Goal: Task Accomplishment & Management: Manage account settings

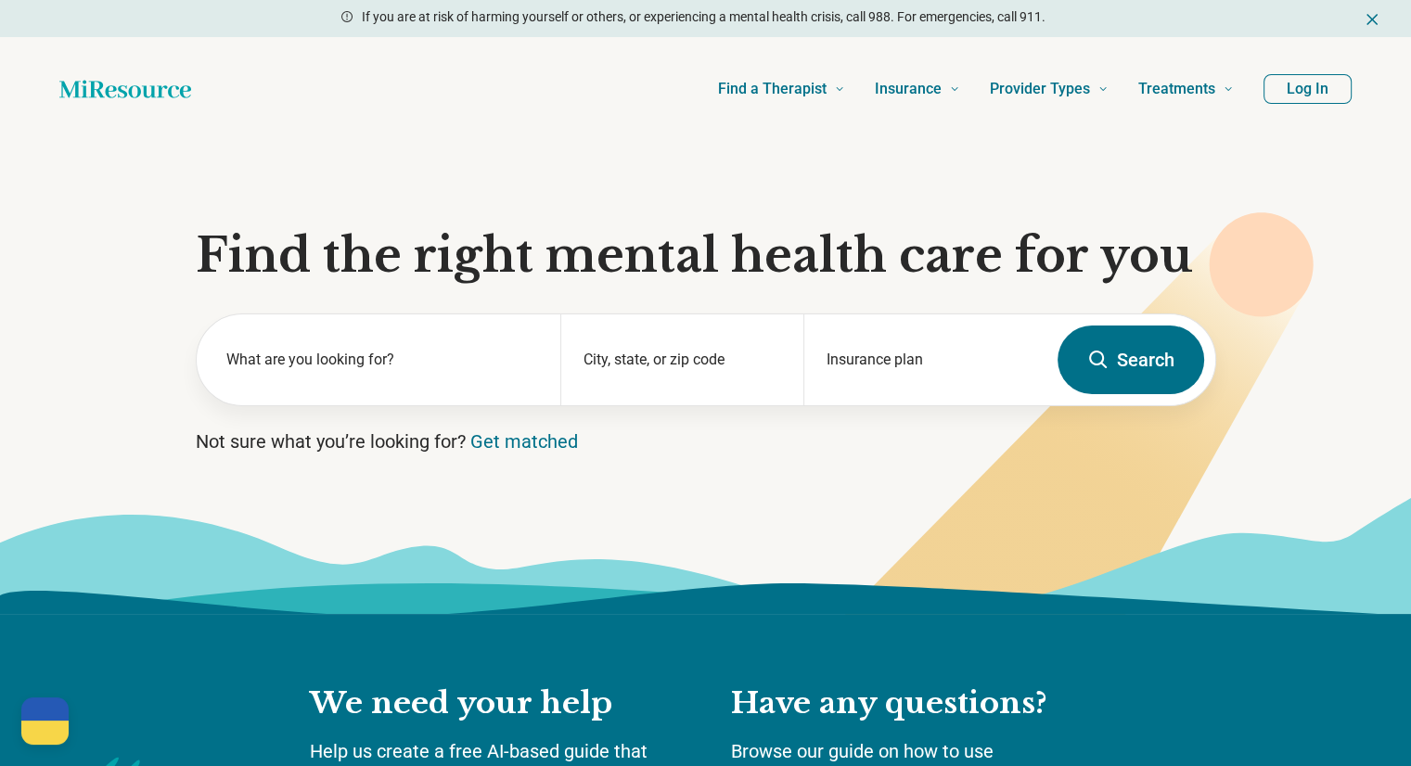
click at [1307, 92] on button "Log In" at bounding box center [1307, 89] width 88 height 30
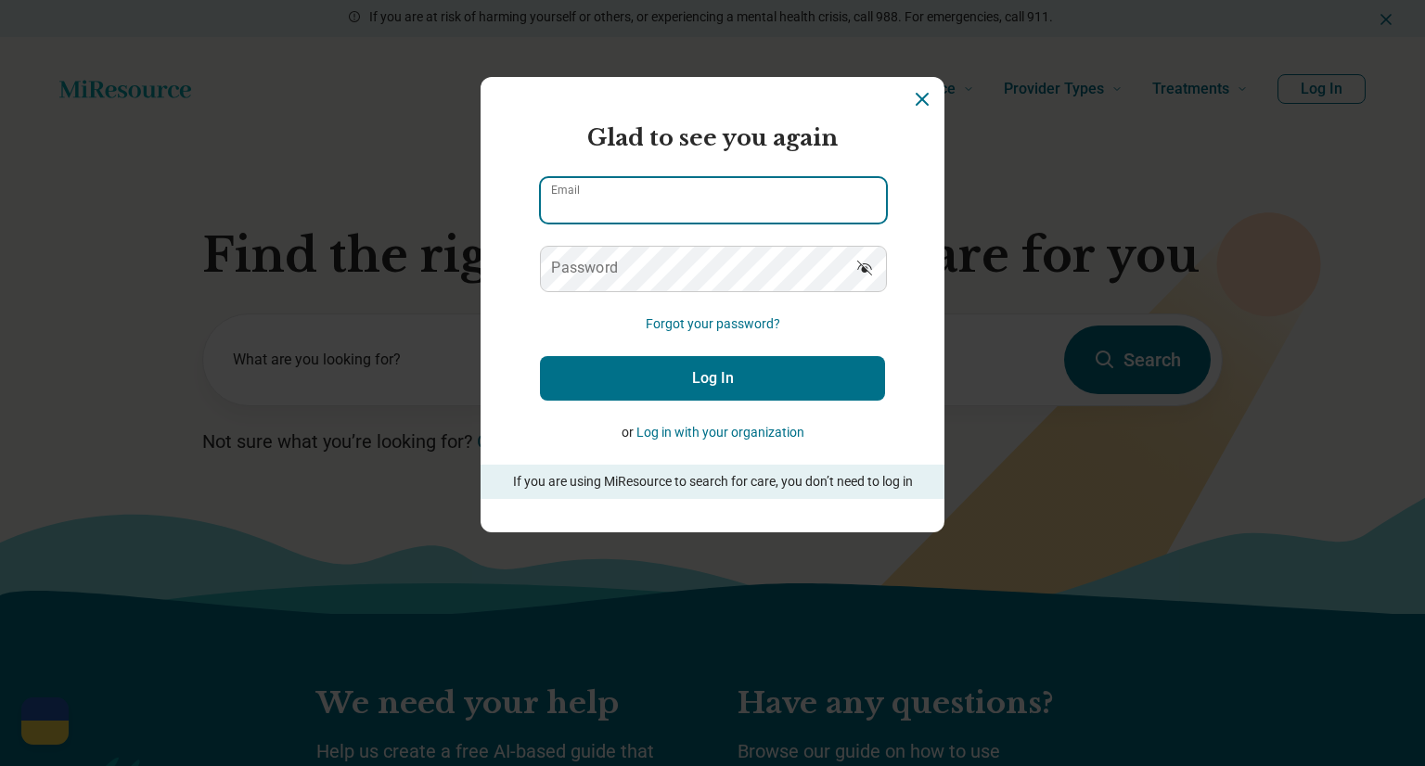
click at [665, 202] on input "Email" at bounding box center [713, 200] width 345 height 45
type input "**********"
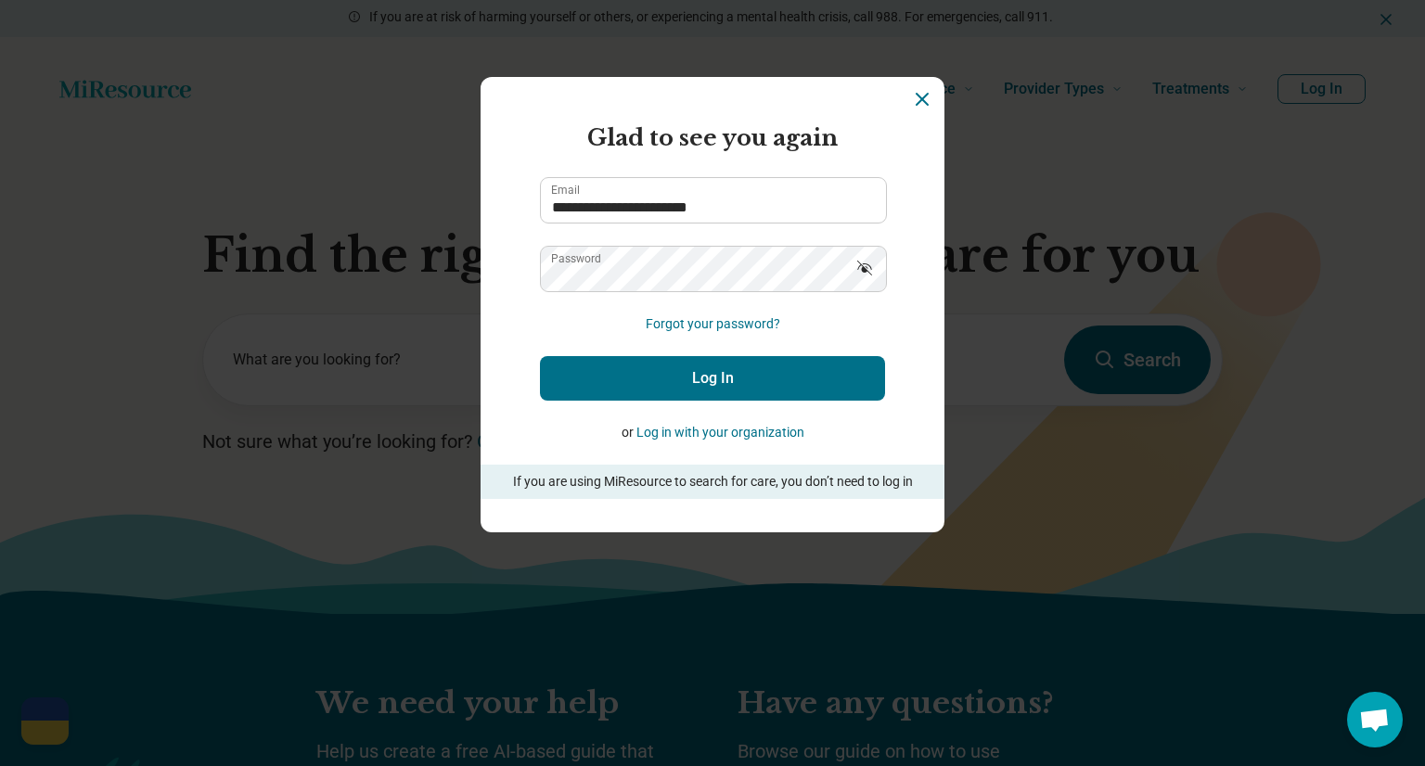
click at [733, 368] on button "Log In" at bounding box center [712, 378] width 345 height 45
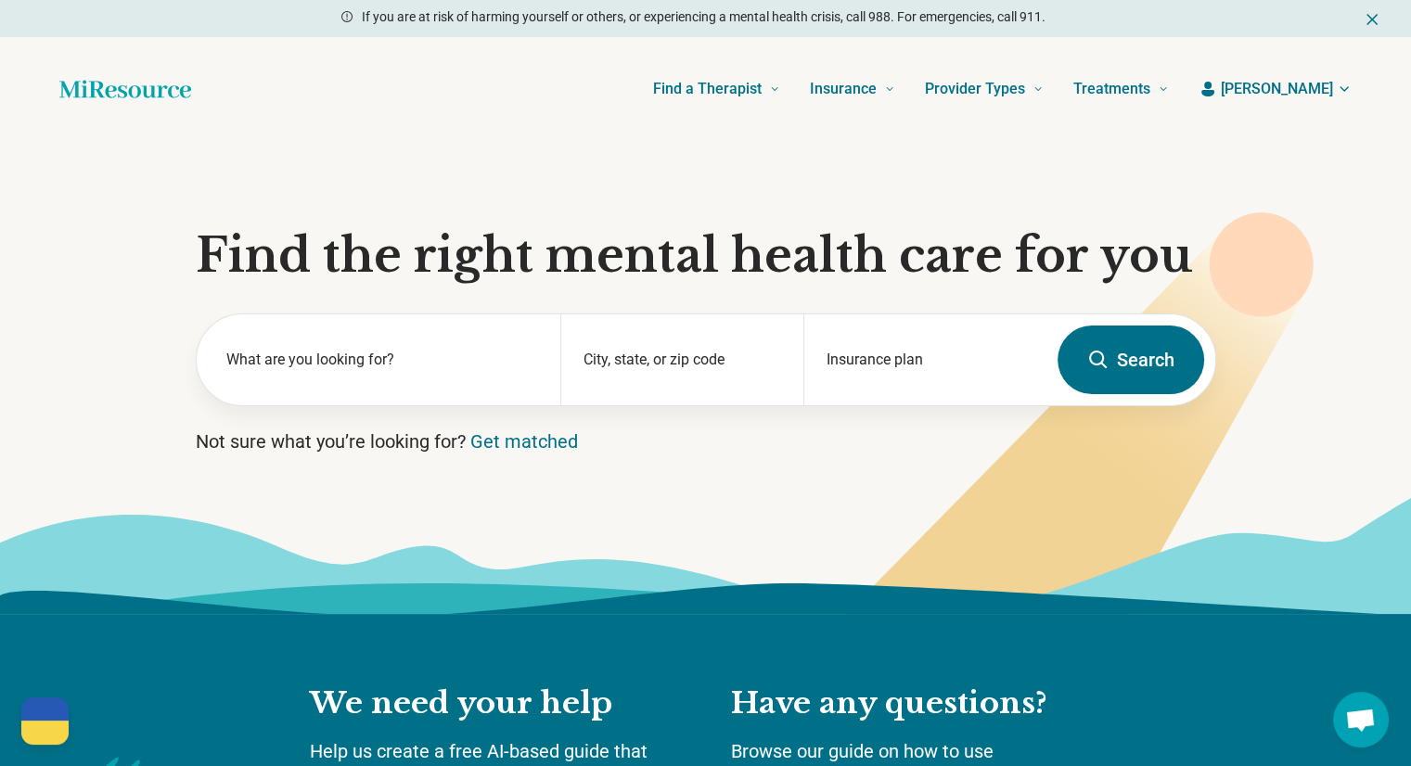
click at [1316, 92] on span "[PERSON_NAME]" at bounding box center [1277, 89] width 112 height 22
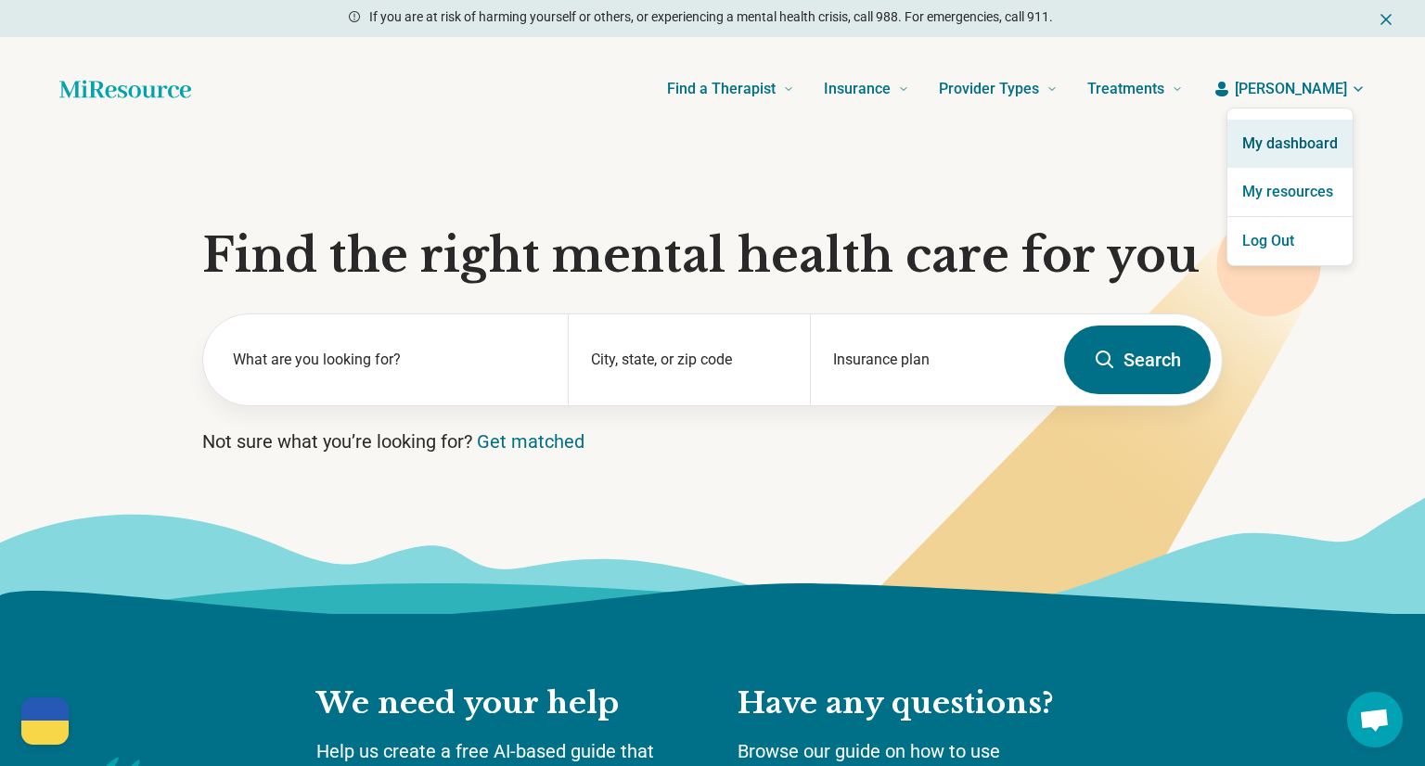
click at [1289, 151] on link "My dashboard" at bounding box center [1289, 144] width 125 height 48
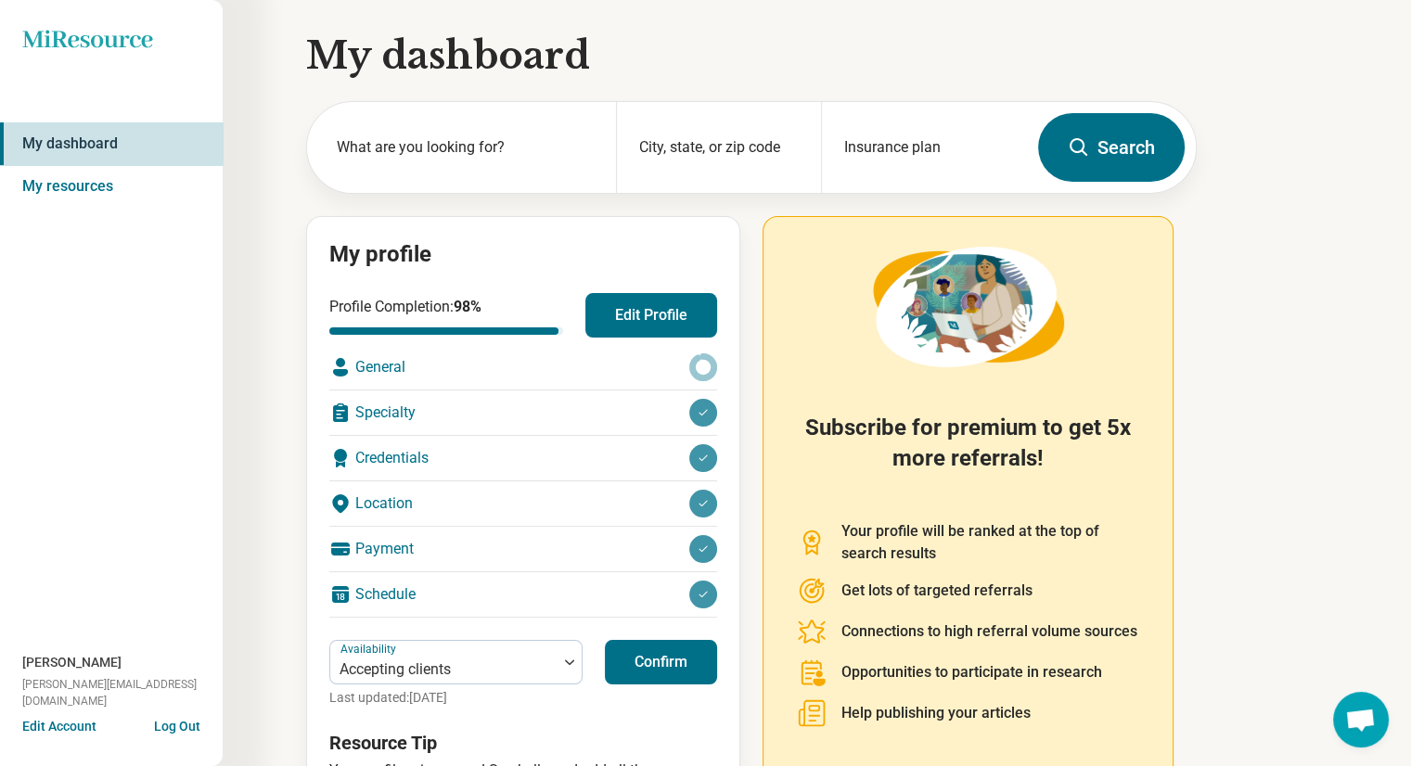
click at [424, 376] on div "General" at bounding box center [523, 367] width 388 height 45
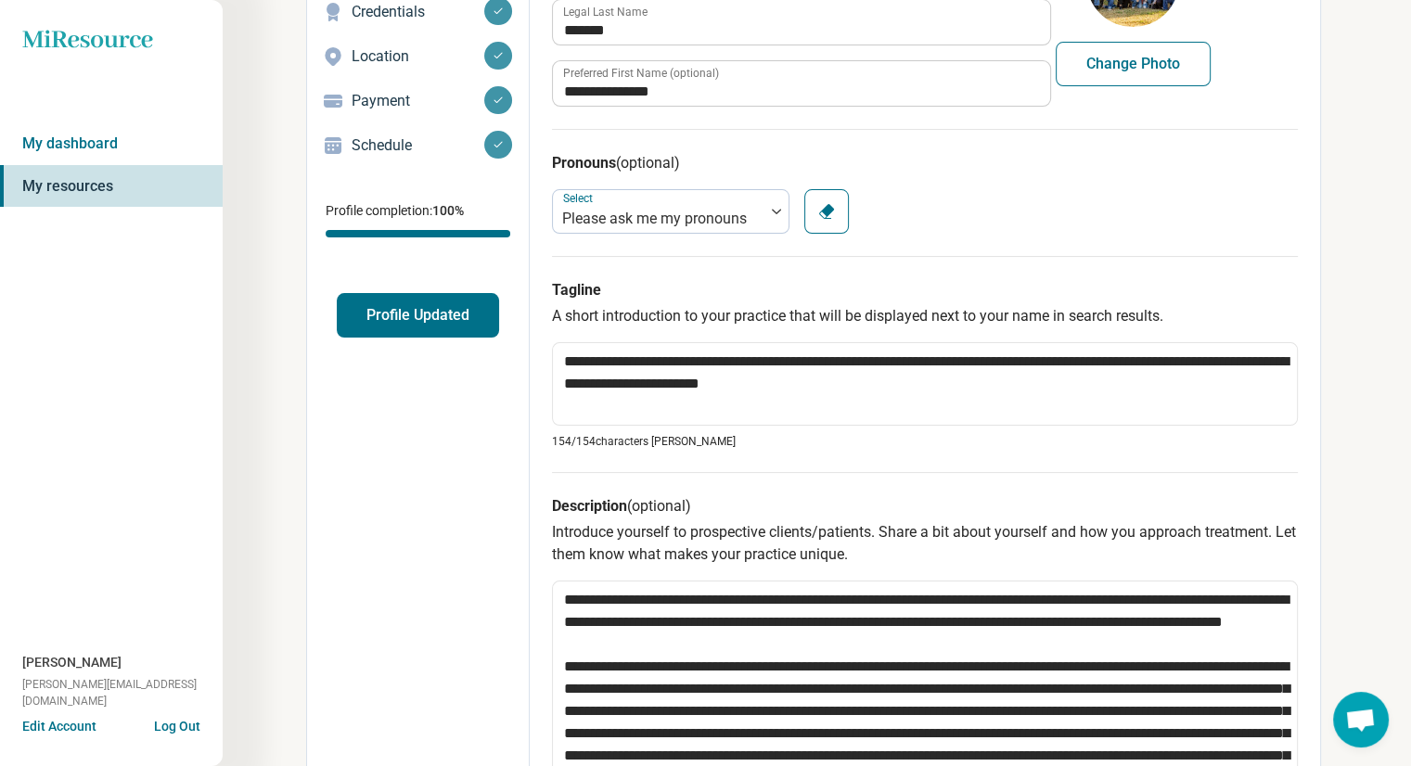
scroll to position [219, 0]
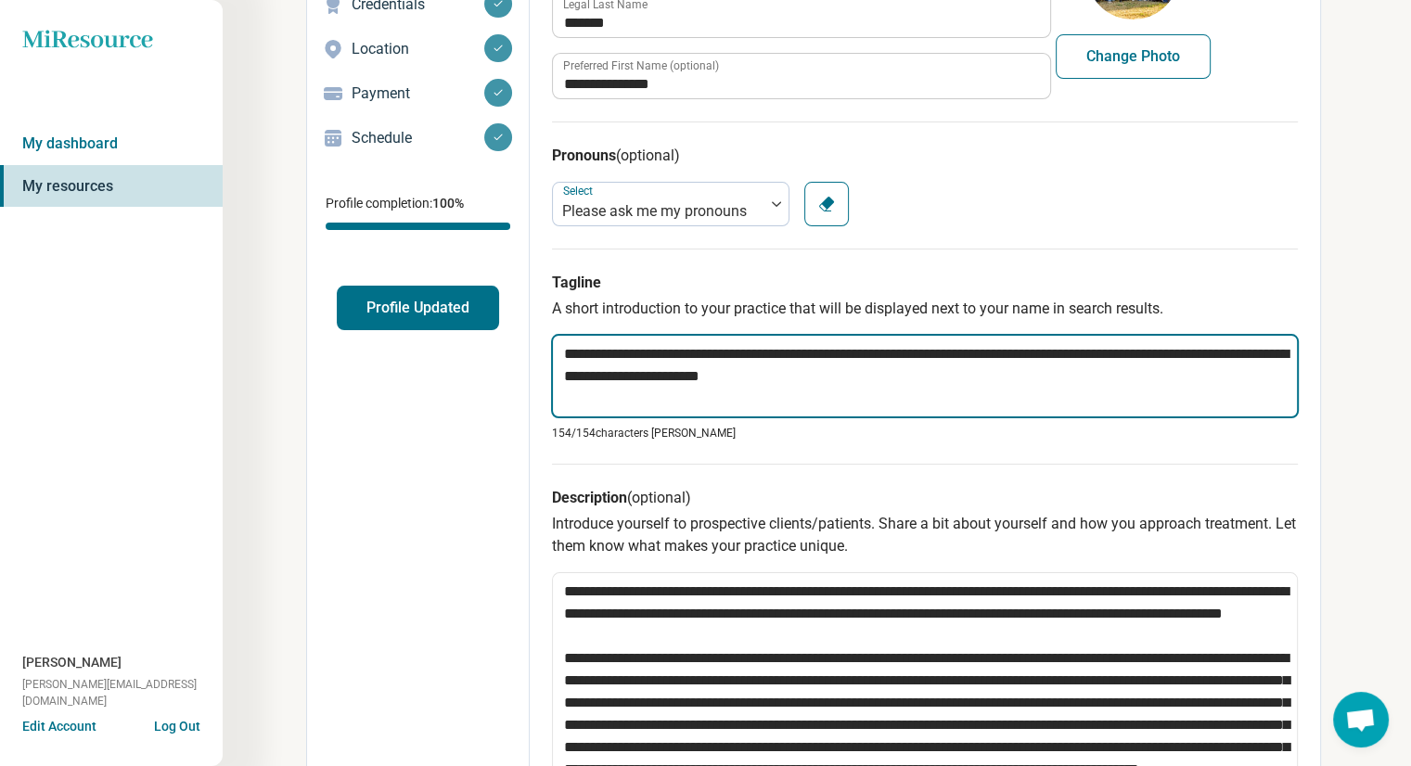
click at [790, 378] on textarea "**********" at bounding box center [925, 376] width 748 height 84
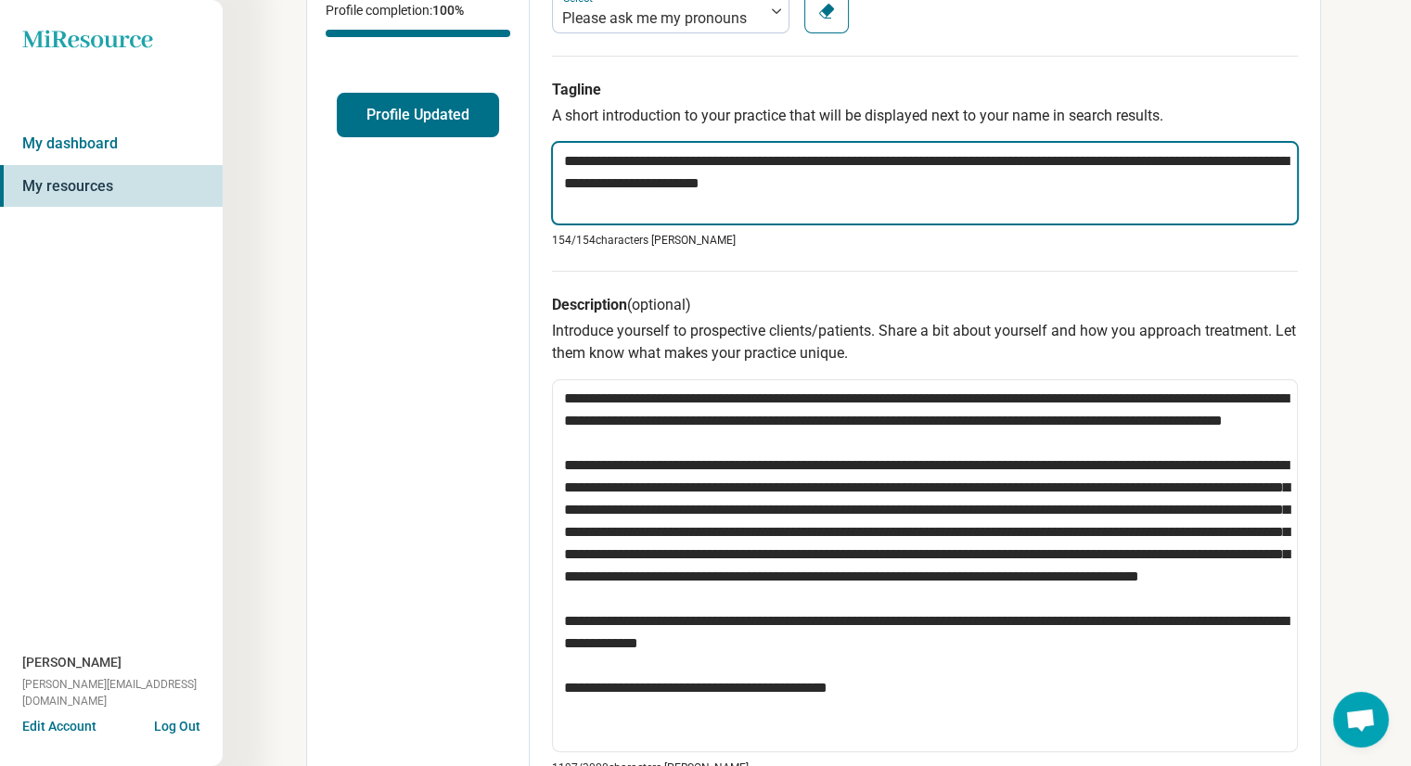
scroll to position [426, 0]
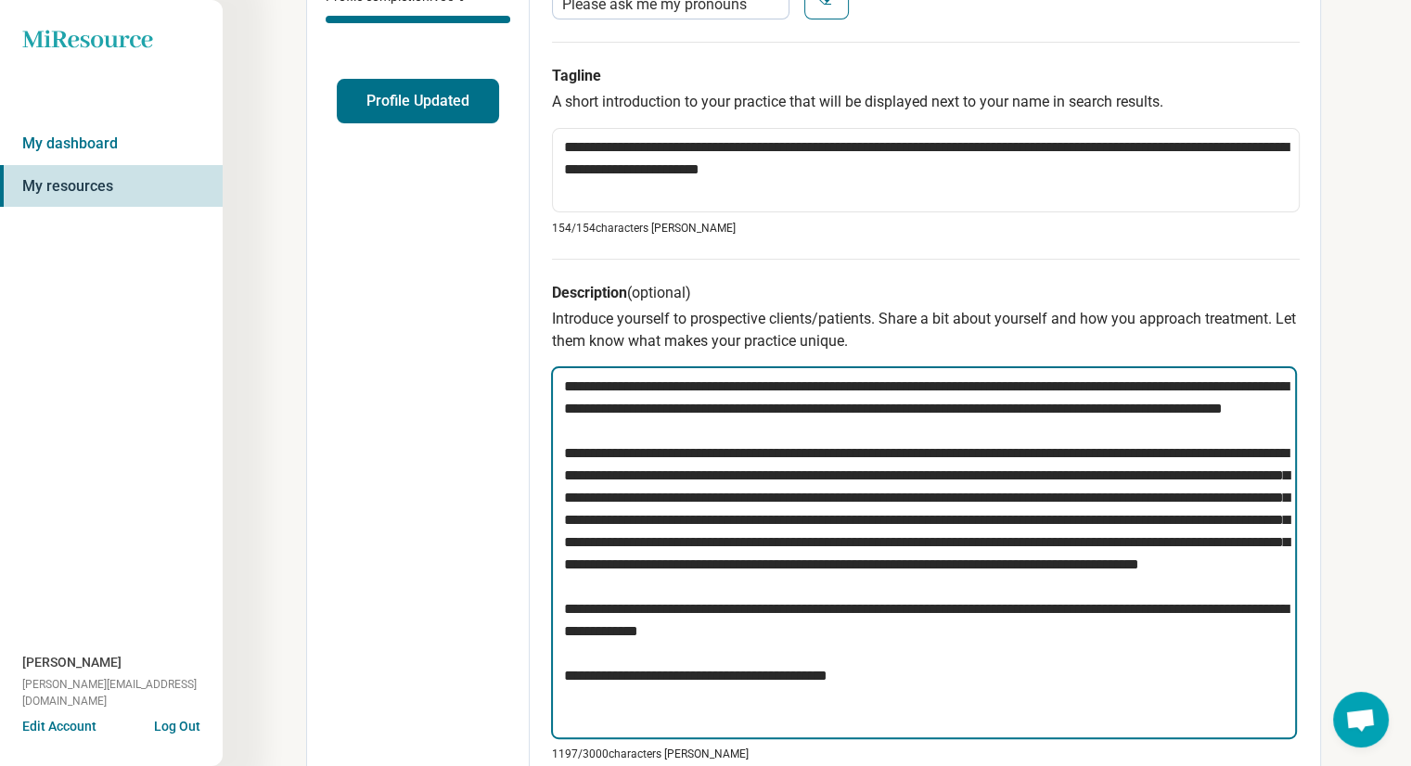
click at [1080, 390] on textarea at bounding box center [924, 552] width 746 height 373
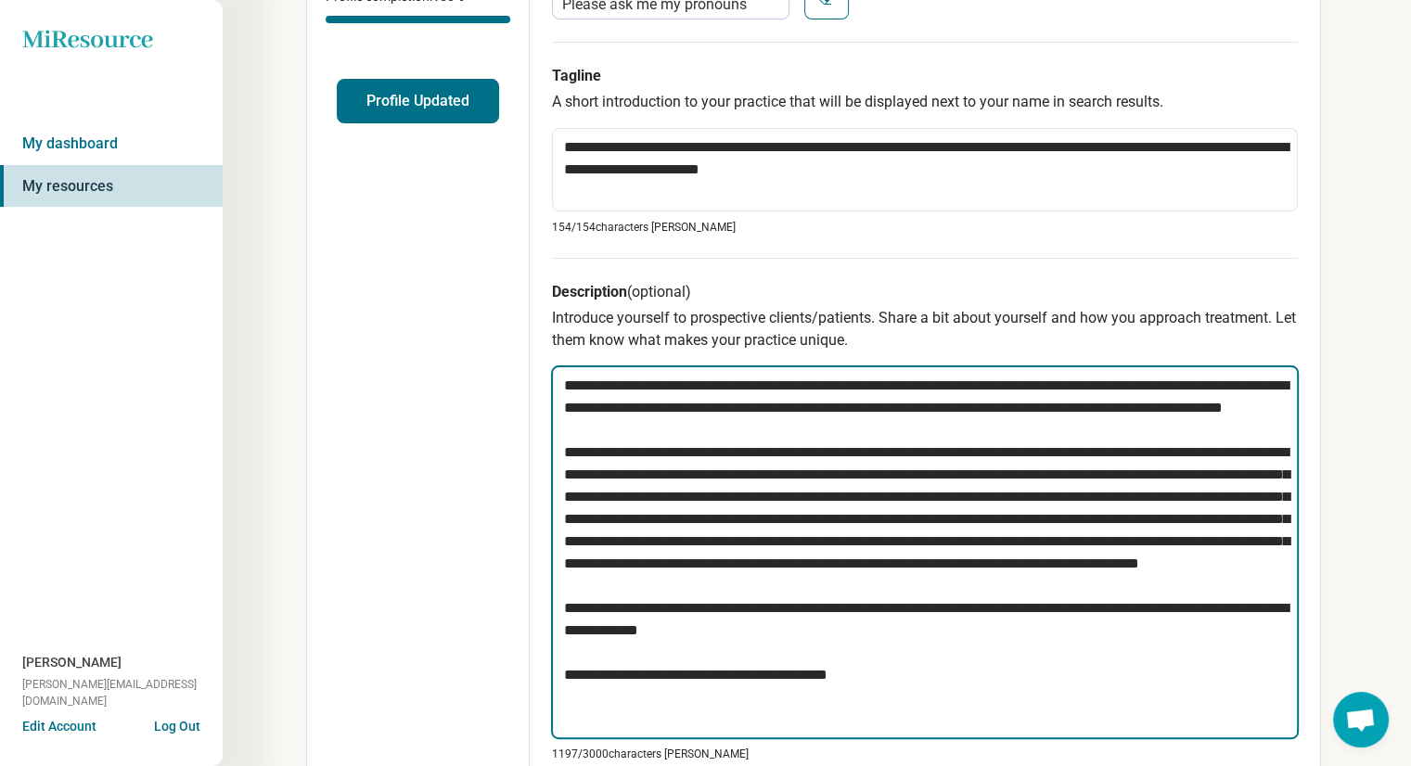
click at [1080, 390] on textarea at bounding box center [925, 552] width 748 height 374
type textarea "*"
type textarea "**********"
type textarea "*"
type textarea "**********"
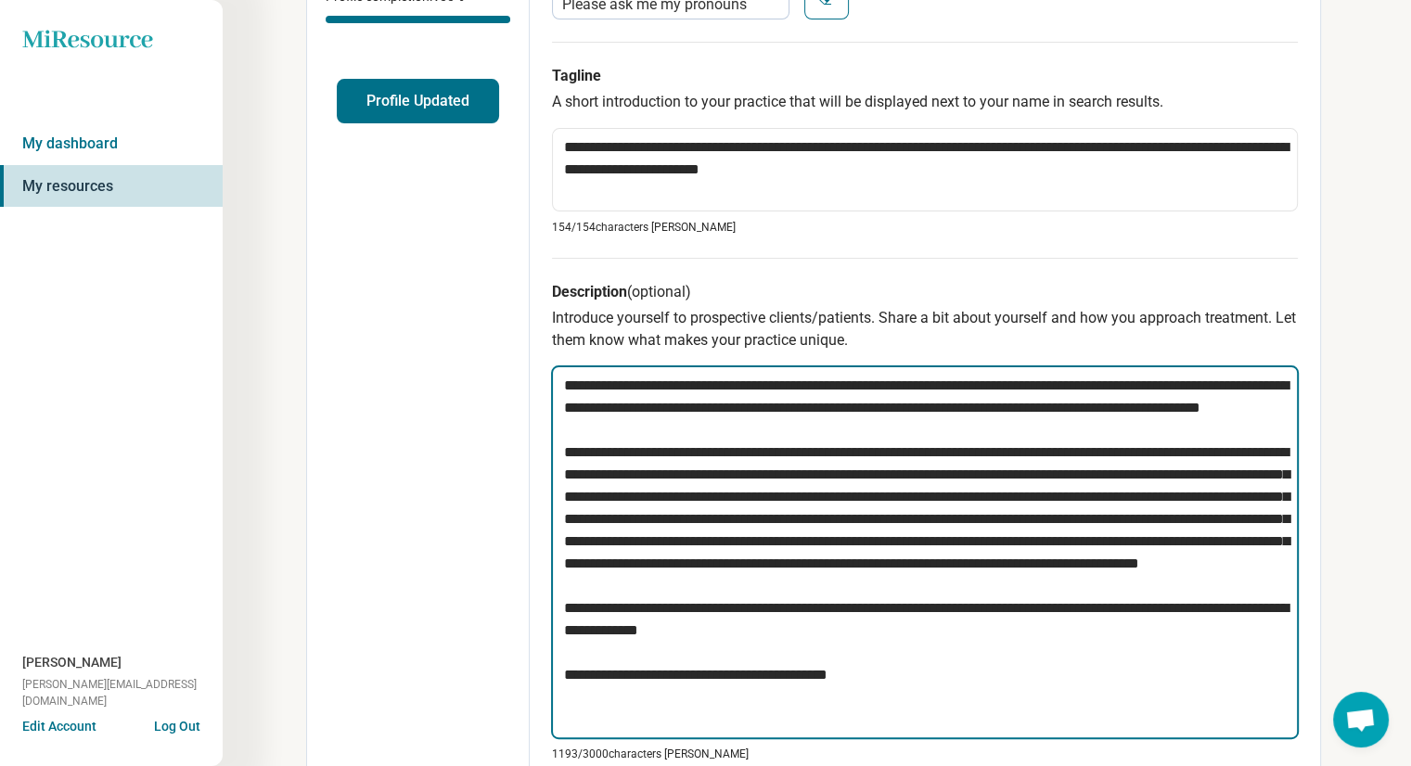
type textarea "*"
type textarea "**********"
type textarea "*"
type textarea "**********"
type textarea "*"
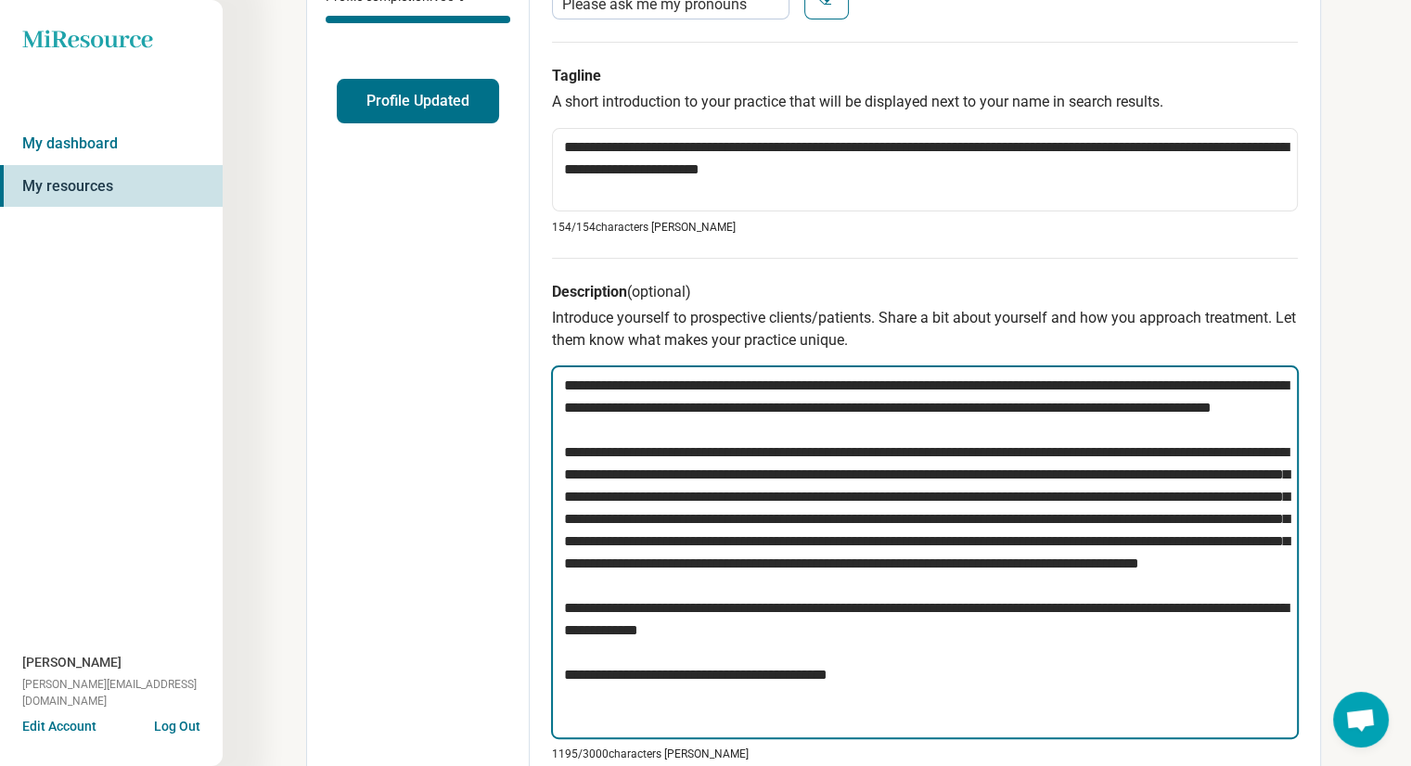
type textarea "**********"
type textarea "*"
type textarea "**********"
type textarea "*"
type textarea "**********"
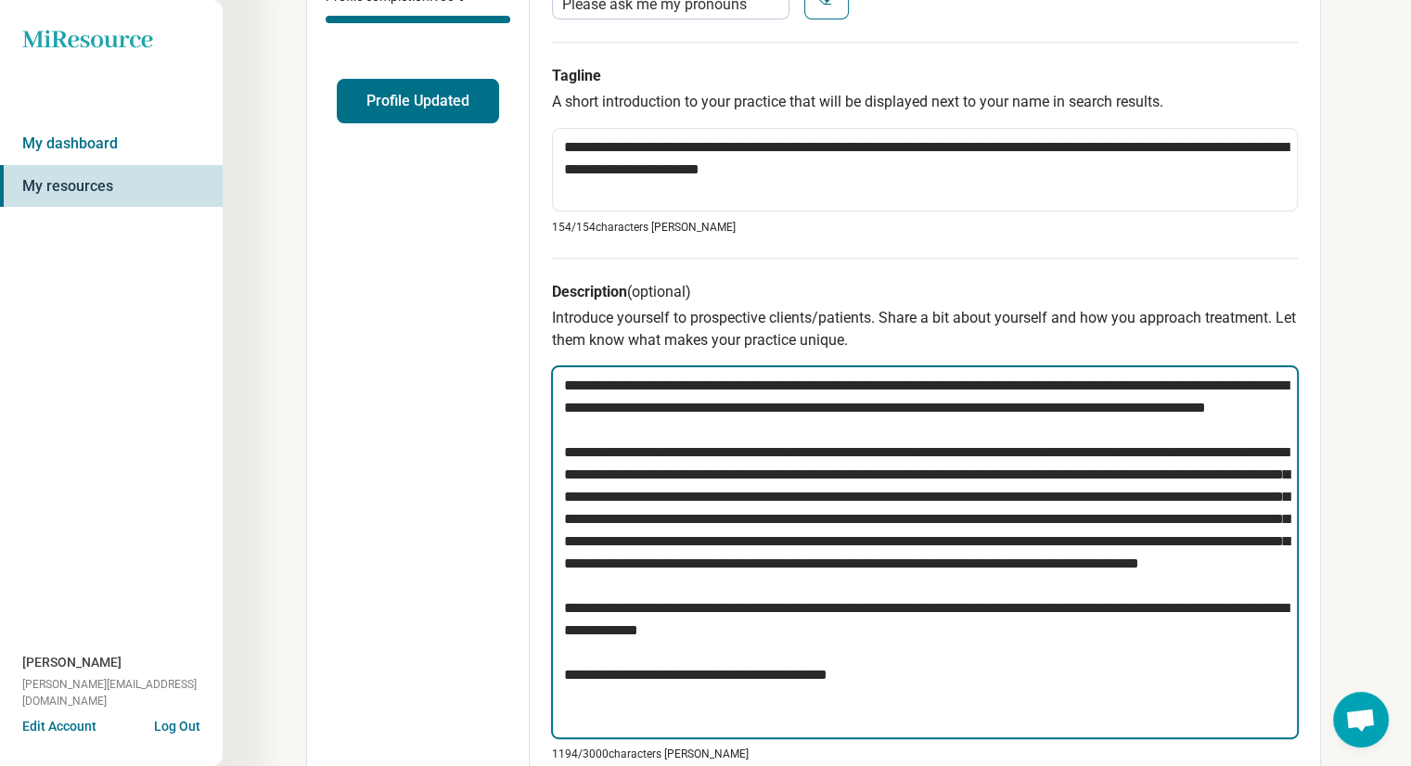
type textarea "*"
type textarea "**********"
type textarea "*"
type textarea "**********"
click at [861, 565] on textarea at bounding box center [925, 552] width 748 height 374
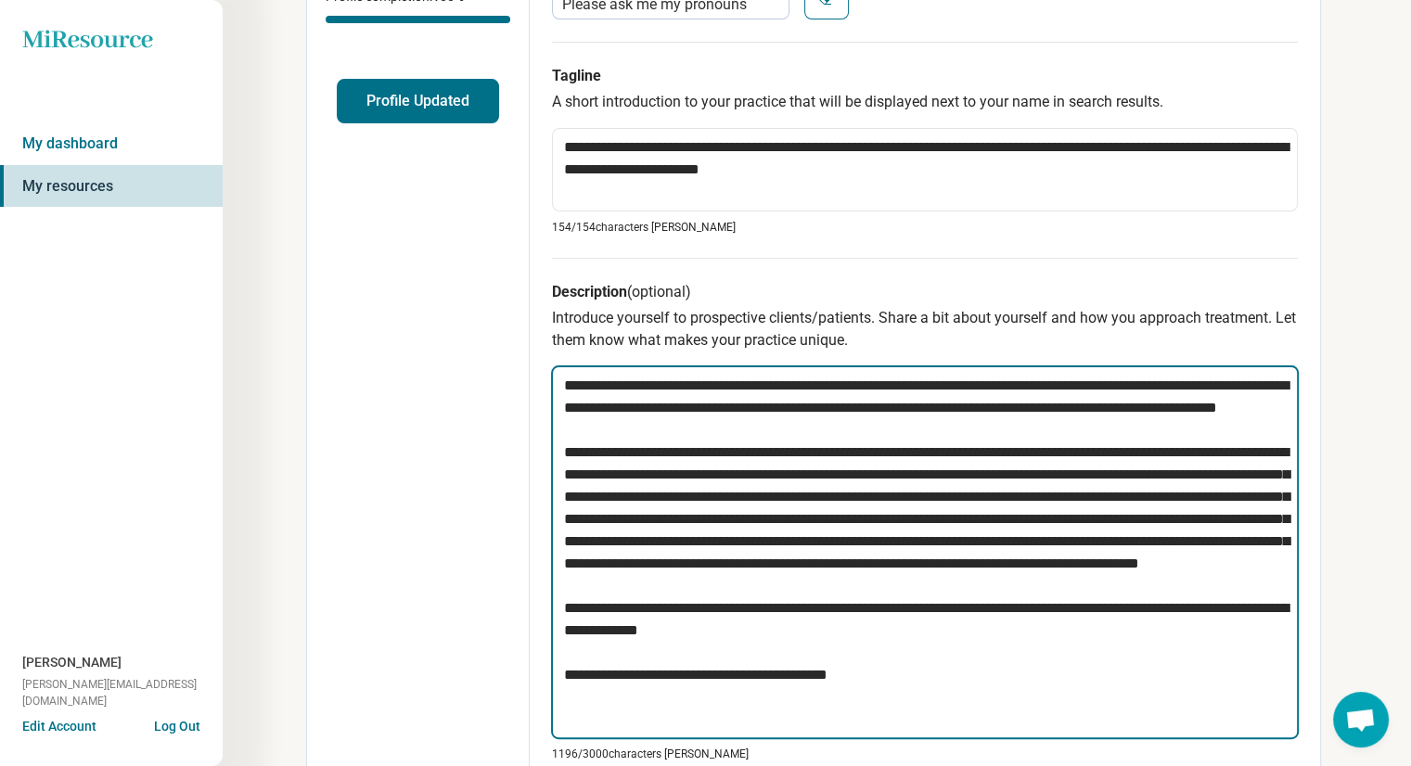
click at [981, 553] on textarea at bounding box center [925, 552] width 748 height 374
click at [1203, 561] on textarea at bounding box center [925, 552] width 748 height 374
type textarea "*"
type textarea "**********"
type textarea "*"
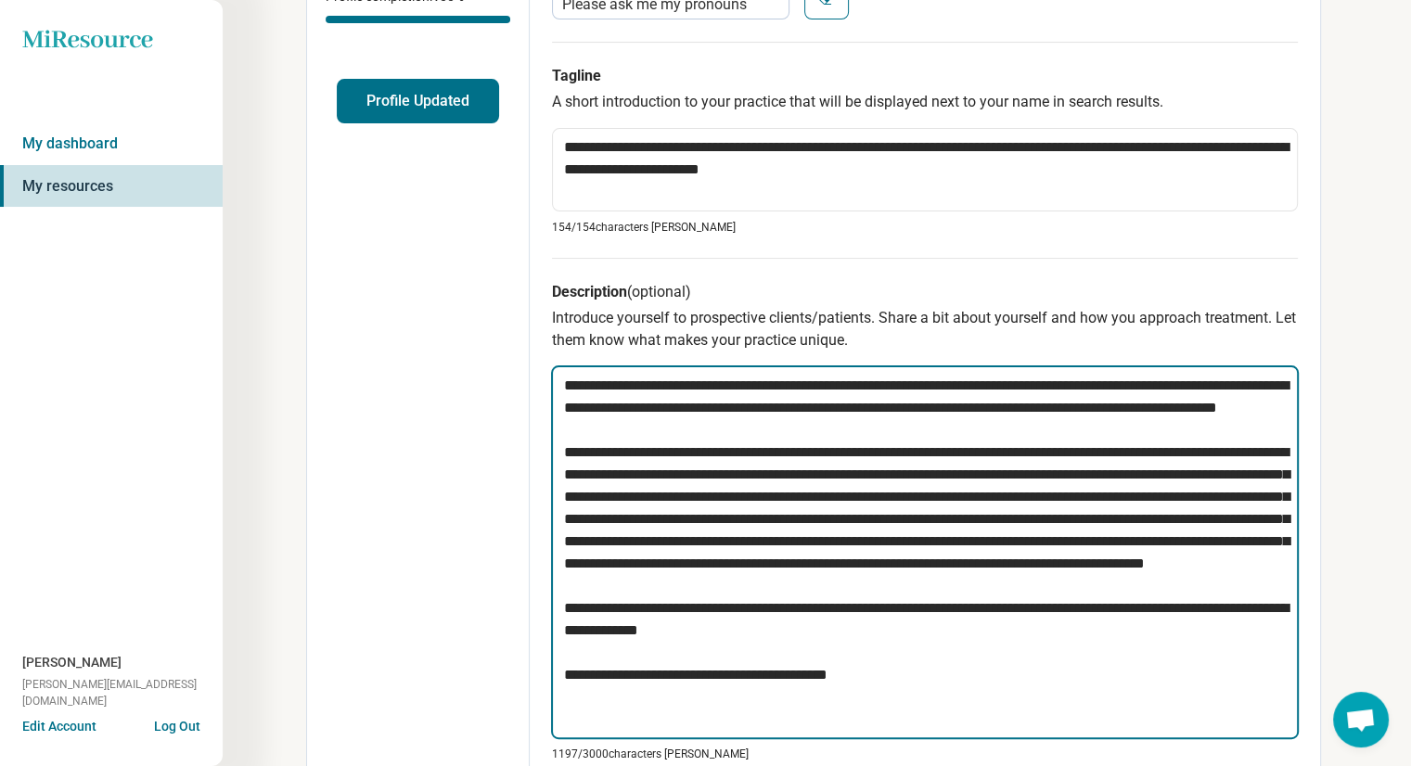
type textarea "**********"
type textarea "*"
type textarea "**********"
type textarea "*"
type textarea "**********"
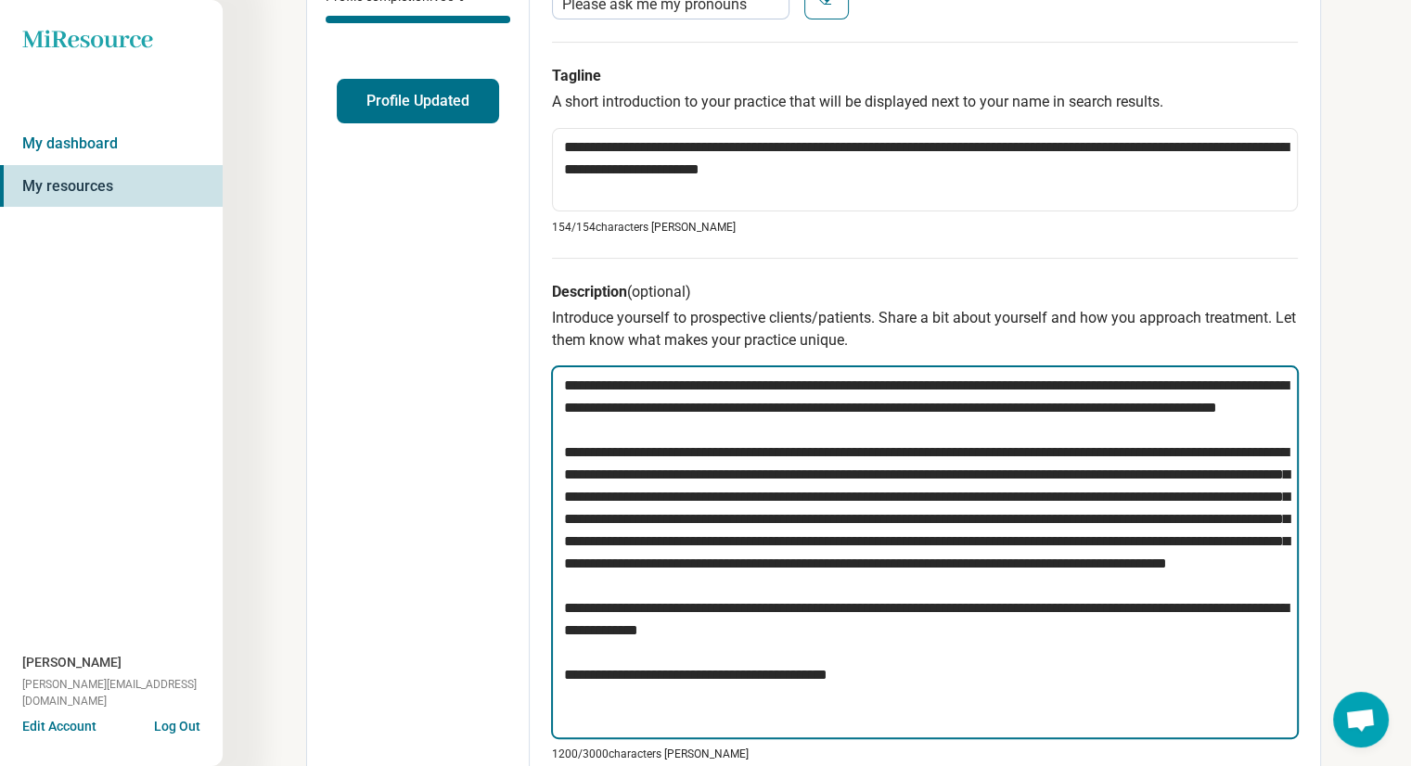
type textarea "*"
type textarea "**********"
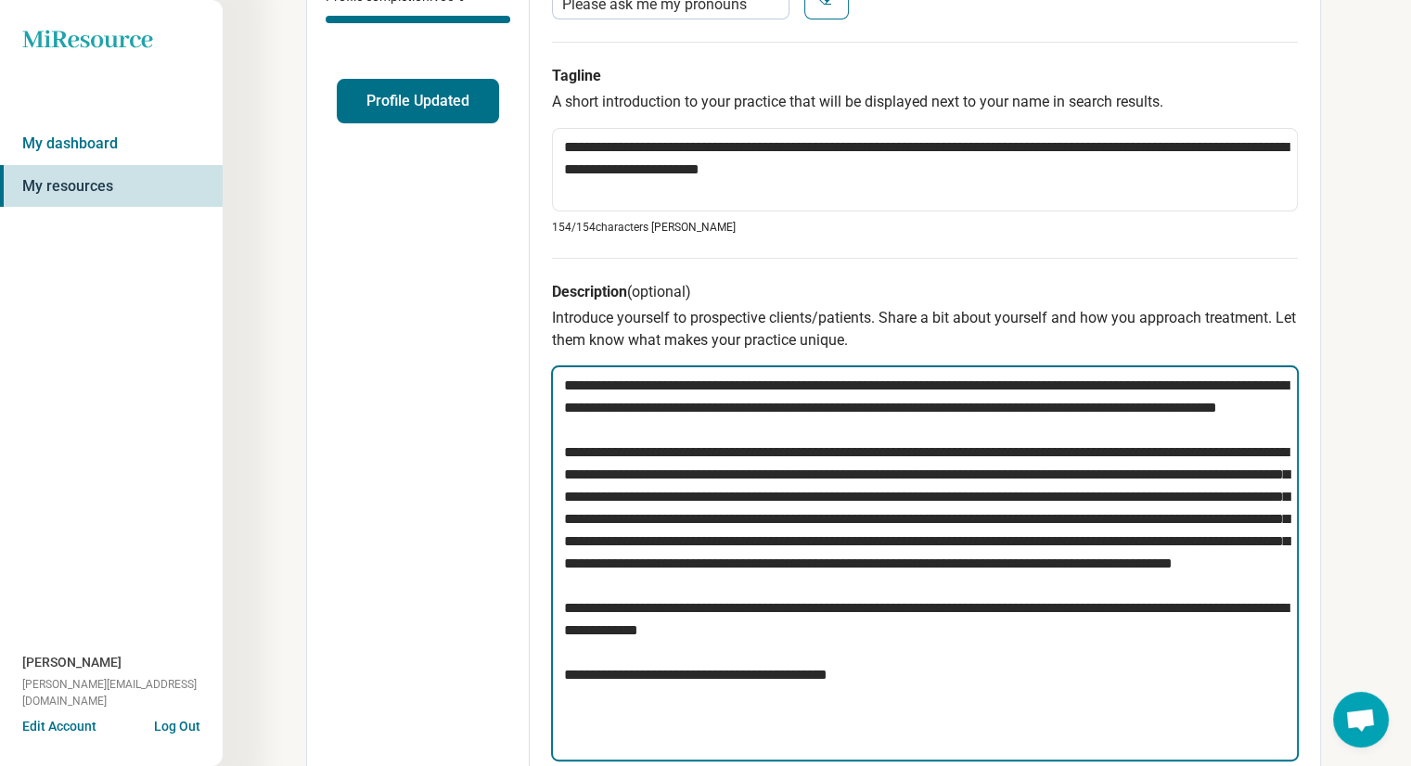
type textarea "*"
type textarea "**********"
type textarea "*"
type textarea "**********"
type textarea "*"
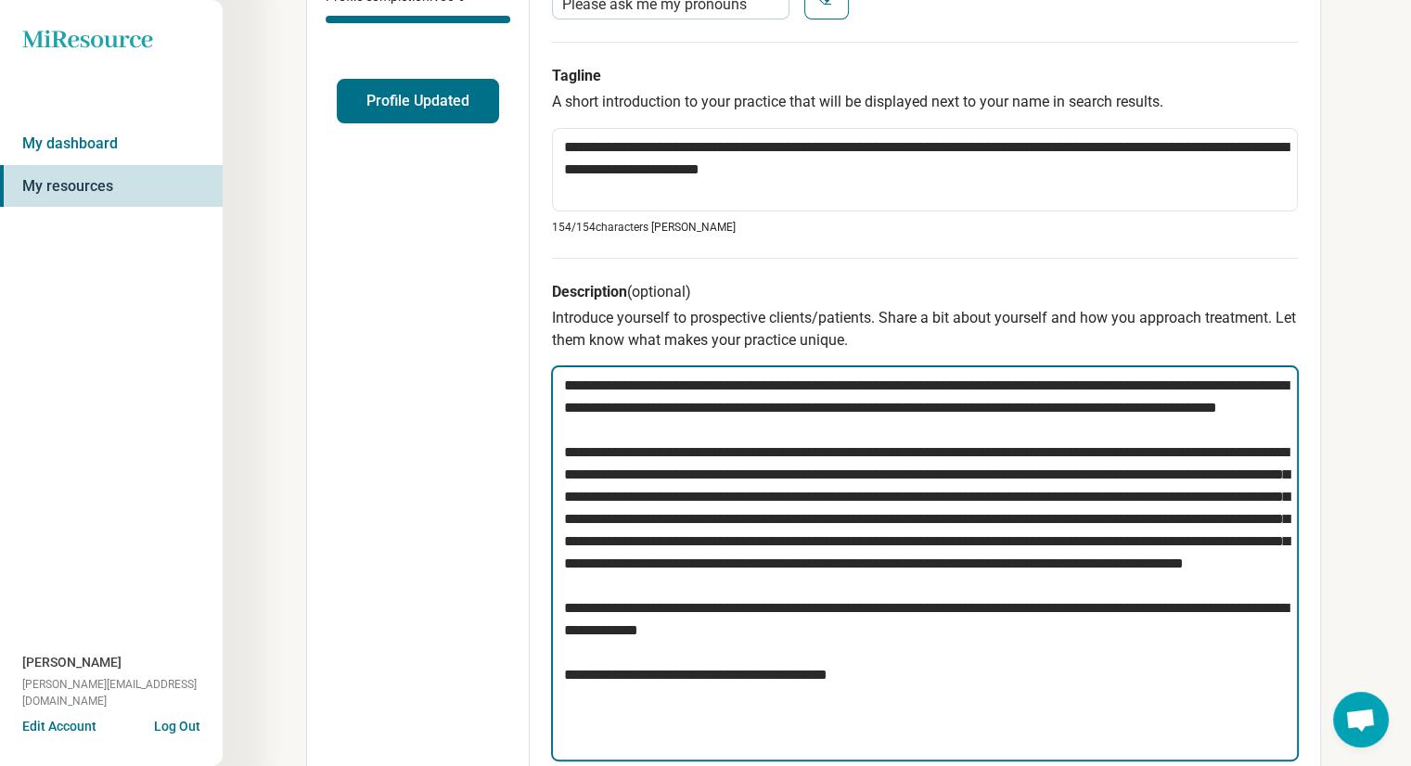
type textarea "**********"
type textarea "*"
type textarea "**********"
type textarea "*"
type textarea "**********"
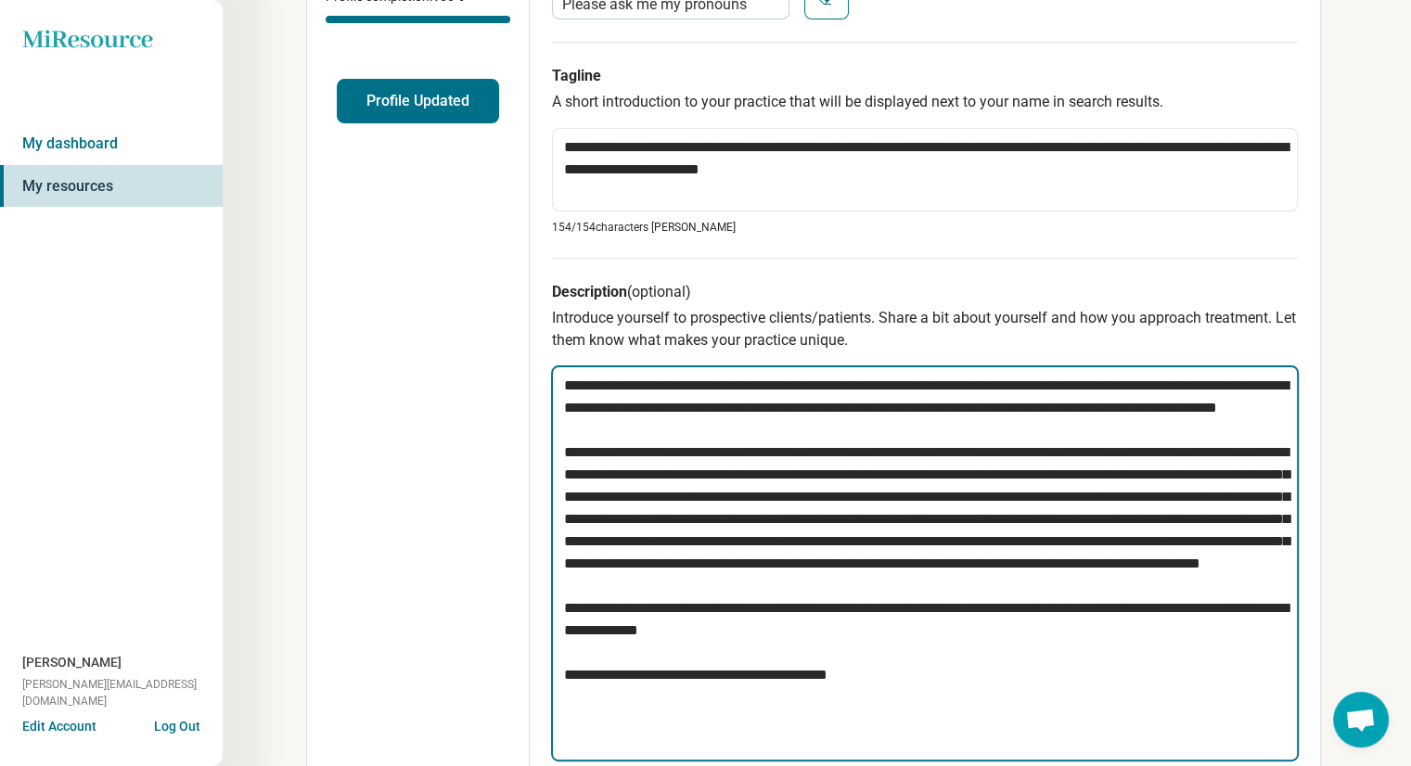
type textarea "*"
type textarea "**********"
type textarea "*"
type textarea "**********"
type textarea "*"
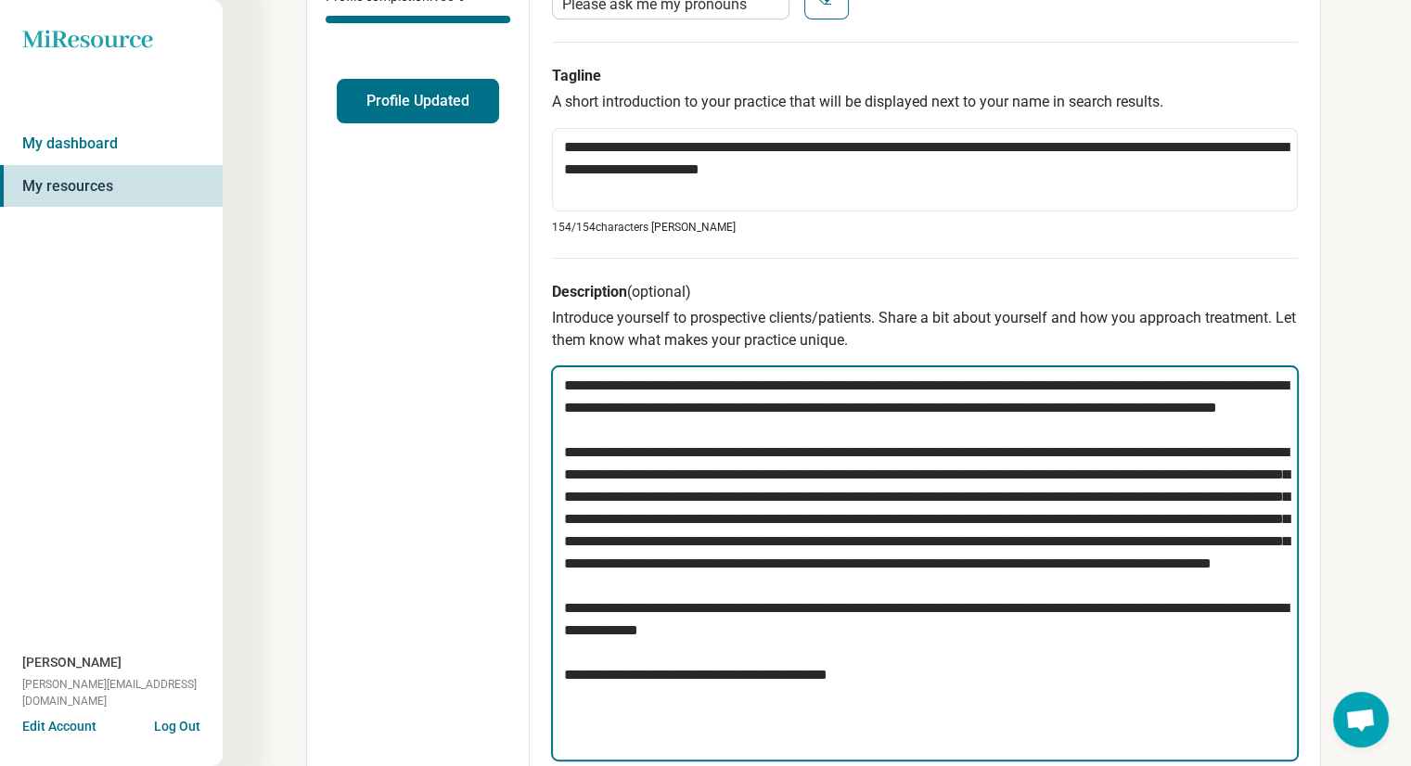
type textarea "**********"
type textarea "*"
type textarea "**********"
type textarea "*"
type textarea "**********"
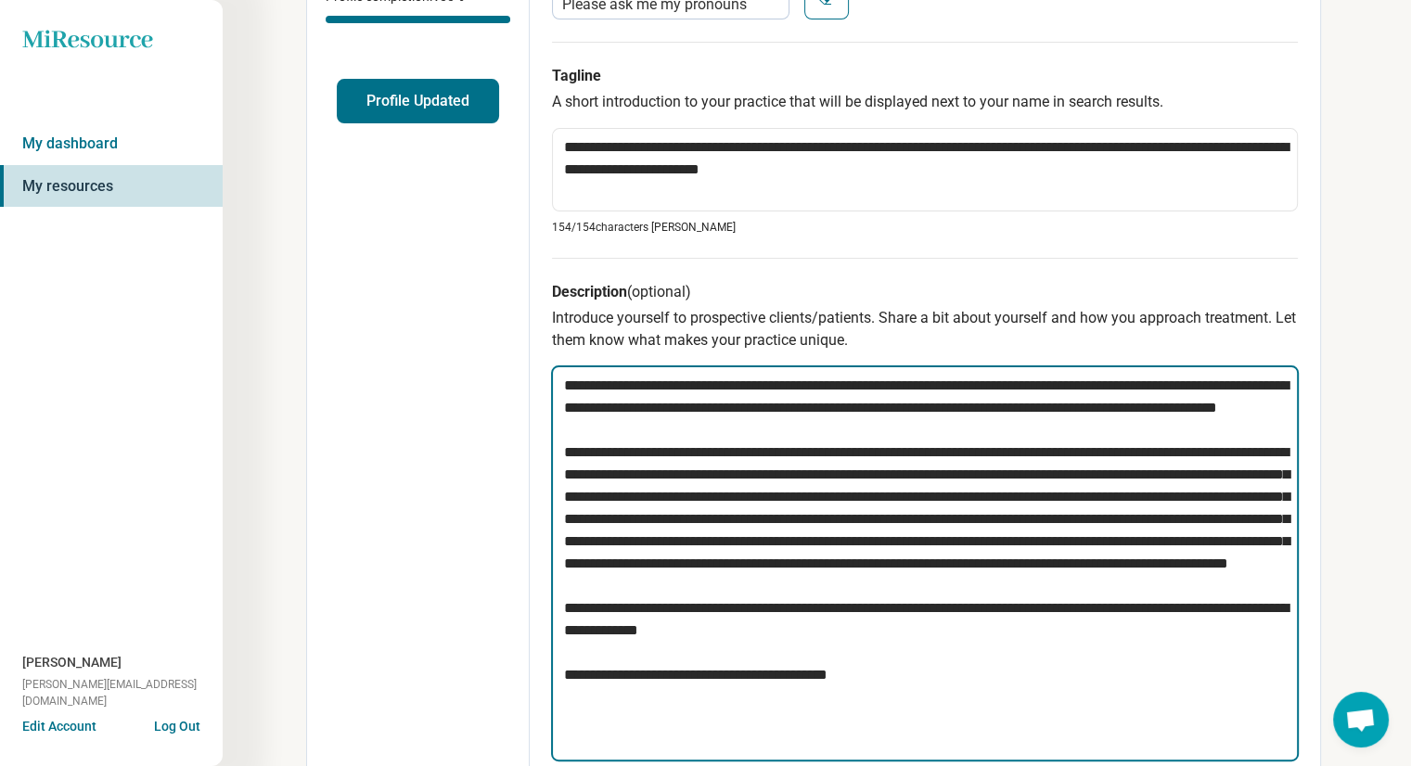
type textarea "*"
click at [961, 519] on textarea at bounding box center [925, 563] width 748 height 396
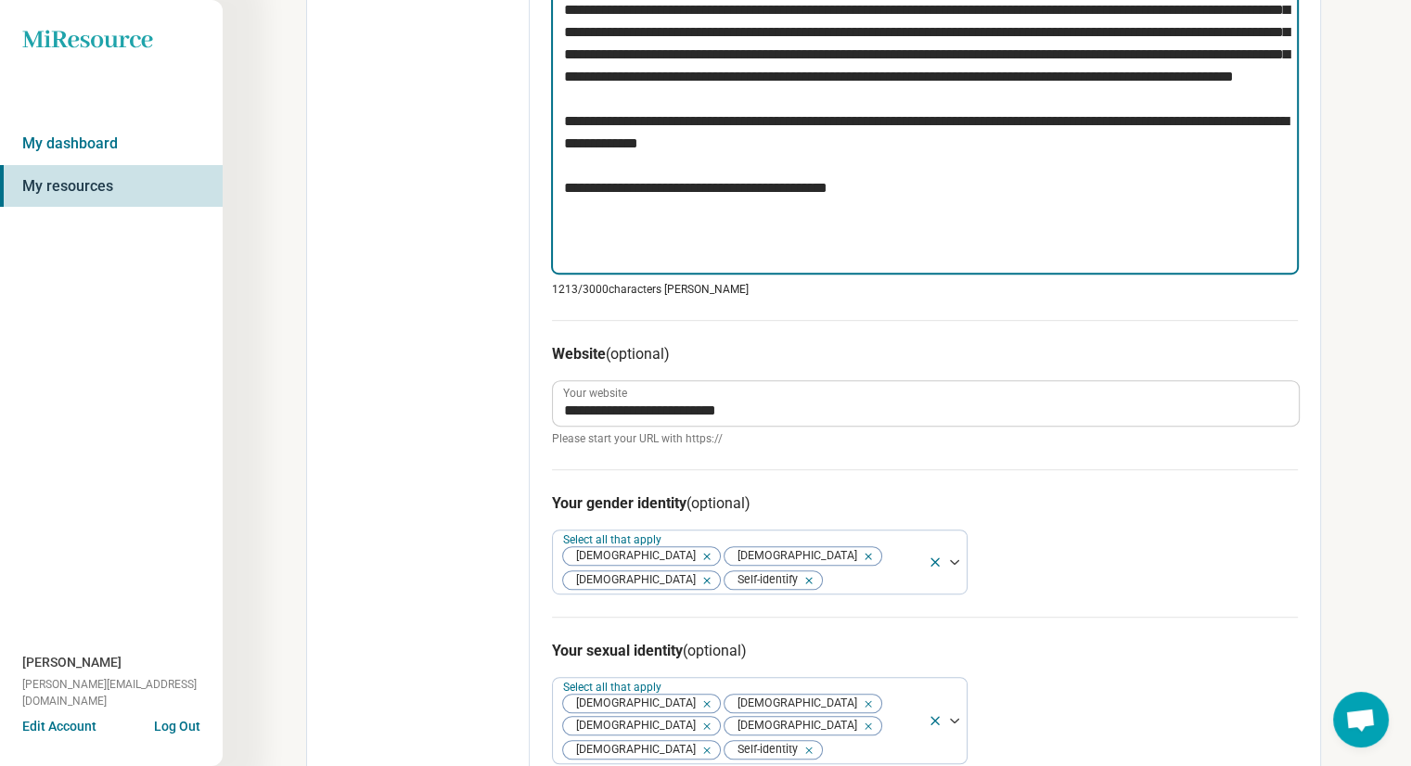
scroll to position [922, 0]
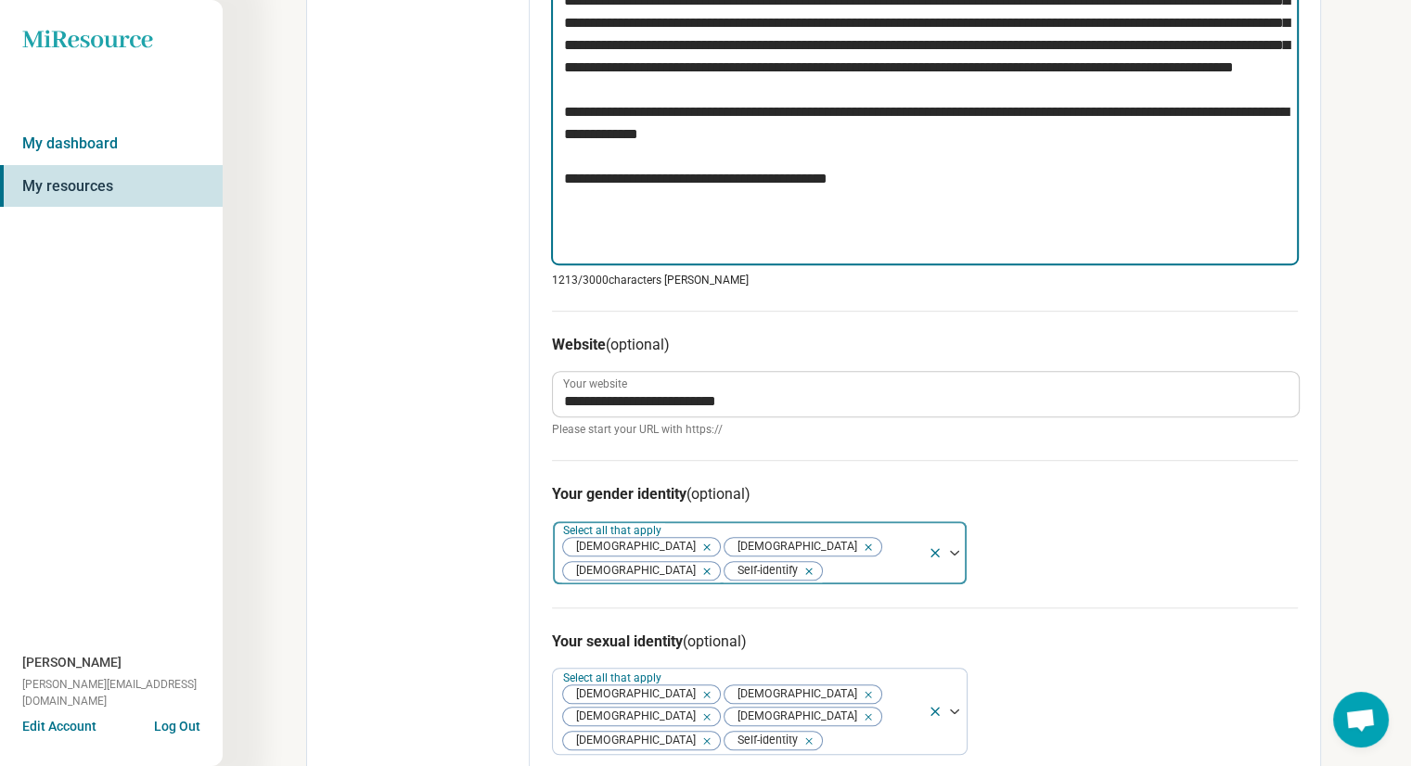
type textarea "**********"
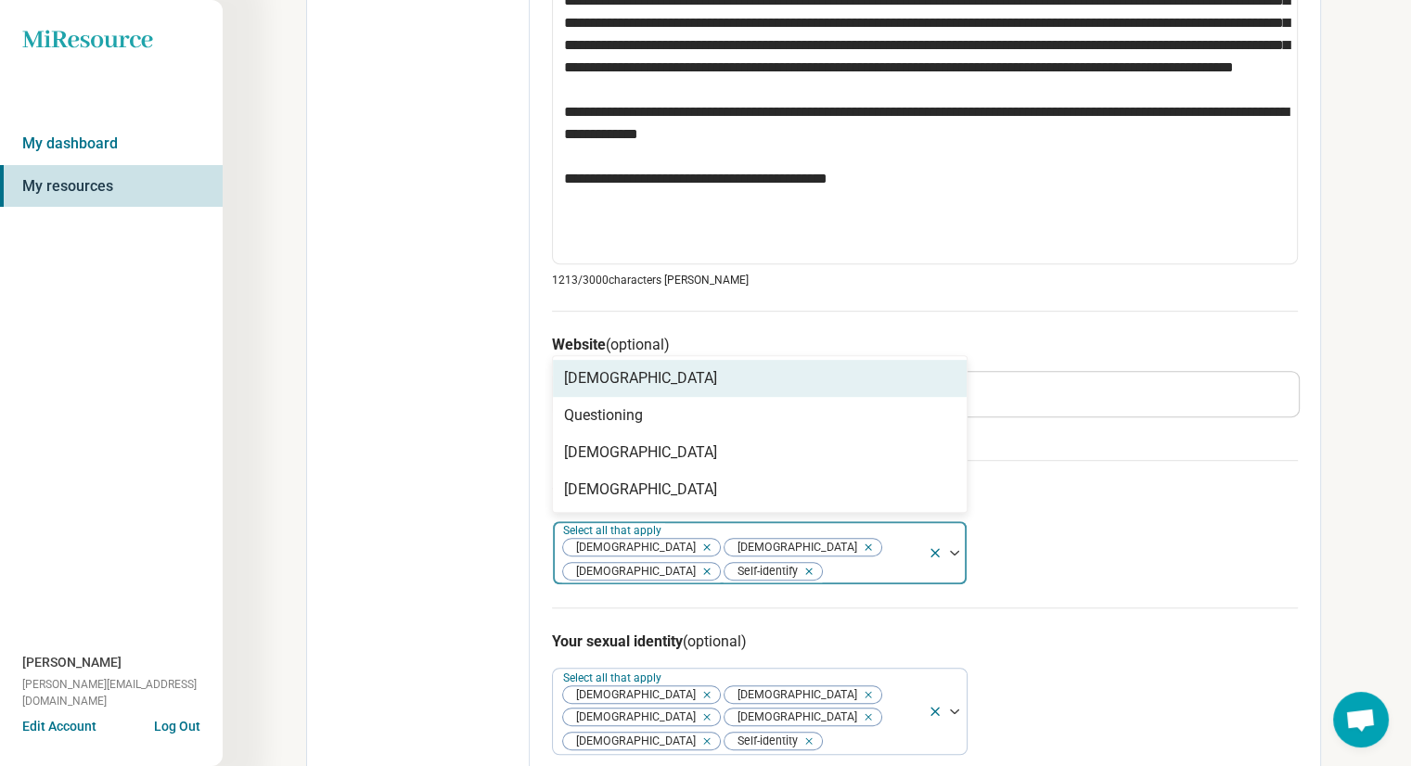
click at [881, 561] on div at bounding box center [872, 571] width 96 height 26
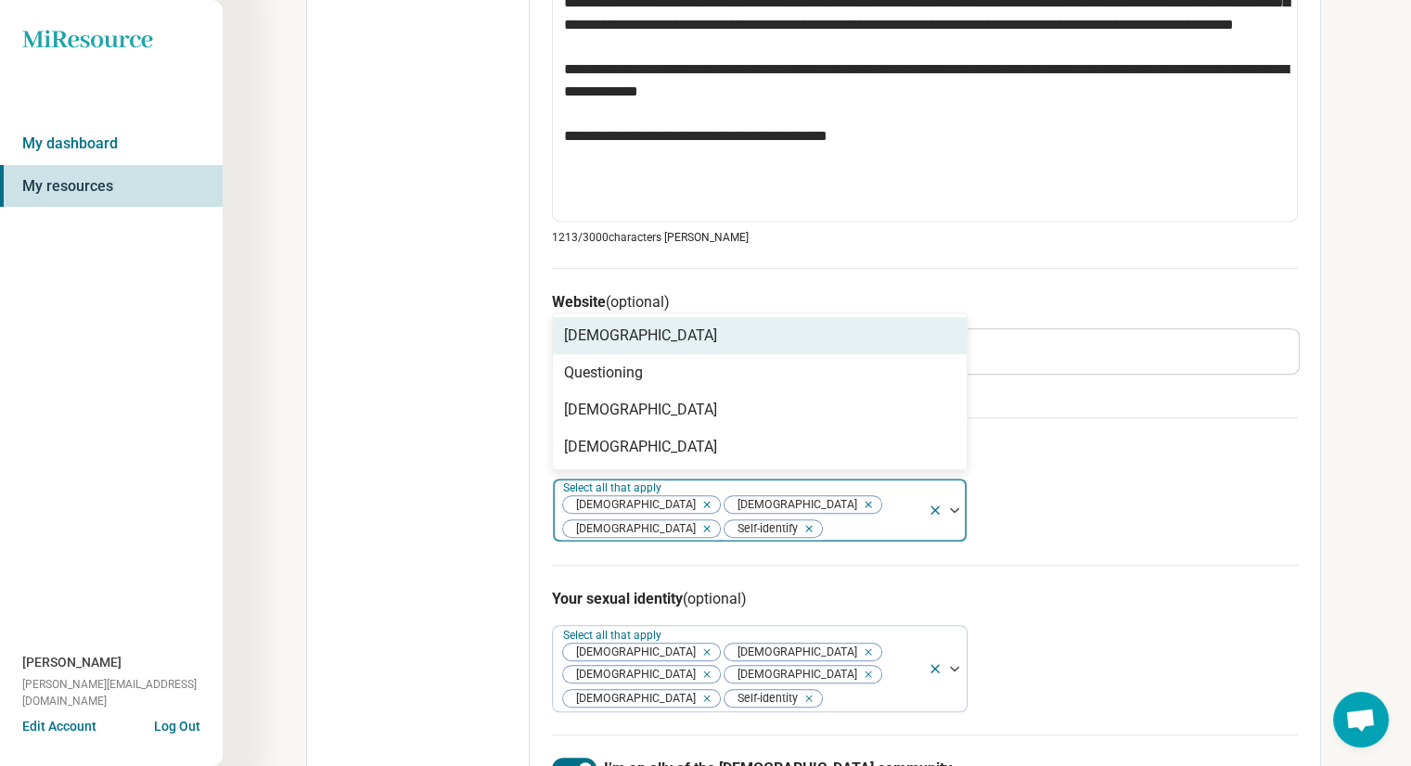
scroll to position [967, 0]
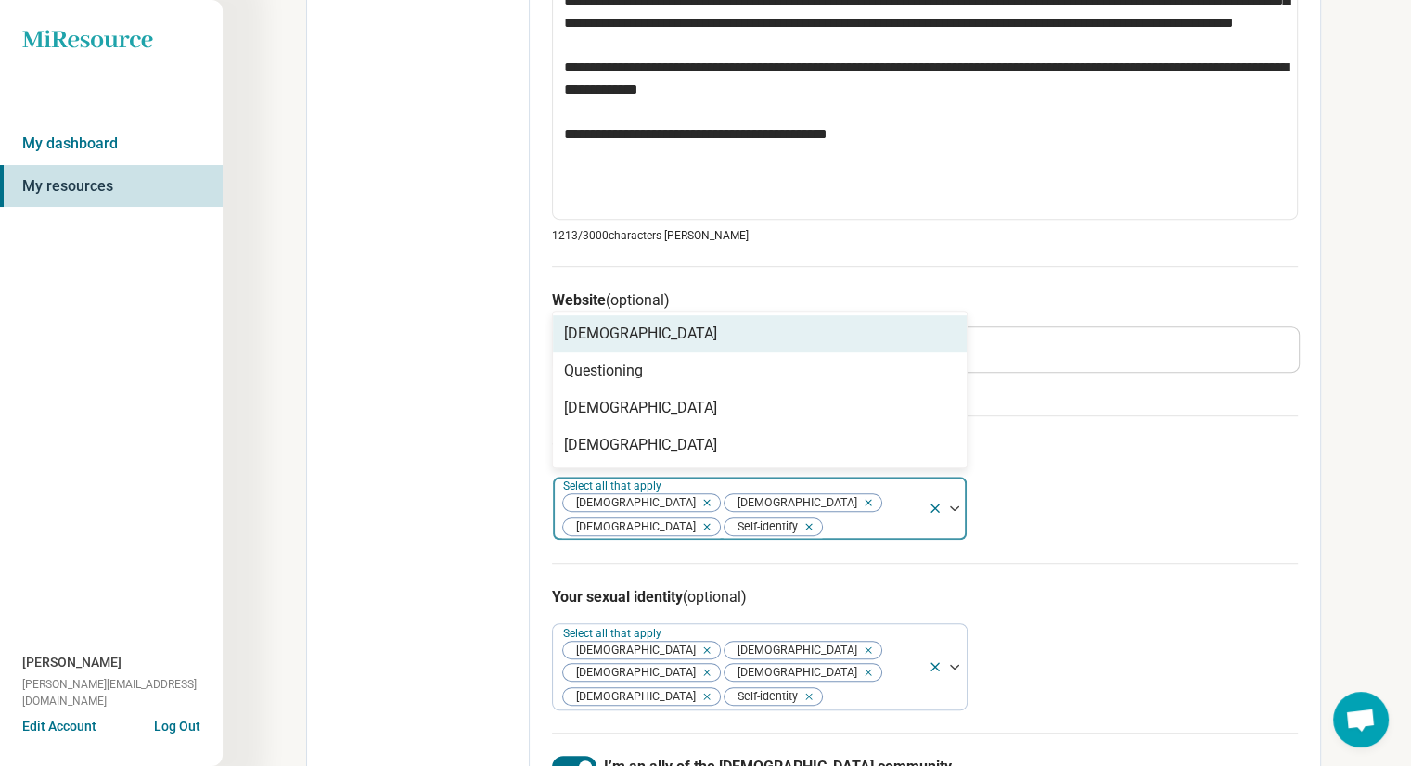
click at [1150, 513] on div "Your gender identity (optional) 4 results available. Use Up and Down to choose …" at bounding box center [925, 489] width 746 height 147
click at [835, 522] on div at bounding box center [872, 527] width 96 height 26
click at [1106, 506] on div "Your gender identity (optional) 4 results available. Use Up and Down to choose …" at bounding box center [925, 489] width 746 height 147
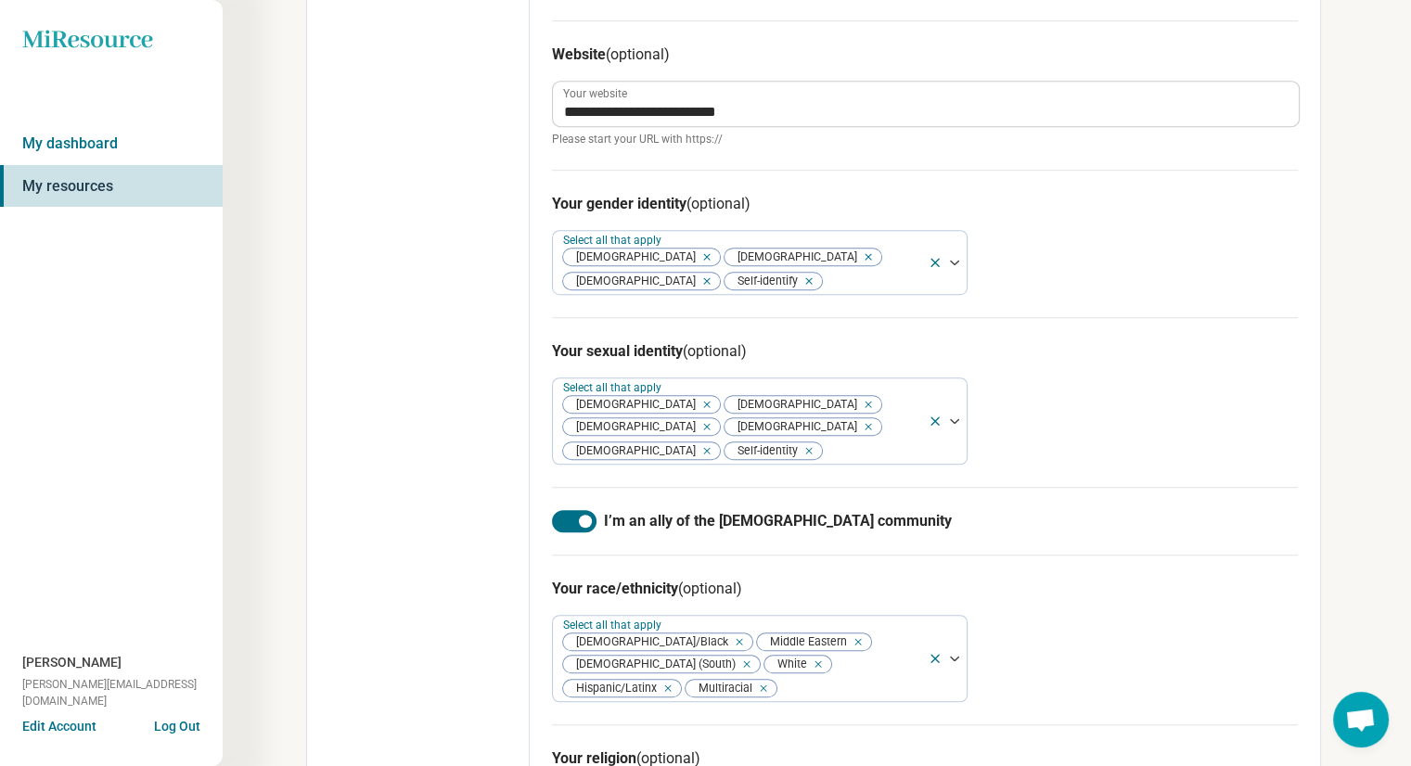
scroll to position [1217, 0]
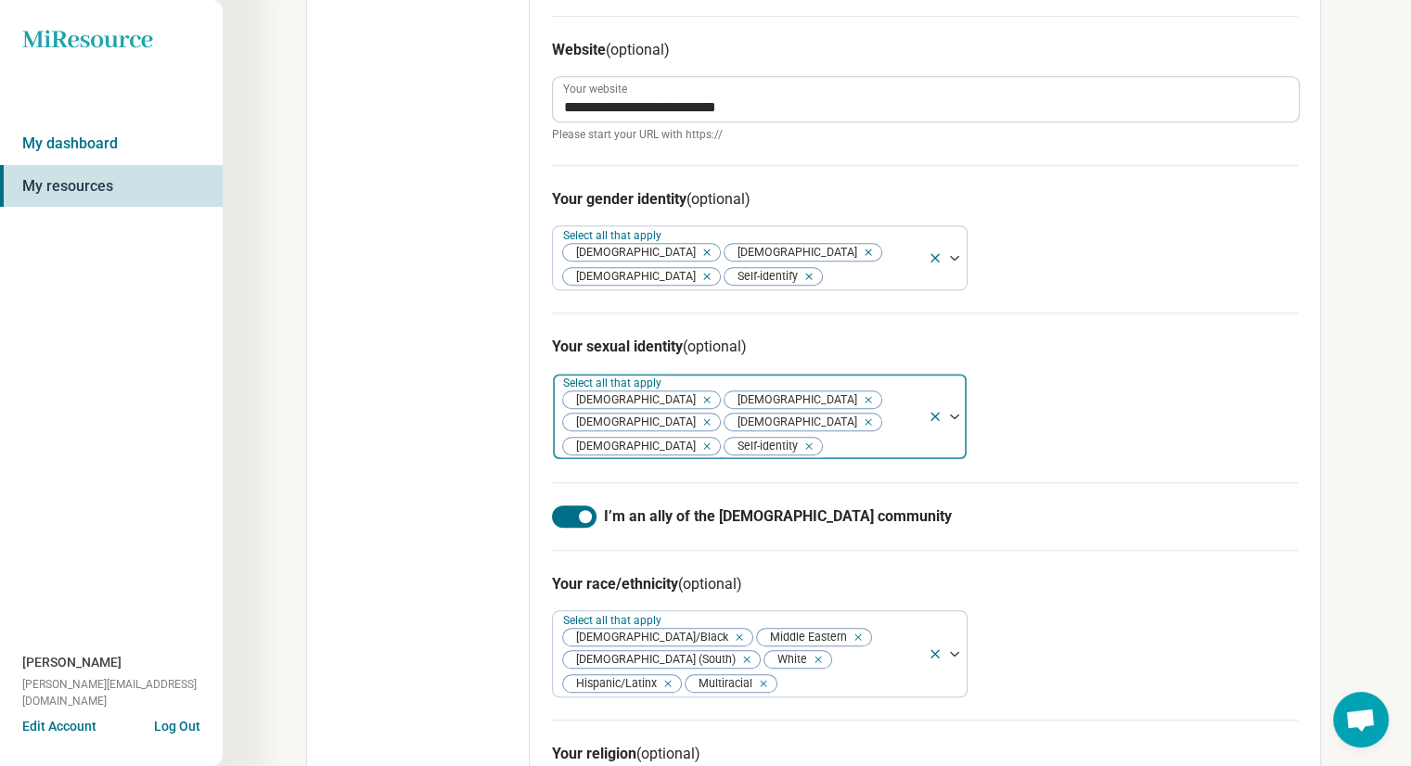
click at [824, 433] on div at bounding box center [872, 446] width 96 height 26
click at [1114, 450] on div "Your sexual identity (optional) Select all that apply [DEMOGRAPHIC_DATA] [DEMOG…" at bounding box center [925, 398] width 746 height 170
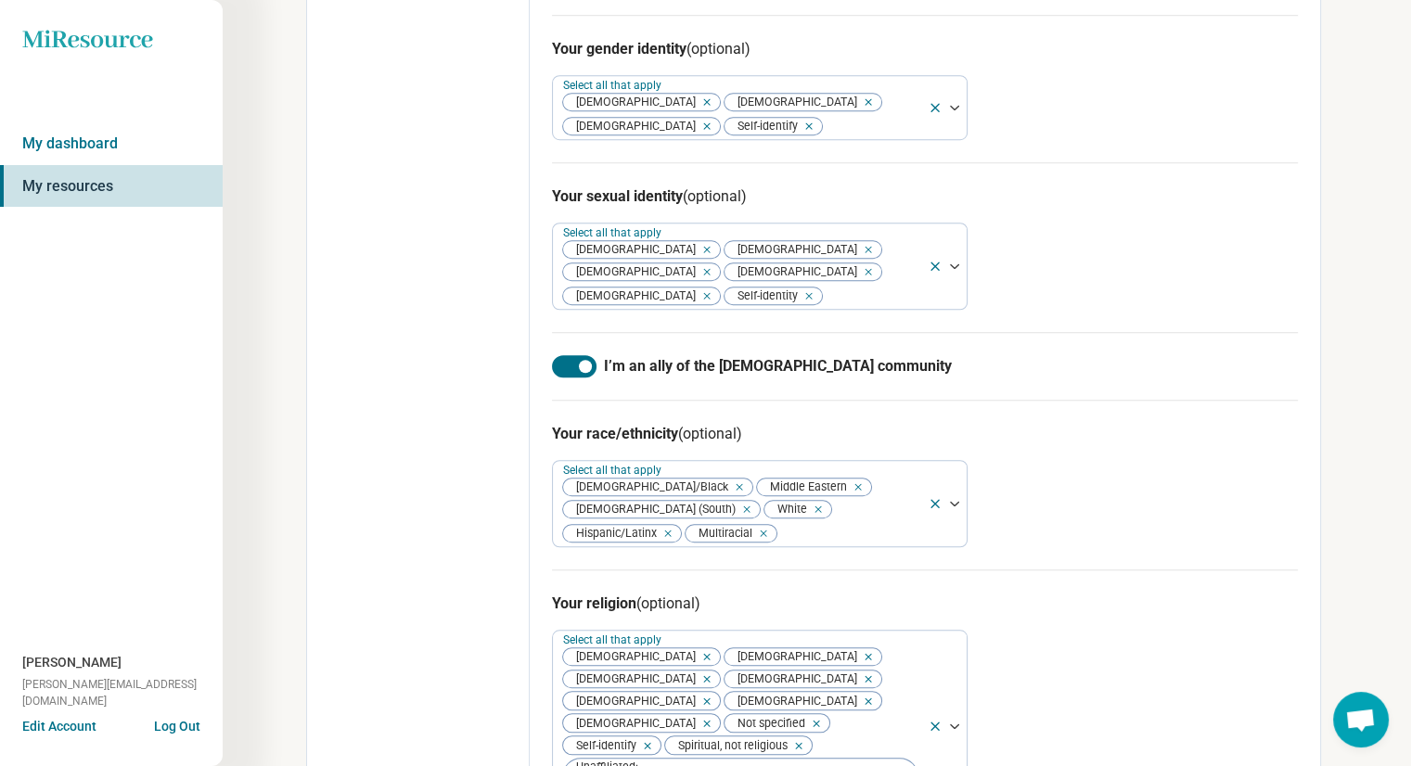
scroll to position [1391, 0]
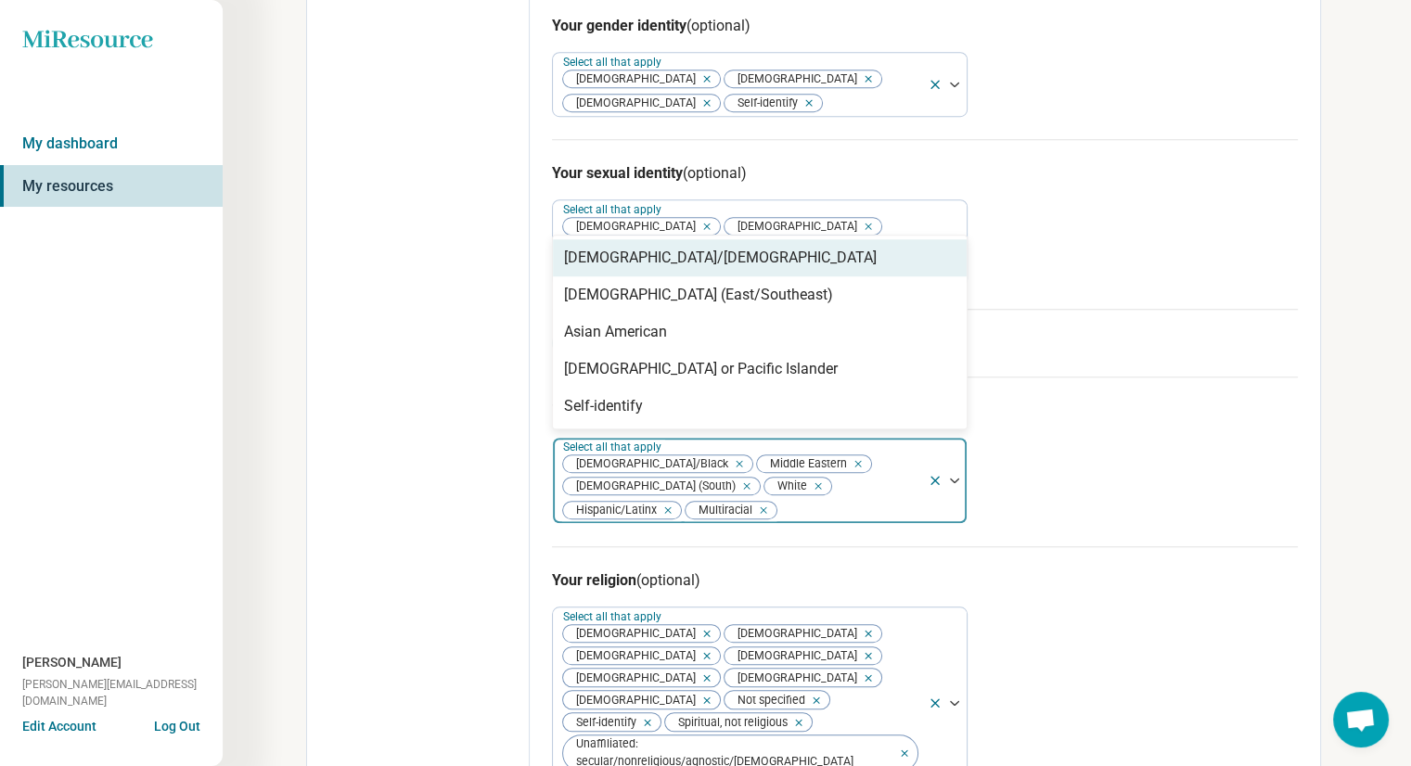
click at [856, 497] on div at bounding box center [849, 510] width 142 height 26
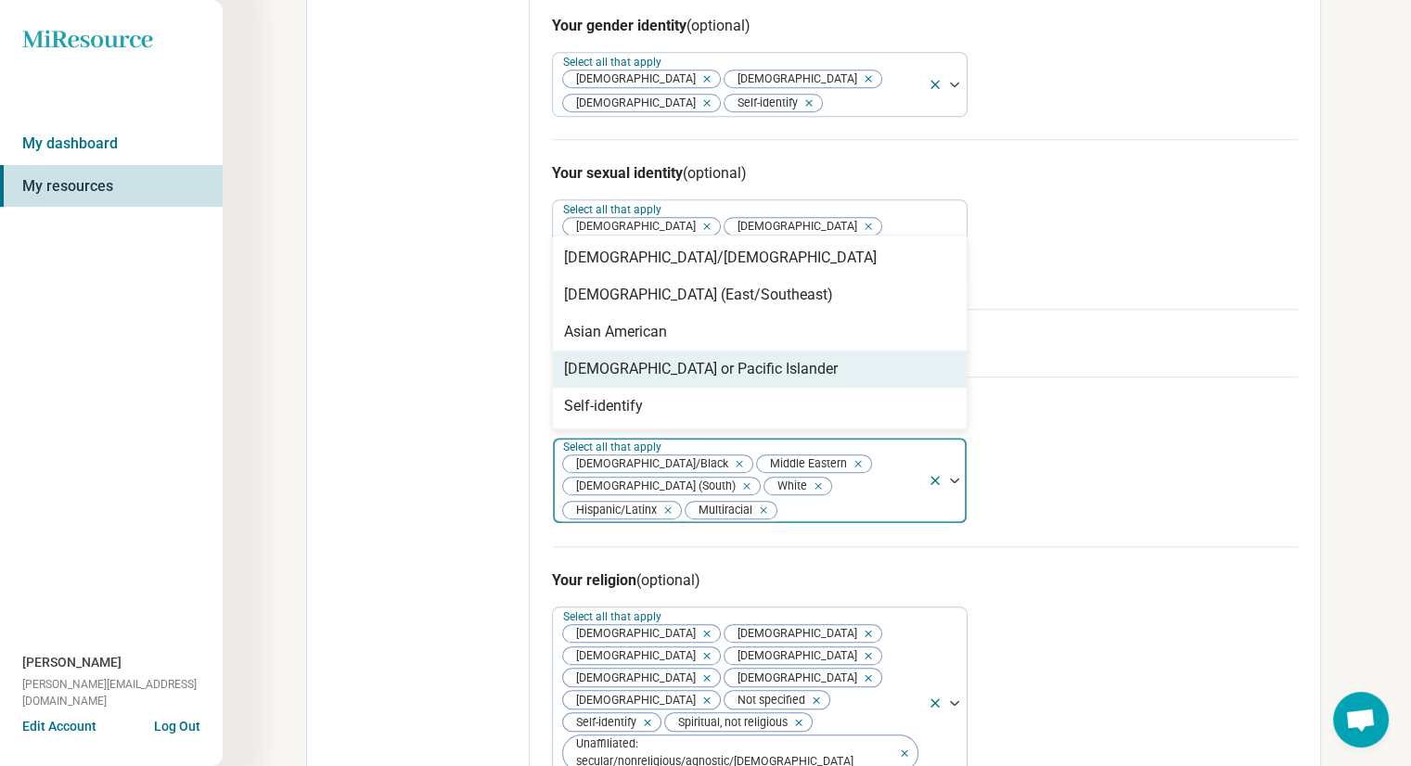
click at [1150, 430] on div "Your race/ethnicity (optional) 5 results available. Use Up and Down to choose o…" at bounding box center [925, 462] width 746 height 170
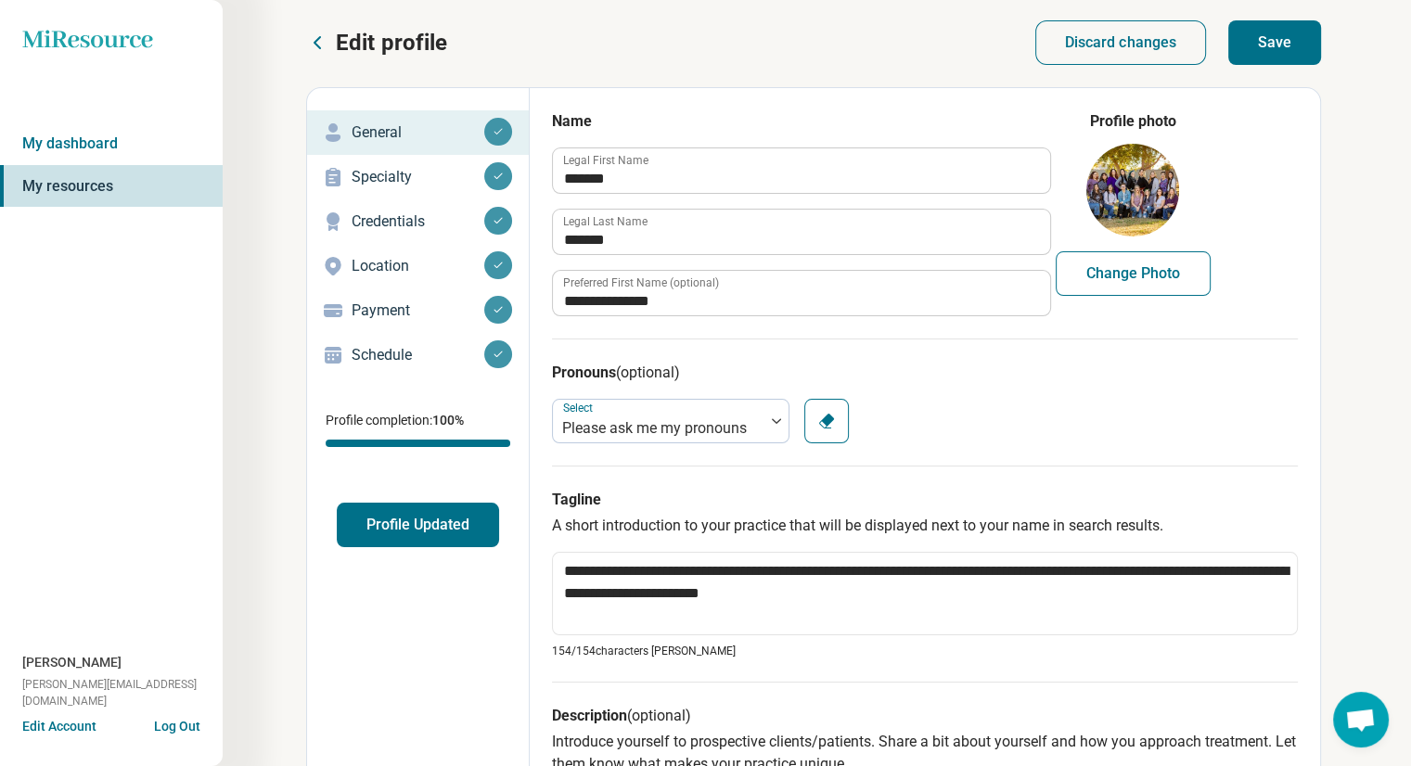
scroll to position [0, 0]
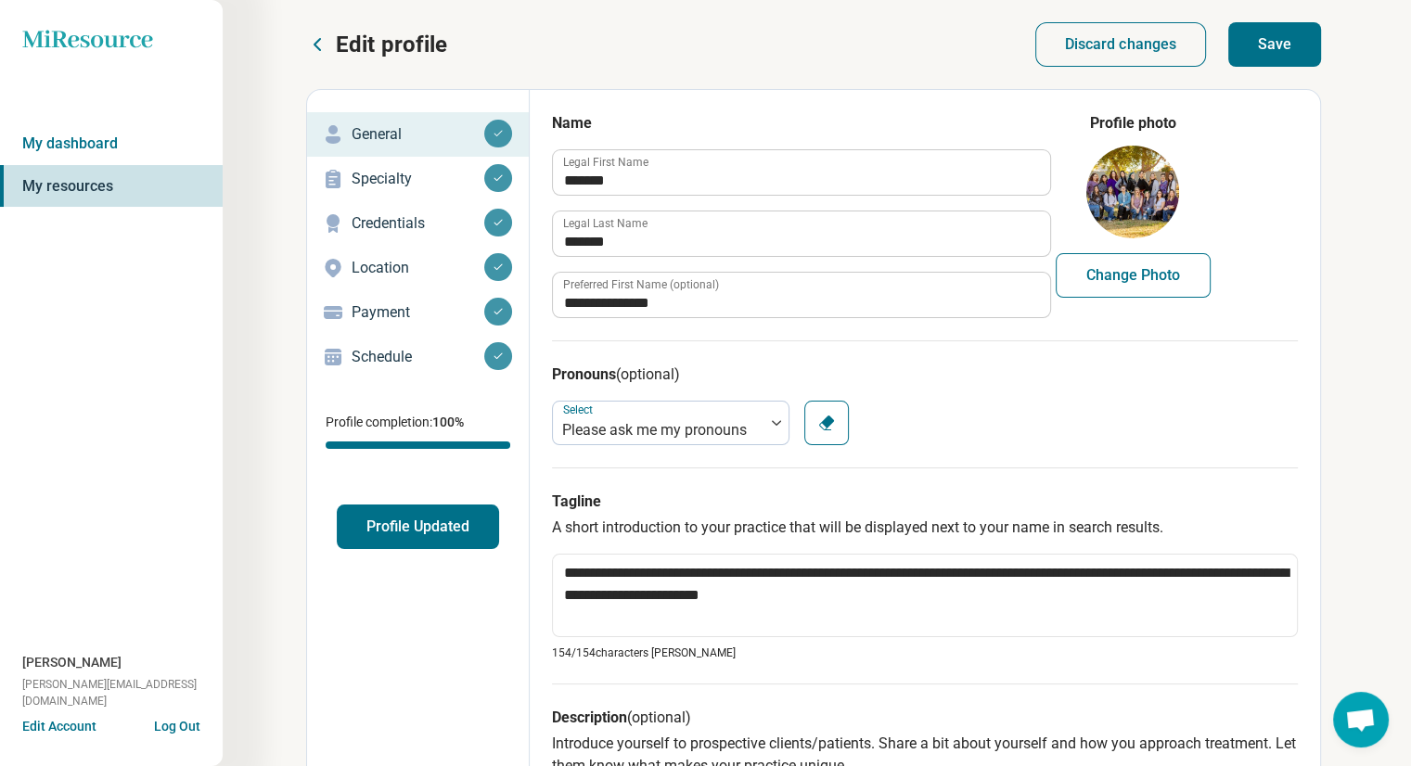
click at [464, 534] on button "Profile Updated" at bounding box center [418, 527] width 162 height 45
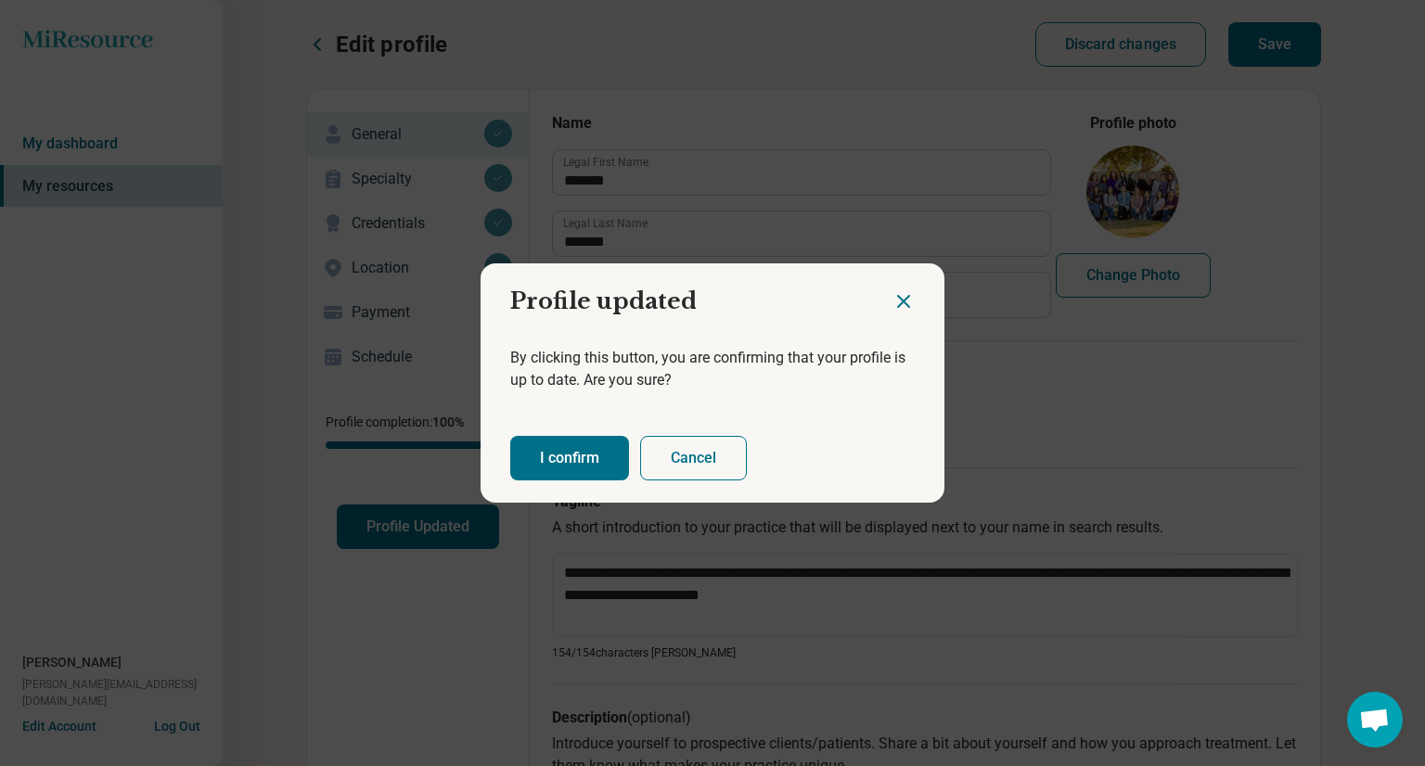
click at [900, 297] on icon "Close dialog" at bounding box center [903, 301] width 11 height 11
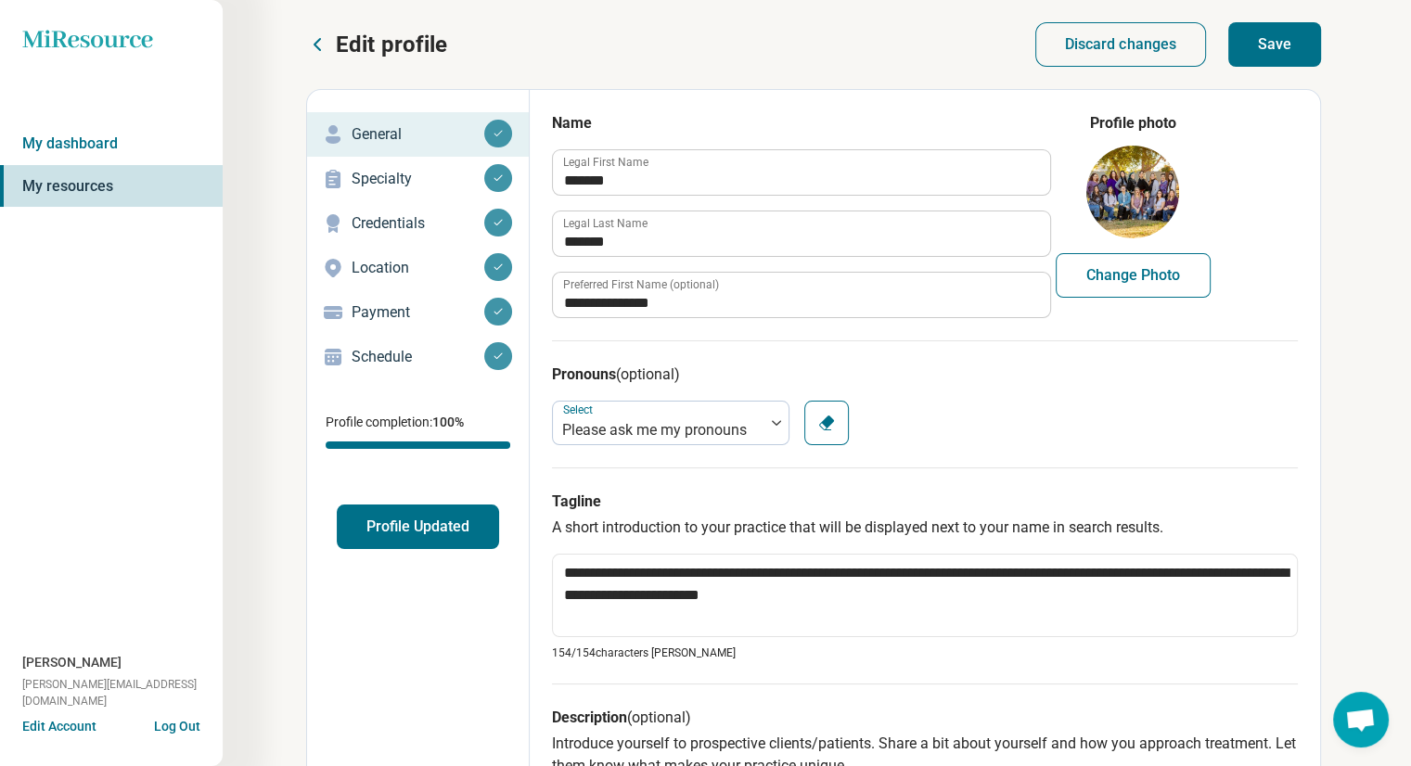
click at [378, 175] on p "Specialty" at bounding box center [418, 179] width 133 height 22
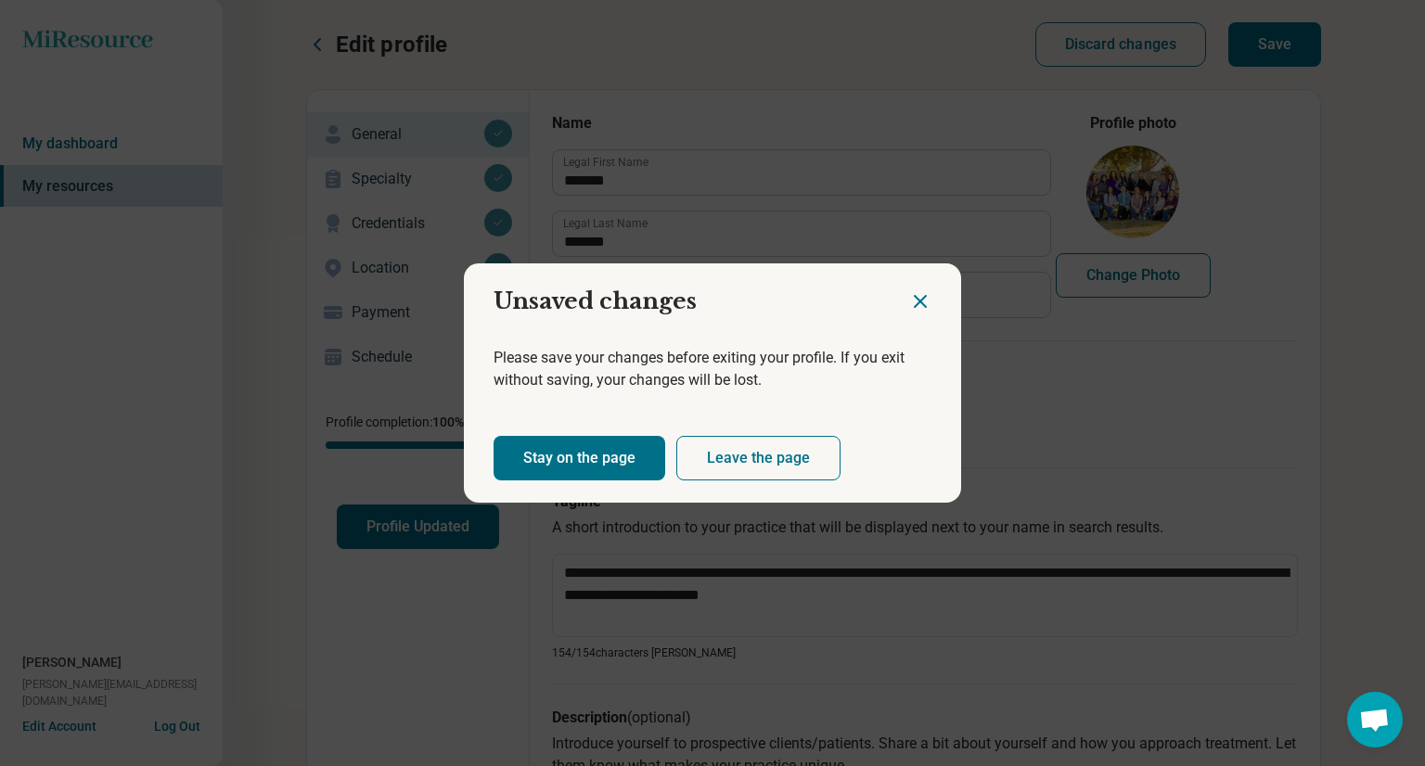
click at [924, 290] on icon "Close dialog" at bounding box center [920, 301] width 22 height 22
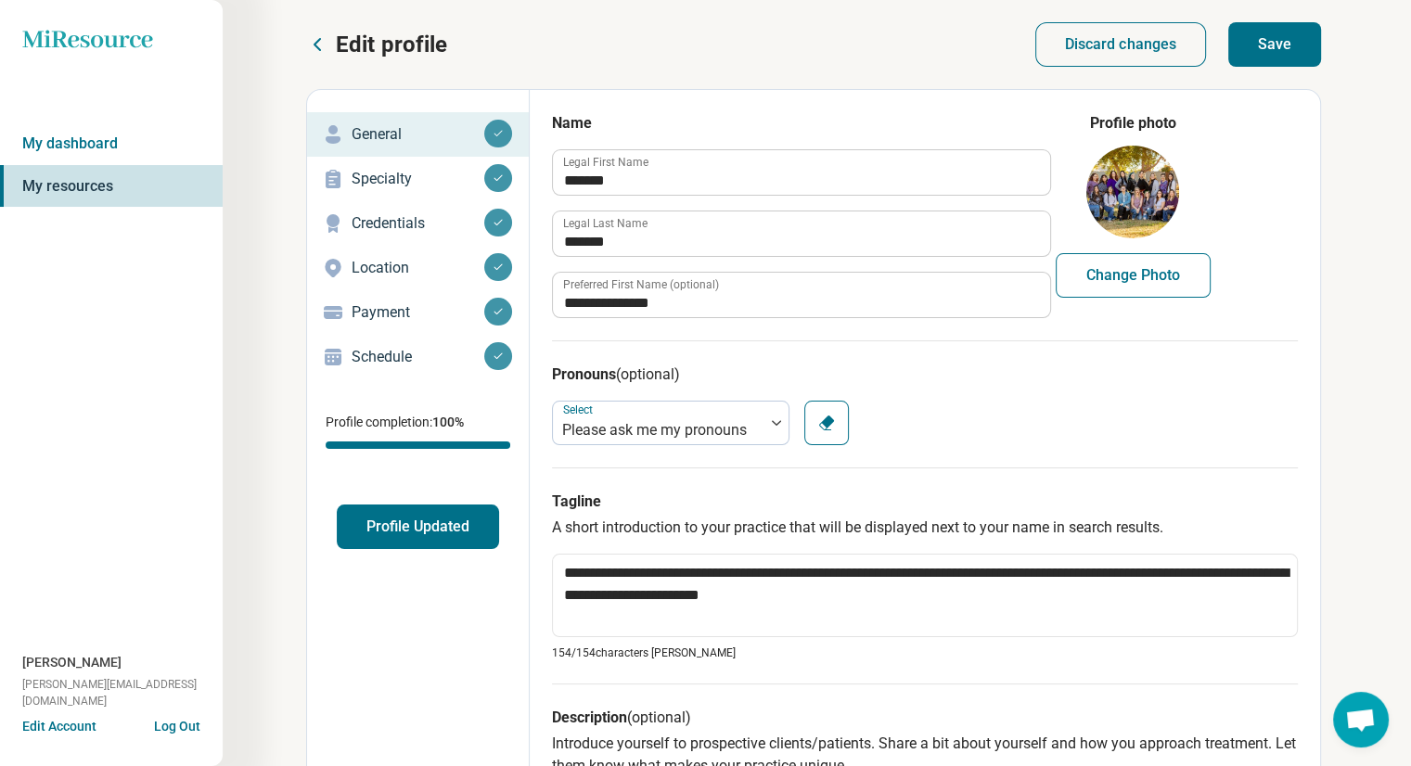
click at [406, 533] on button "Profile Updated" at bounding box center [418, 527] width 162 height 45
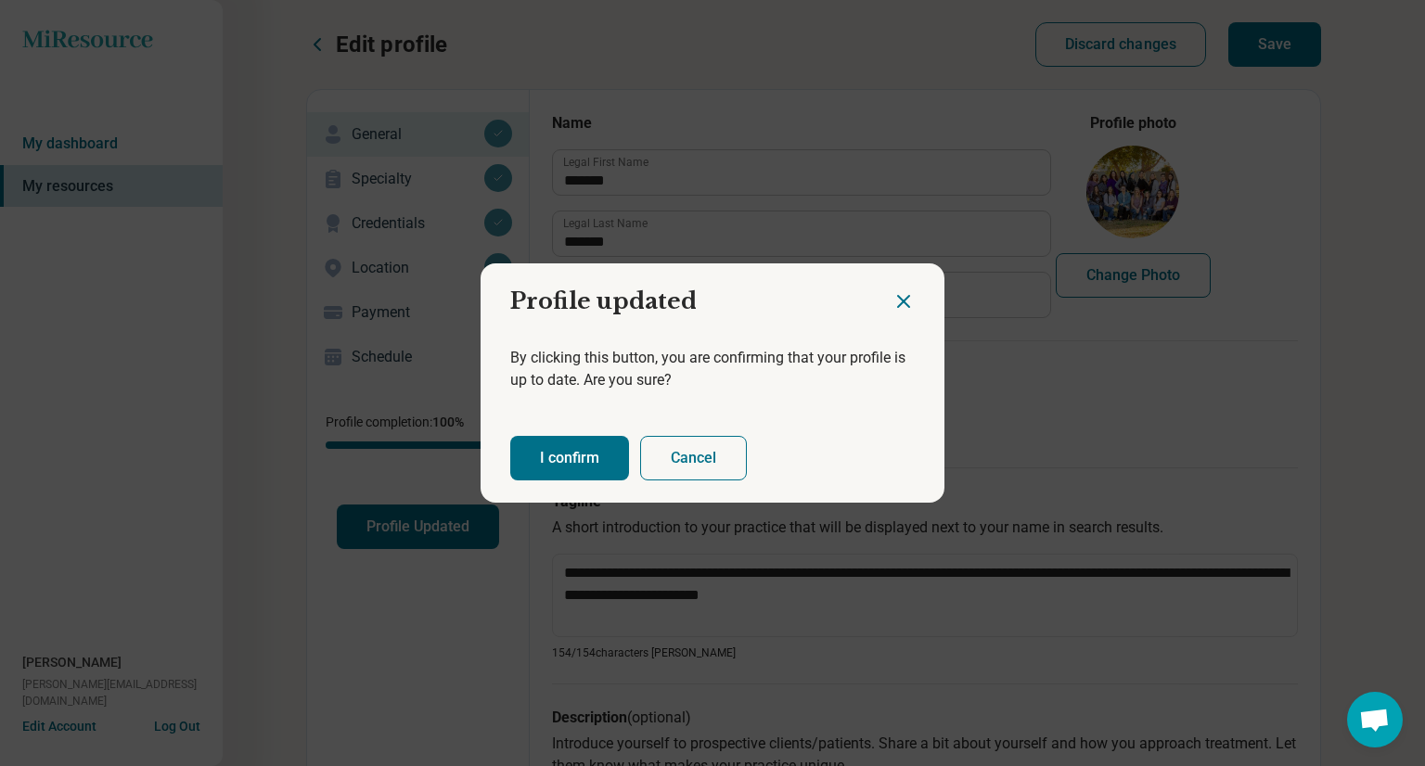
click at [575, 462] on button "I confirm" at bounding box center [569, 458] width 119 height 45
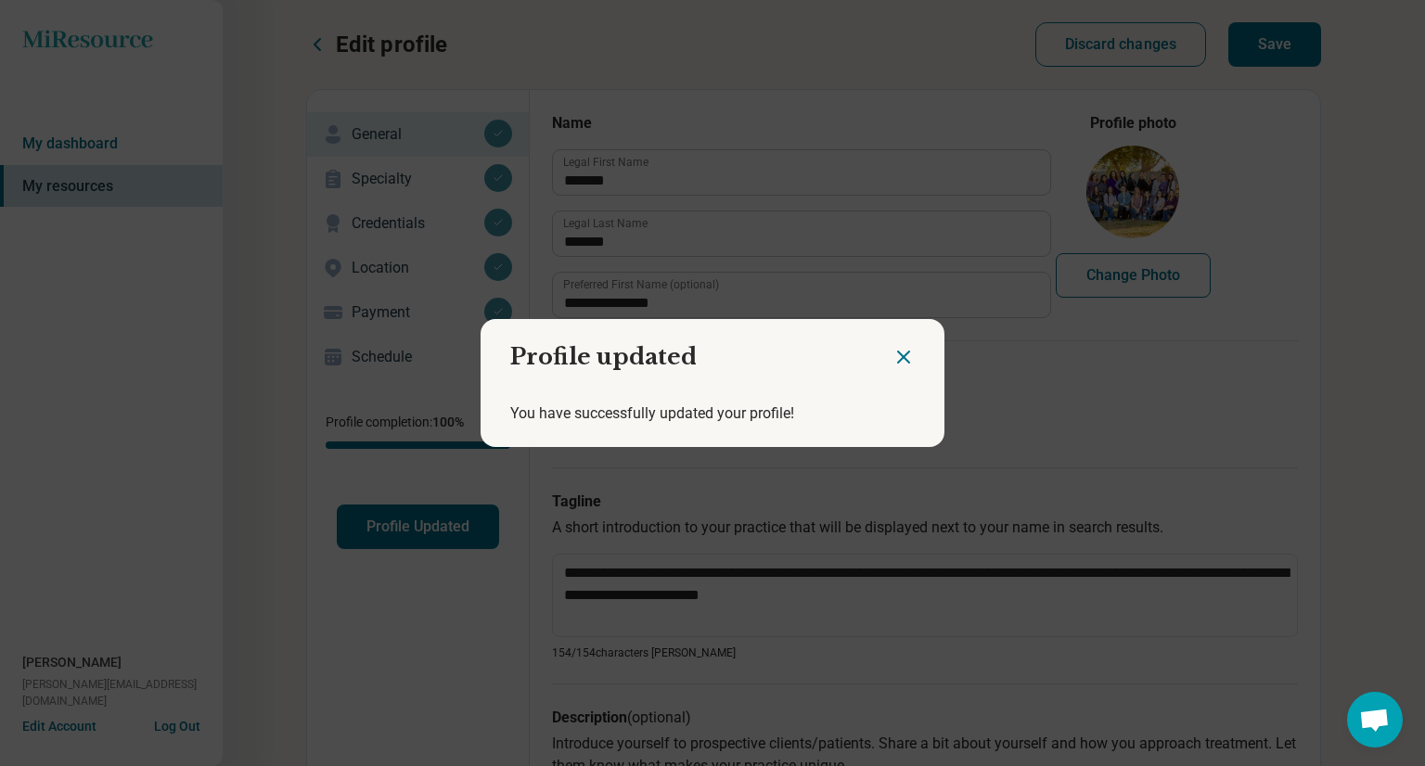
click at [1291, 49] on div "Profile updated You have successfully updated your profile!" at bounding box center [712, 383] width 1425 height 766
click at [896, 359] on icon "Close dialog" at bounding box center [903, 357] width 22 height 22
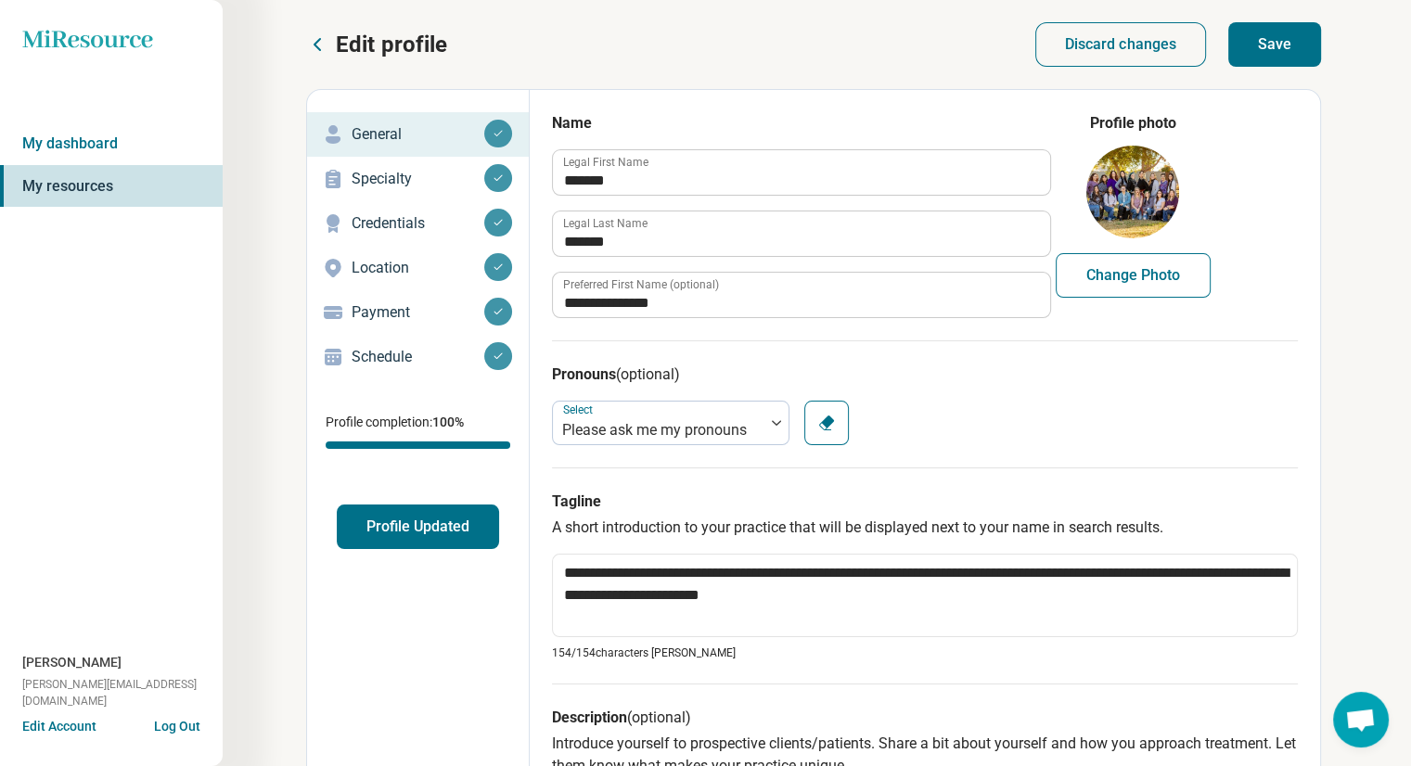
click at [1277, 45] on button "Save" at bounding box center [1274, 44] width 93 height 45
type textarea "*"
click at [384, 189] on div "Specialty" at bounding box center [418, 179] width 192 height 30
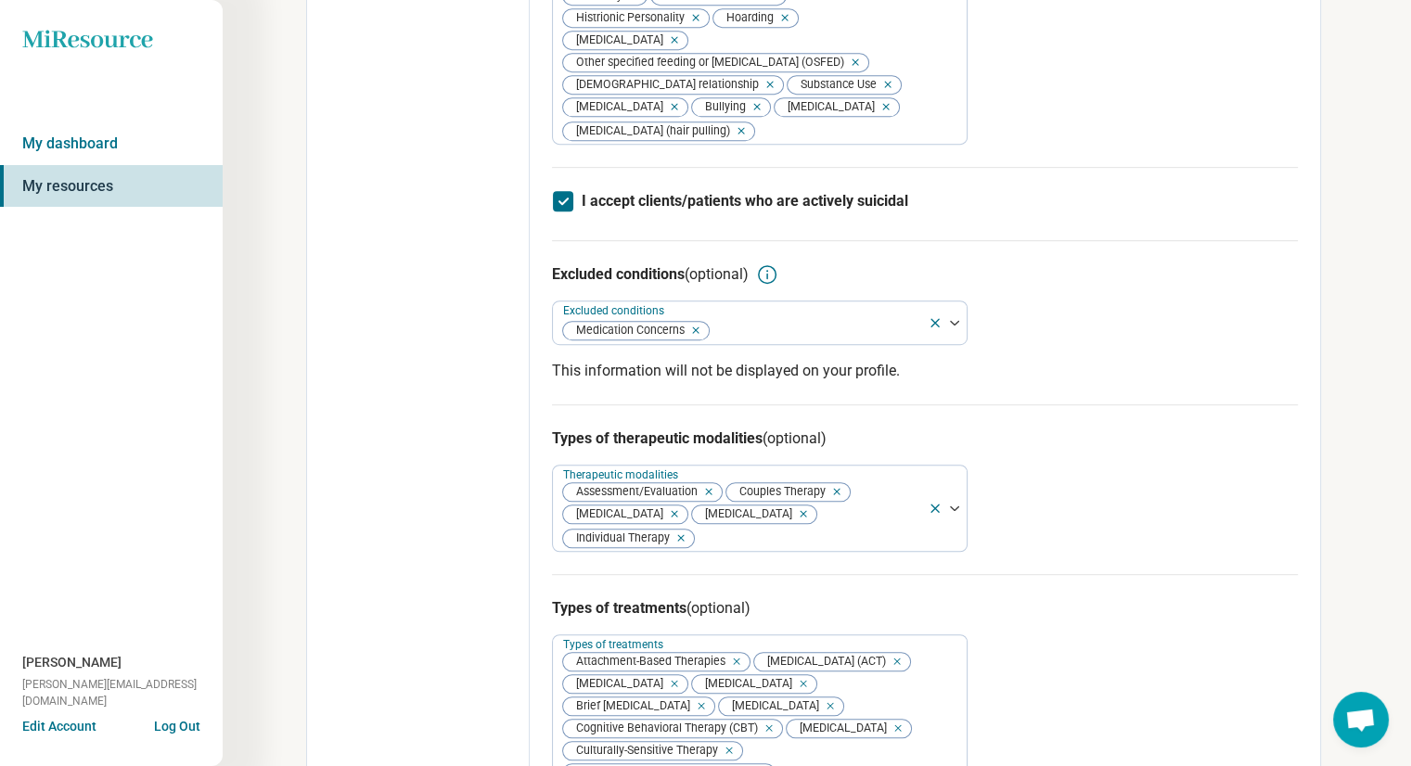
scroll to position [1009, 0]
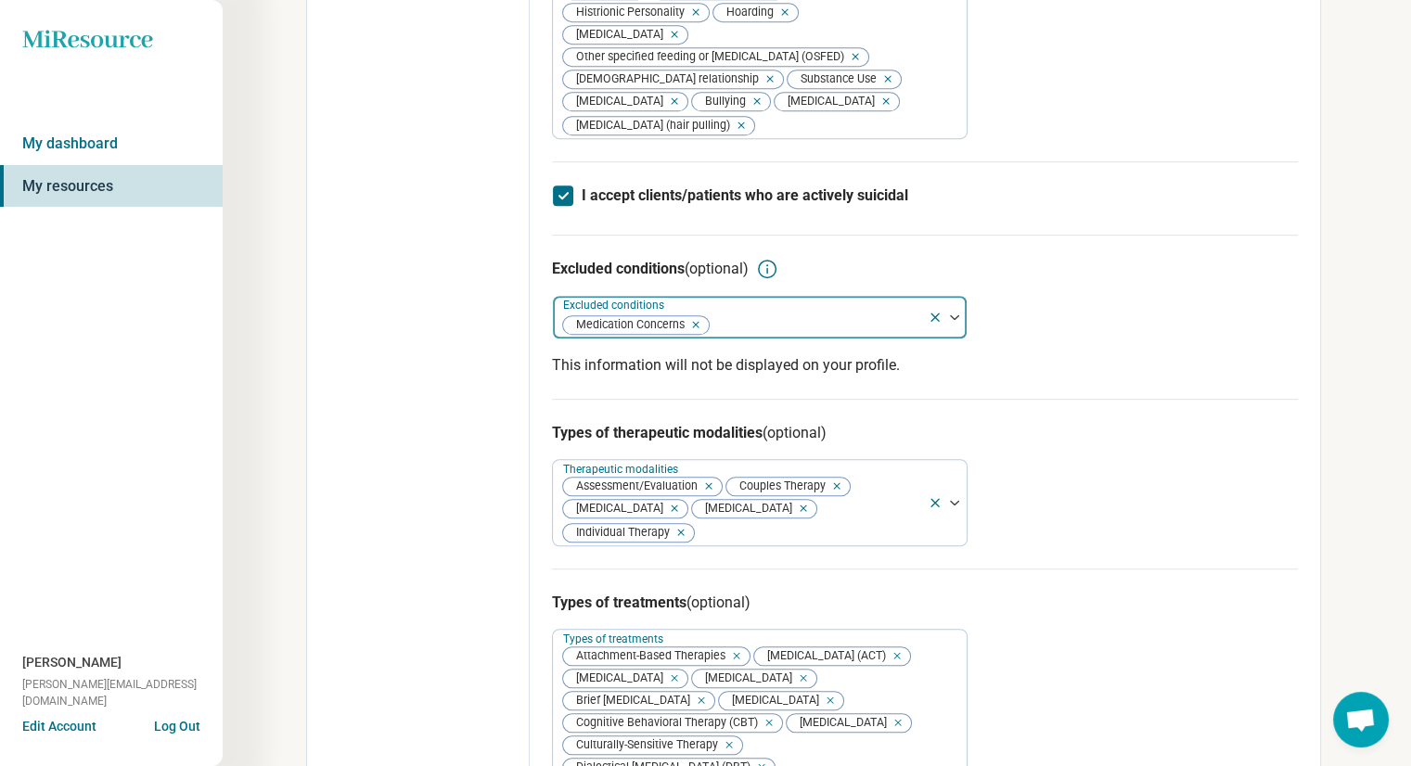
click at [802, 338] on div at bounding box center [816, 325] width 210 height 26
click at [1047, 385] on div "Excluded conditions (optional) Excluded conditions Medication Concerns This inf…" at bounding box center [925, 317] width 746 height 164
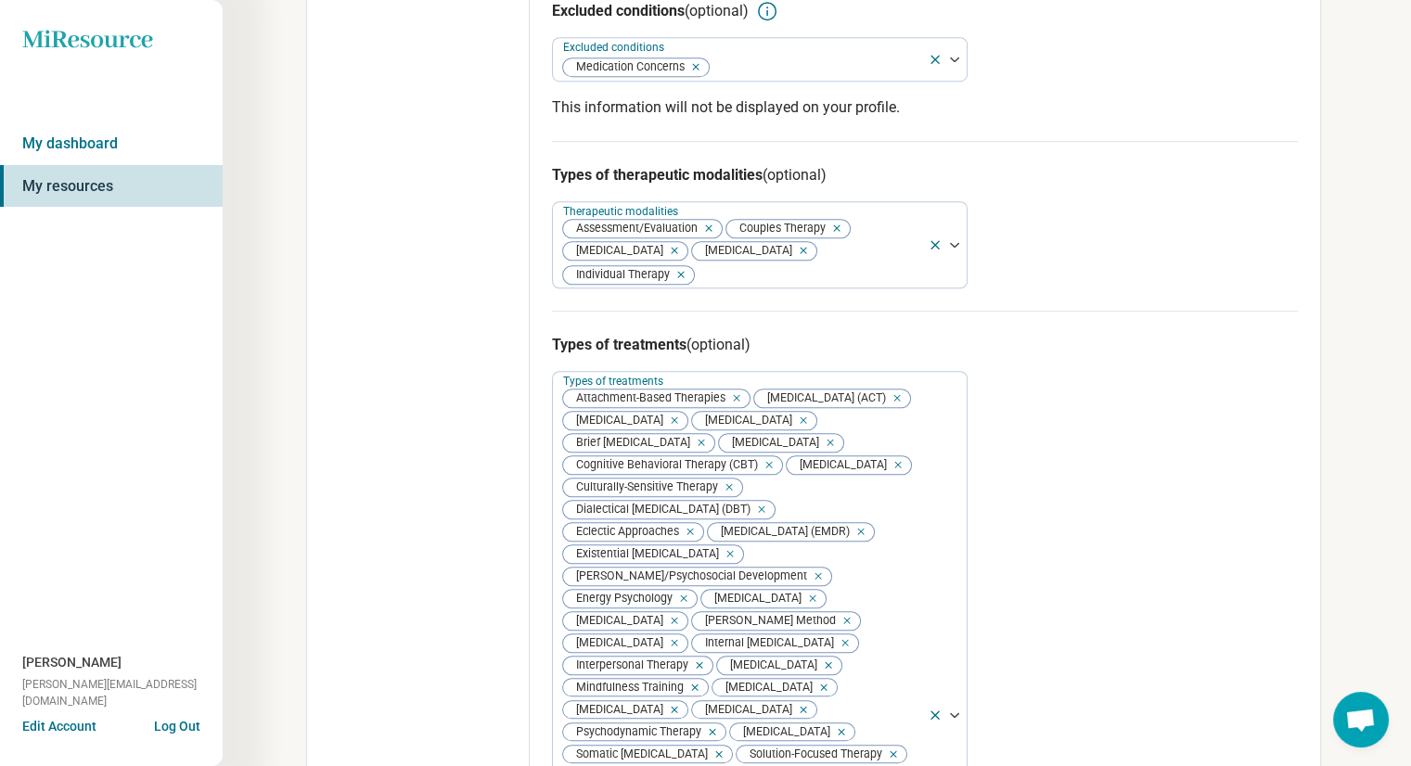
scroll to position [1268, 0]
click at [860, 287] on div at bounding box center [808, 274] width 224 height 26
click at [1073, 440] on div "Types of treatments (optional) Types of treatments Attachment-Based Therapies […" at bounding box center [925, 695] width 746 height 771
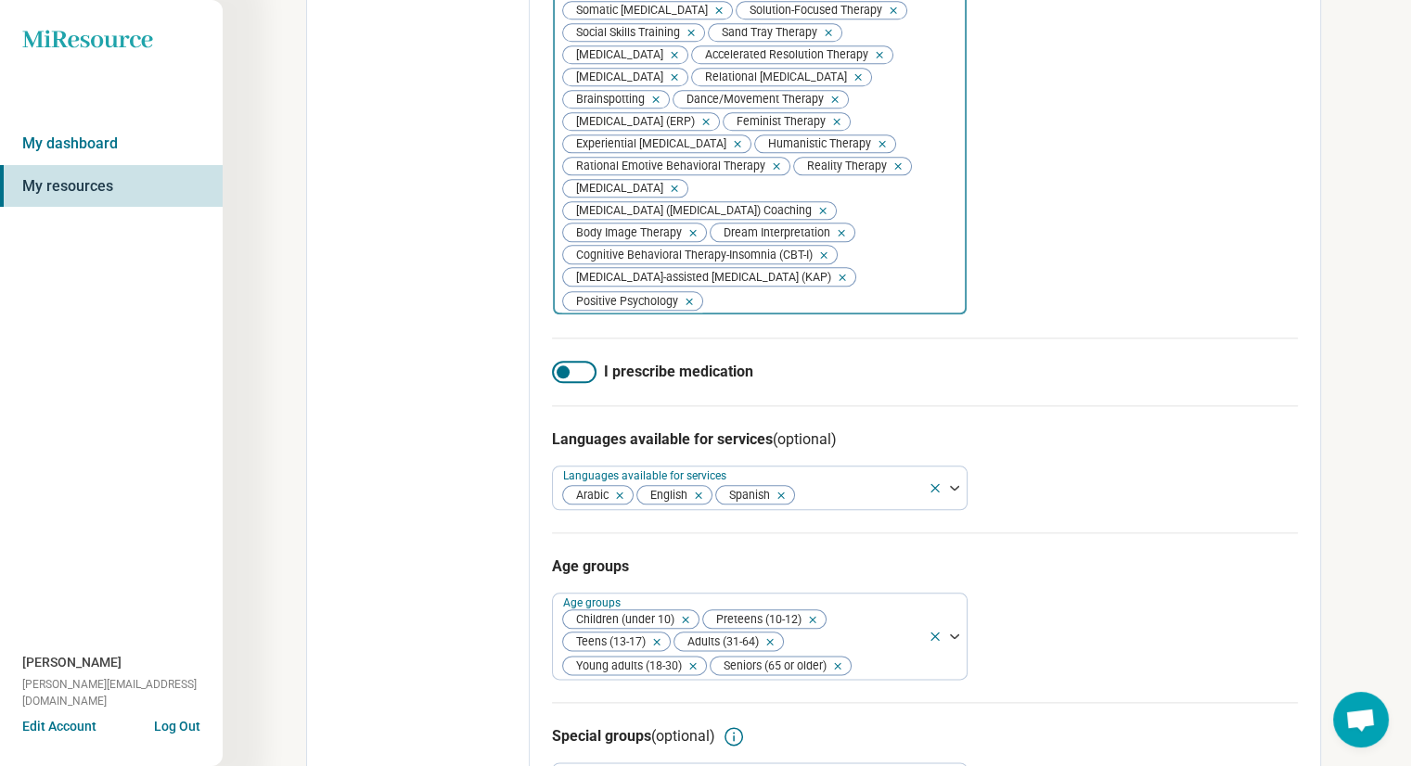
click at [897, 314] on div at bounding box center [812, 301] width 216 height 26
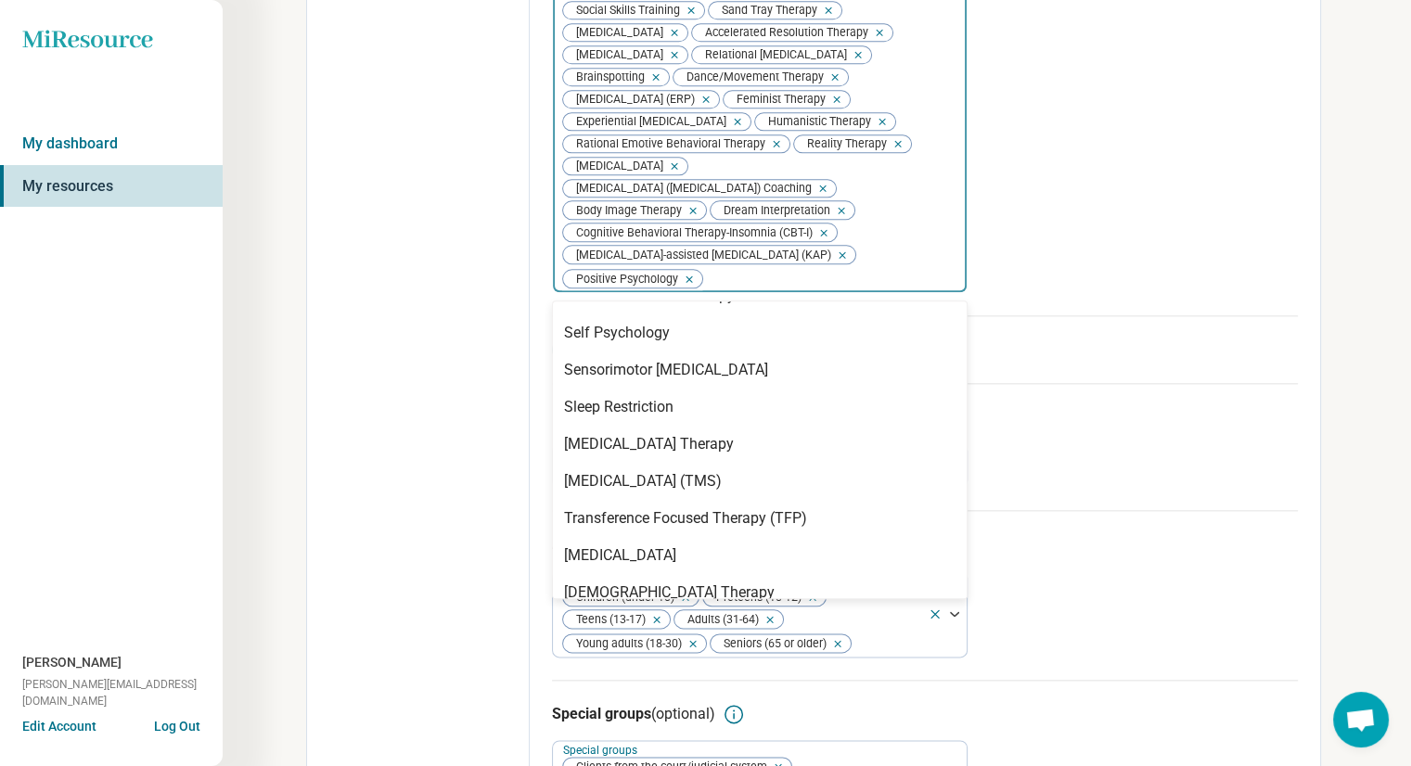
scroll to position [1677, 0]
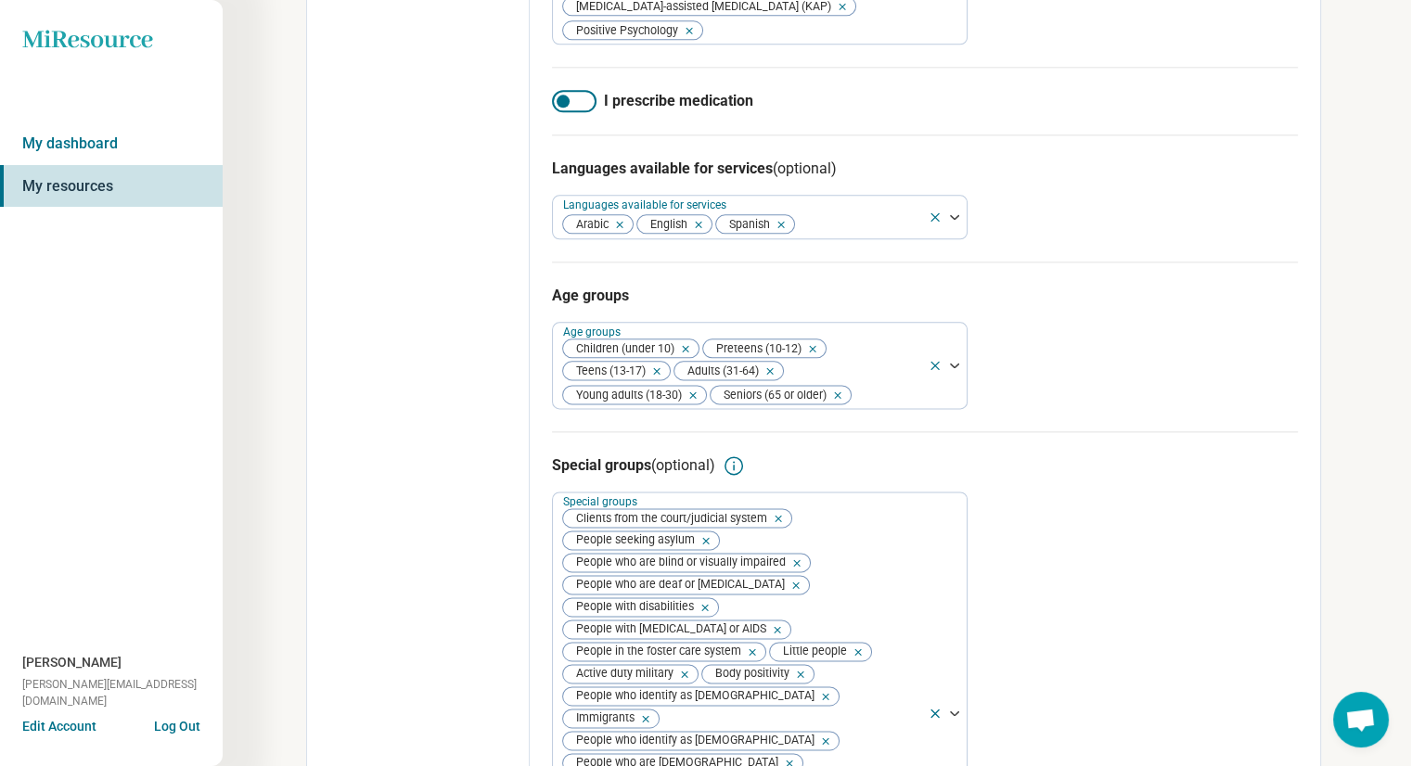
scroll to position [2282, 0]
click at [619, 231] on icon "Remove [object Object]" at bounding box center [615, 224] width 13 height 13
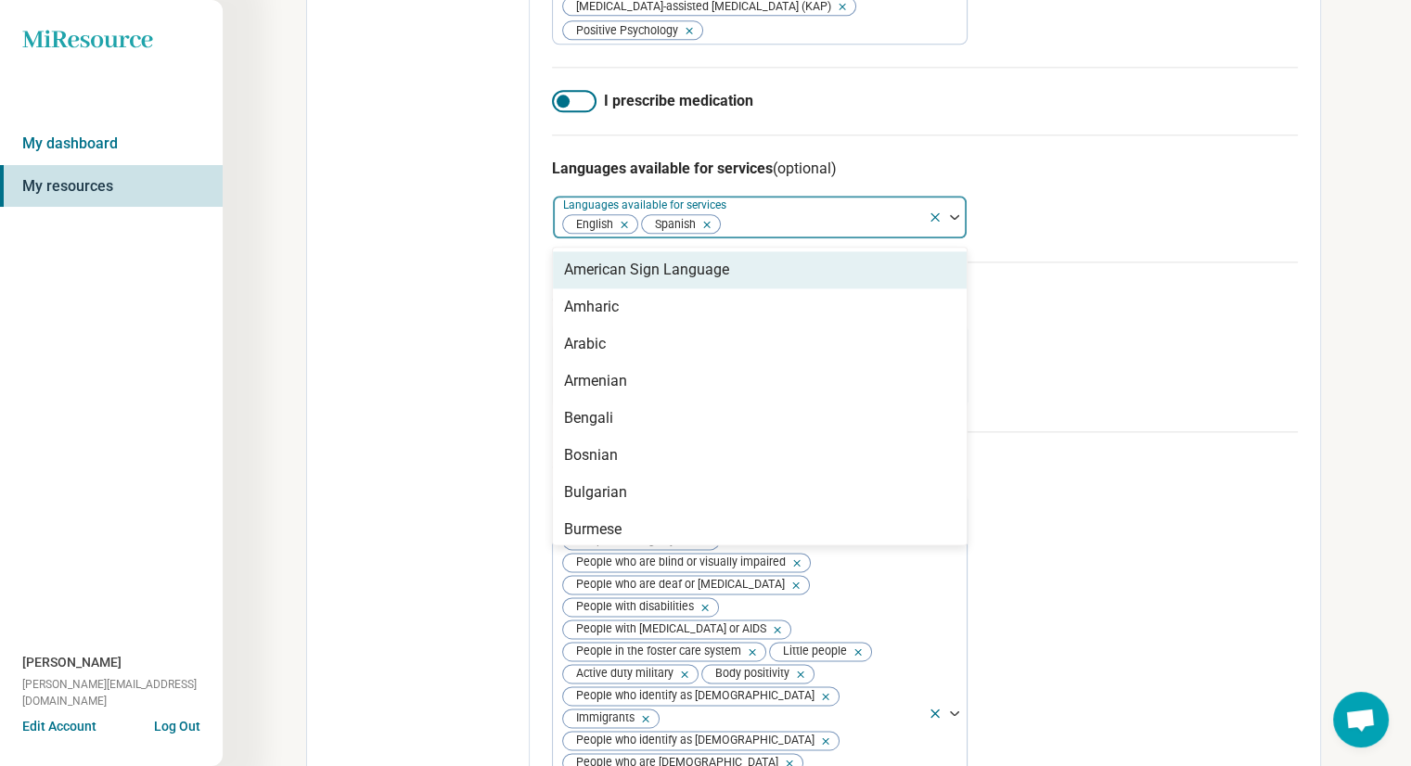
click at [764, 237] on div at bounding box center [821, 225] width 199 height 26
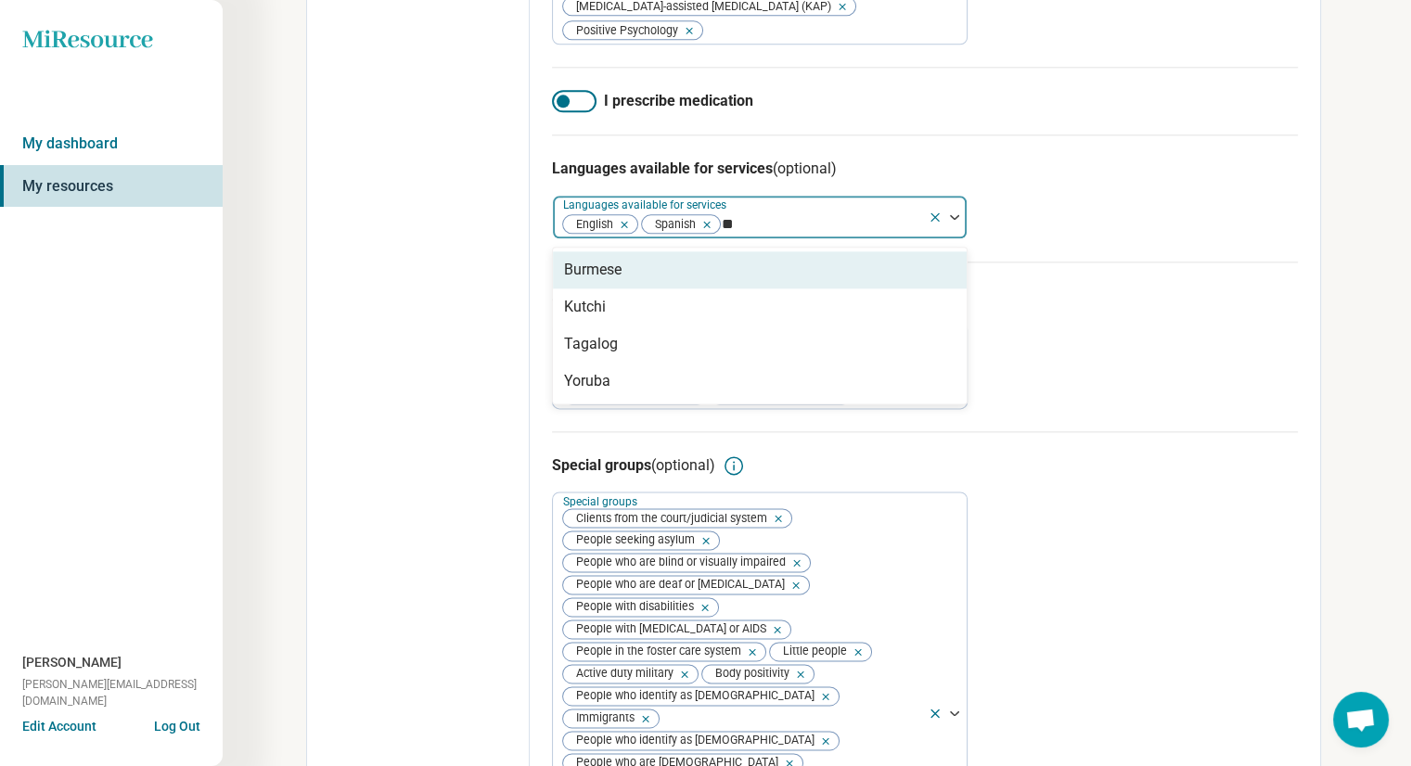
type input "*"
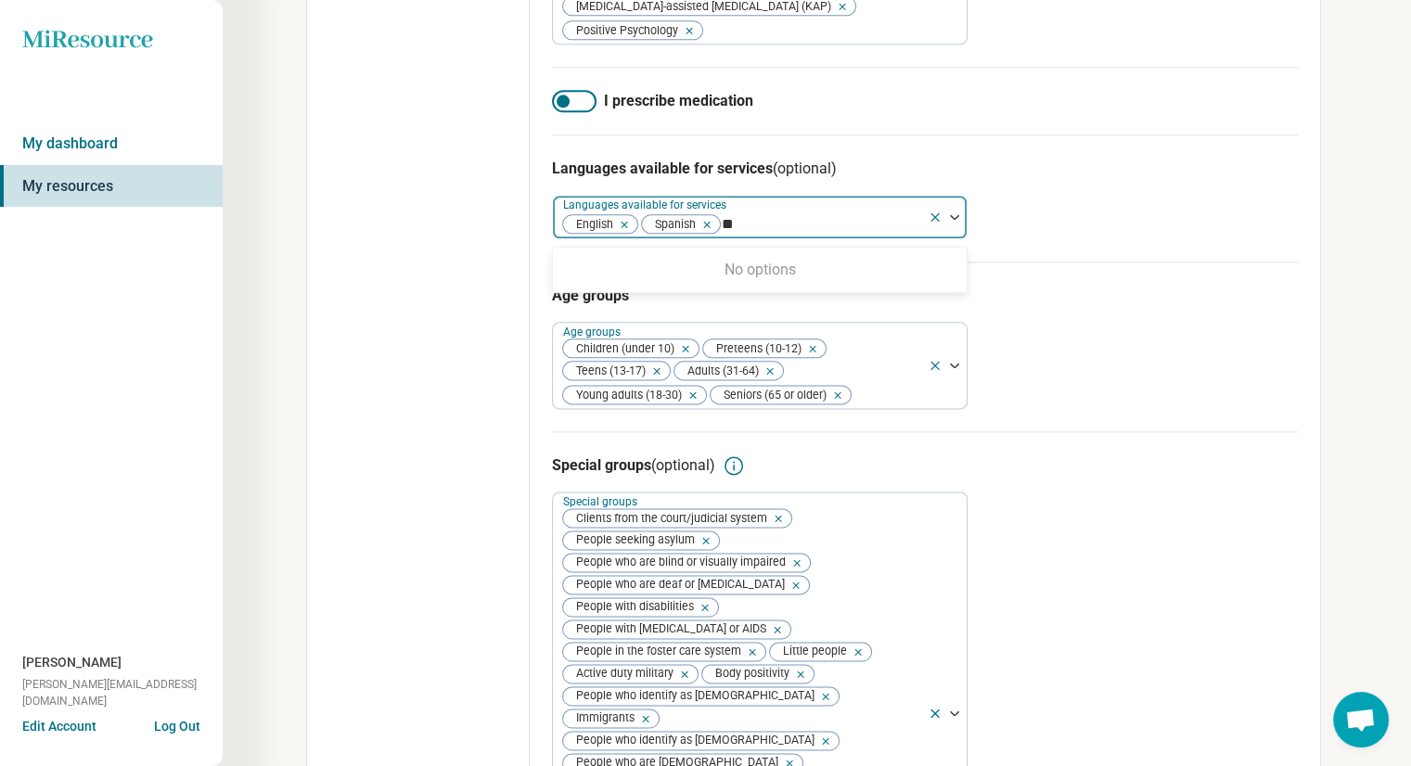
type input "*"
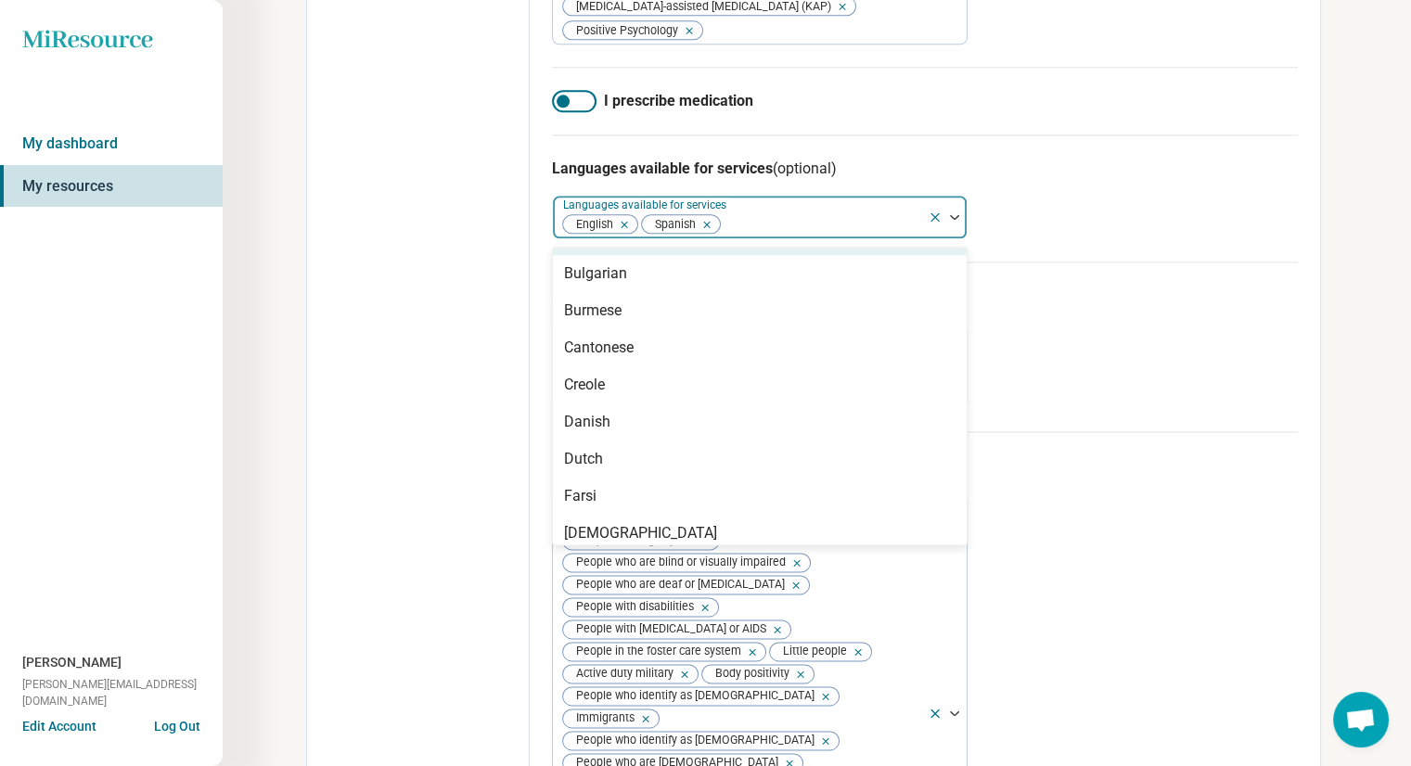
scroll to position [212, 0]
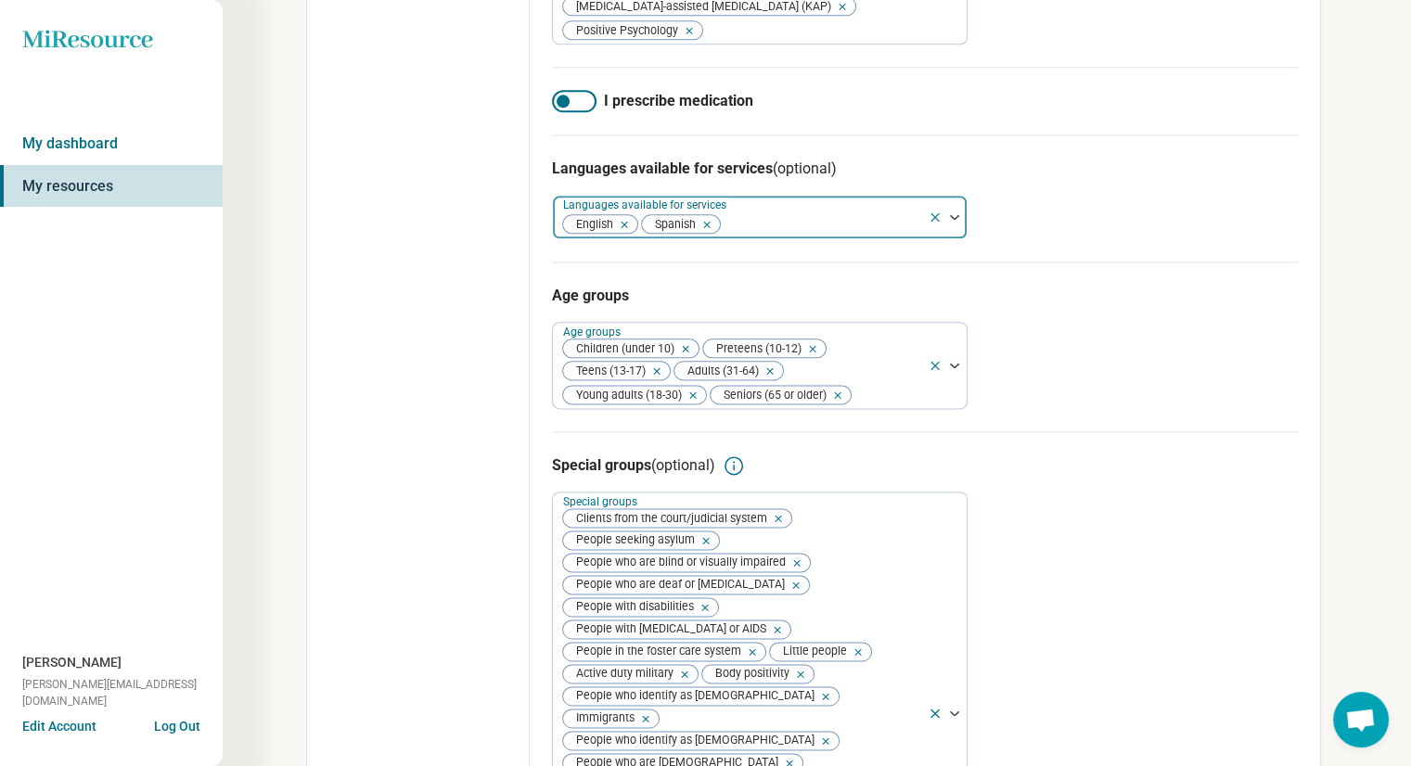
click at [780, 237] on div at bounding box center [821, 225] width 199 height 26
type input "*"
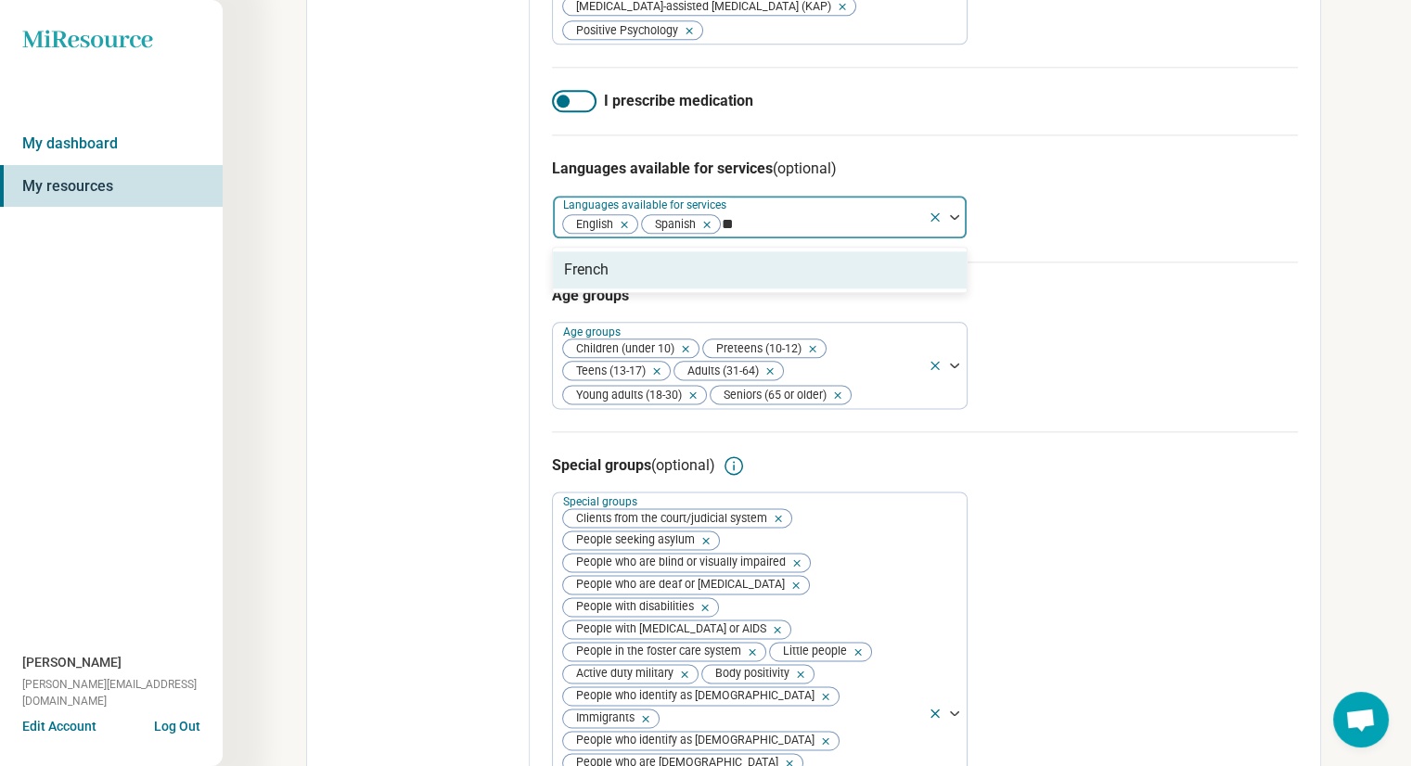
type input "***"
click at [660, 288] on div "French" at bounding box center [760, 269] width 414 height 37
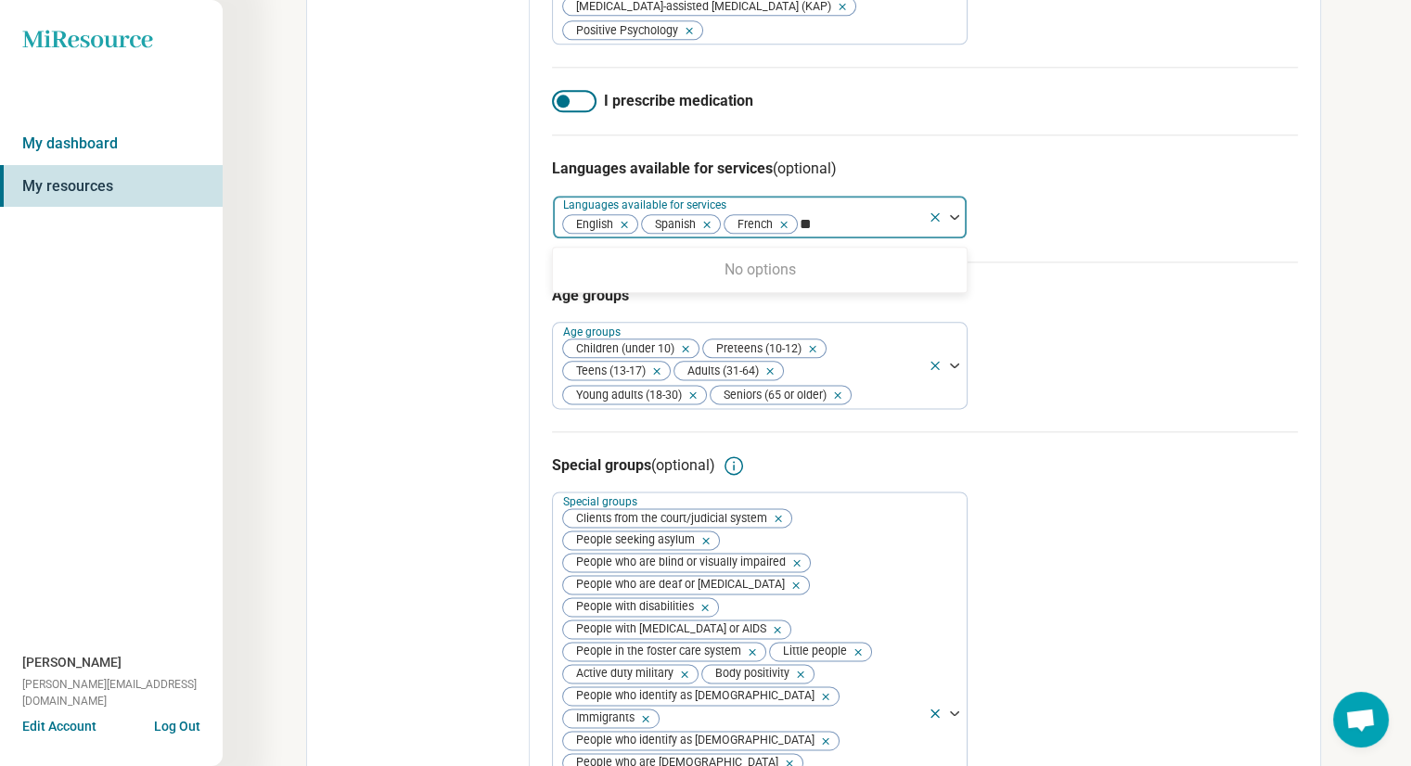
type input "*"
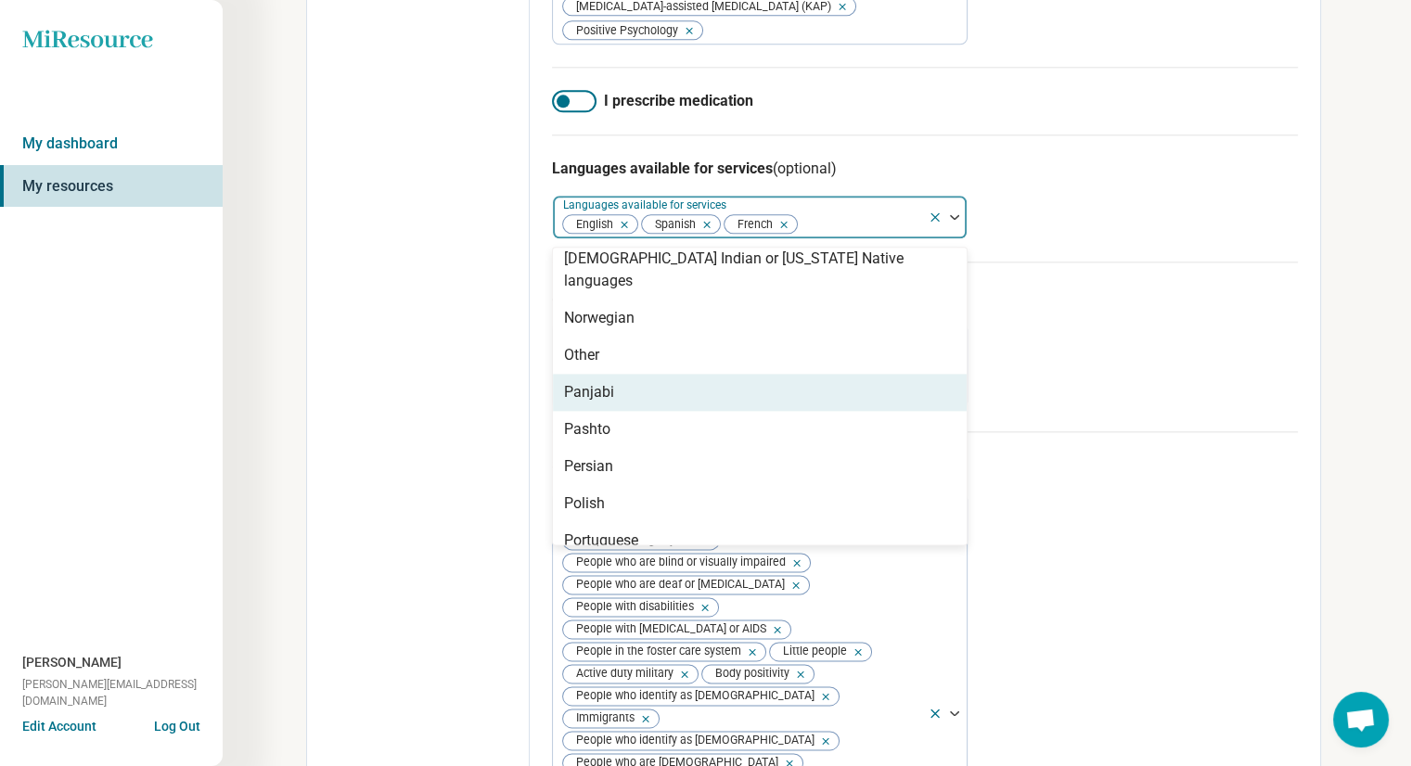
scroll to position [1273, 0]
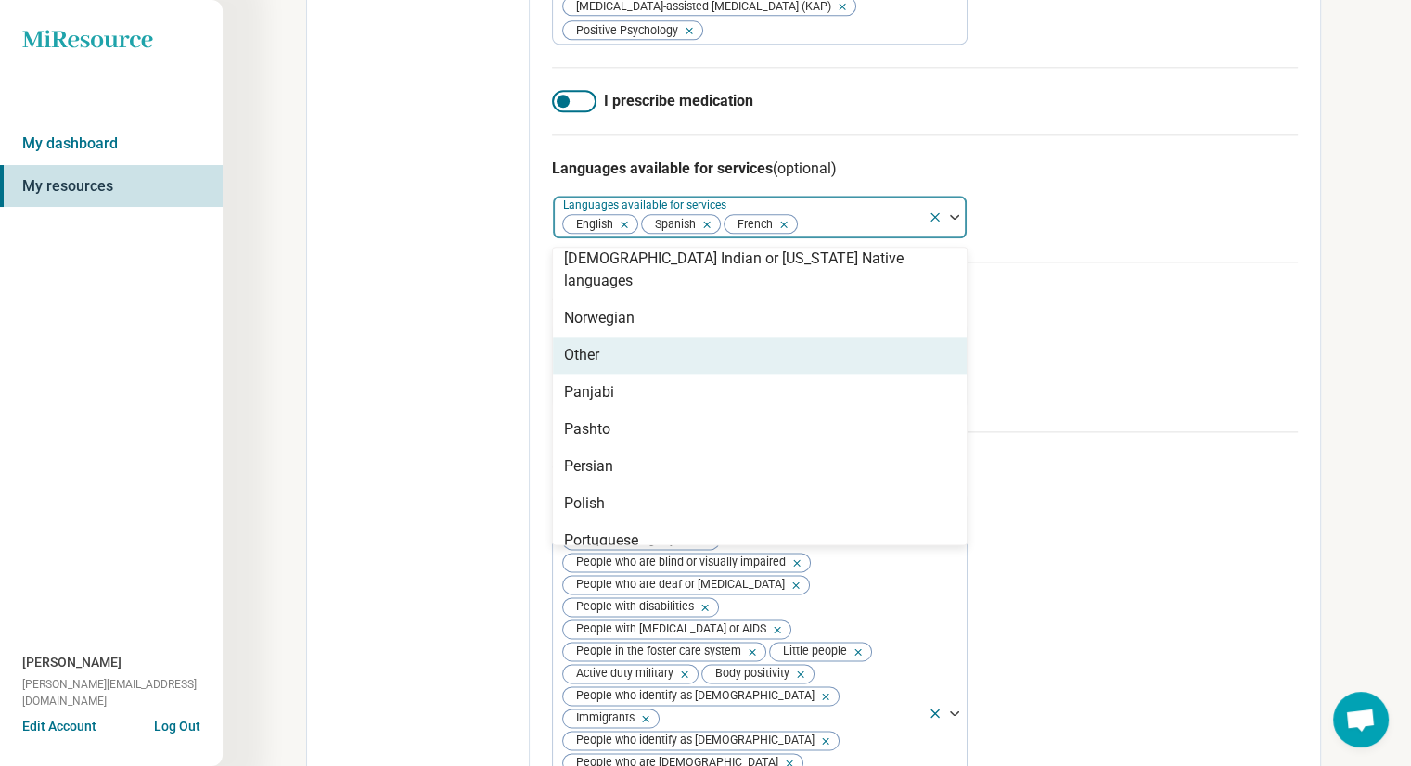
click at [644, 374] on div "Other" at bounding box center [760, 355] width 414 height 37
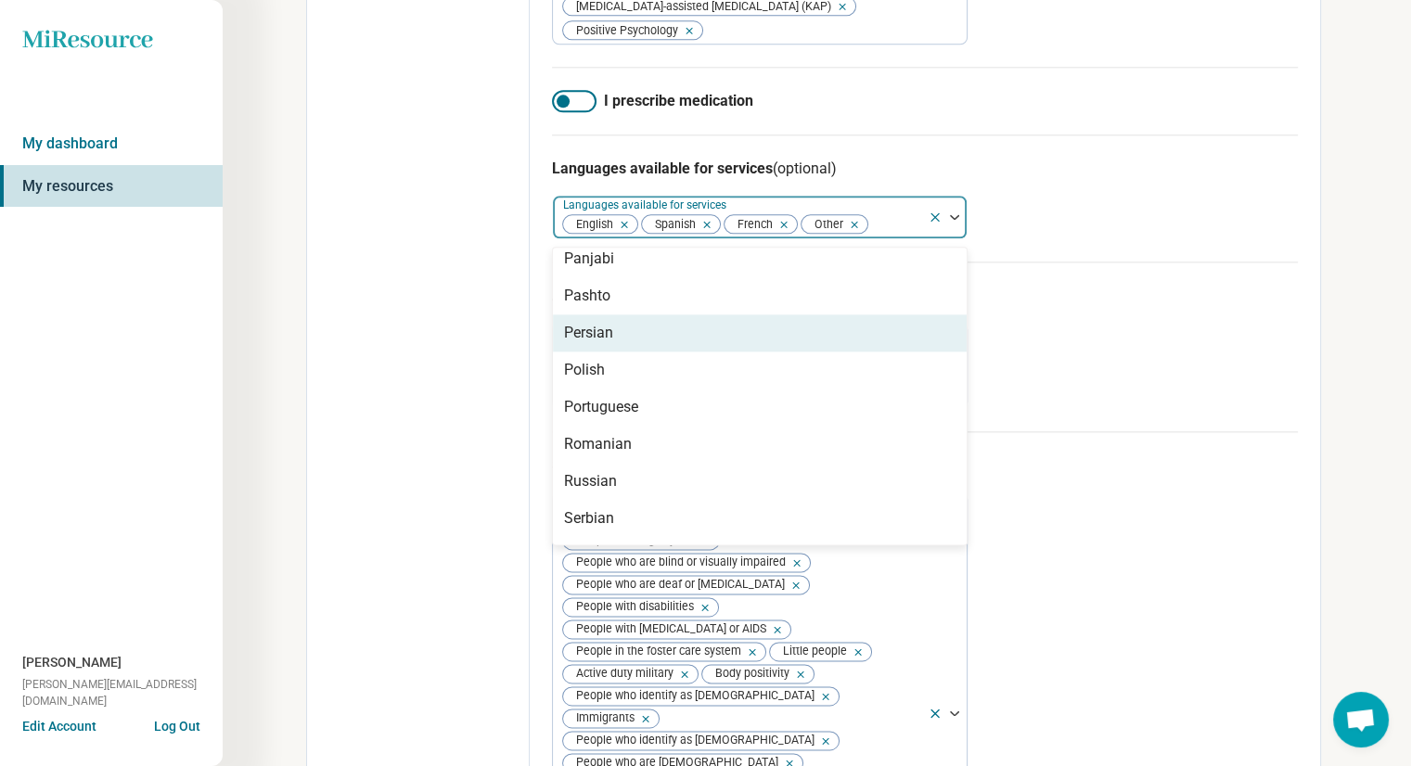
scroll to position [1372, 0]
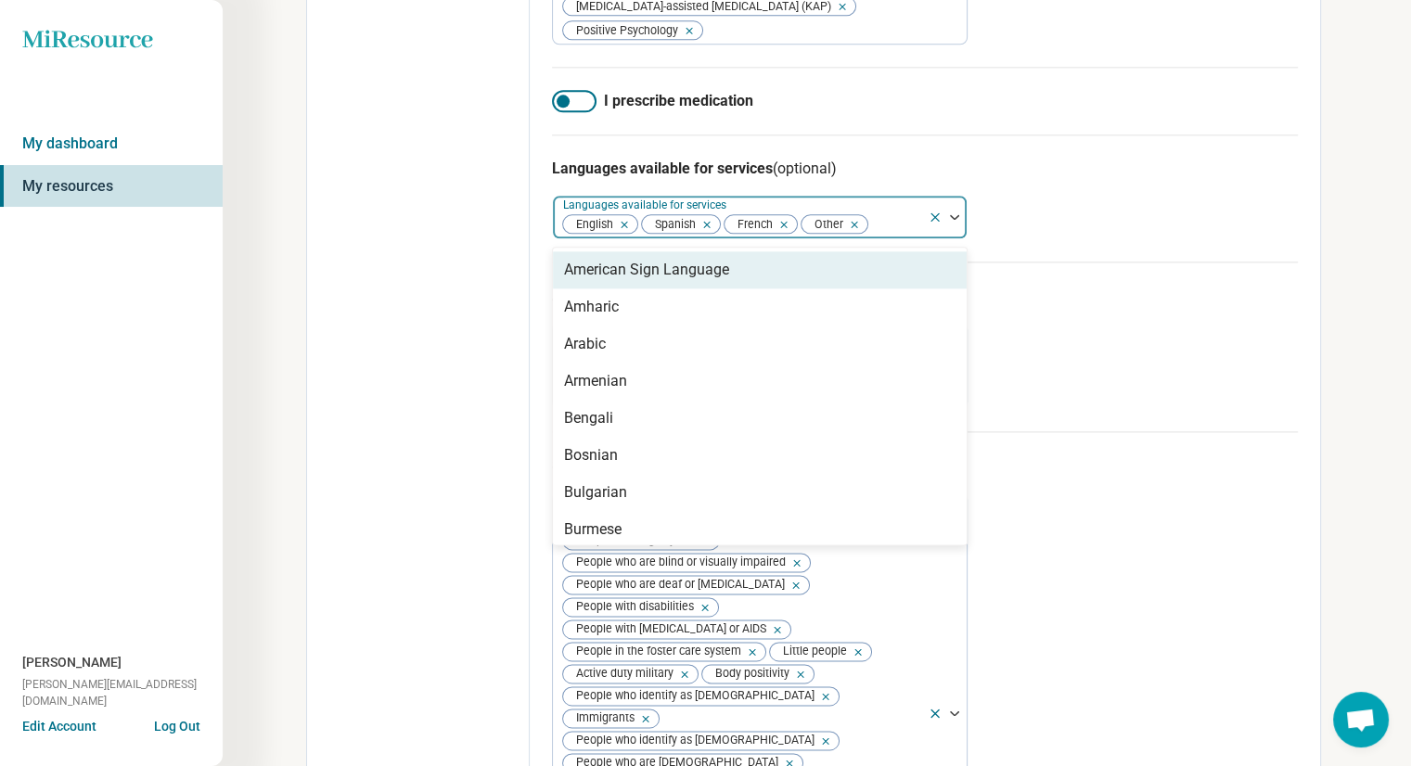
click at [888, 237] on div at bounding box center [895, 225] width 50 height 26
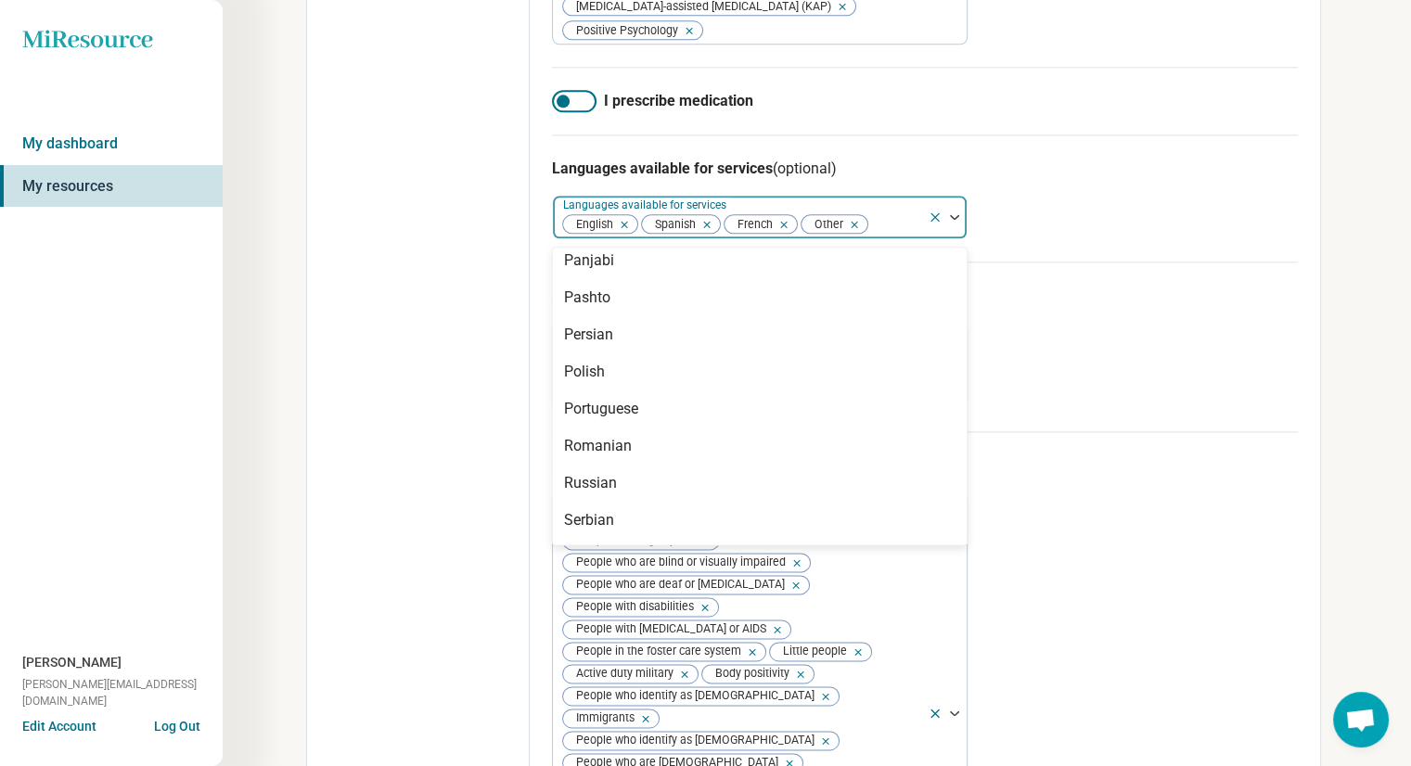
scroll to position [1373, 0]
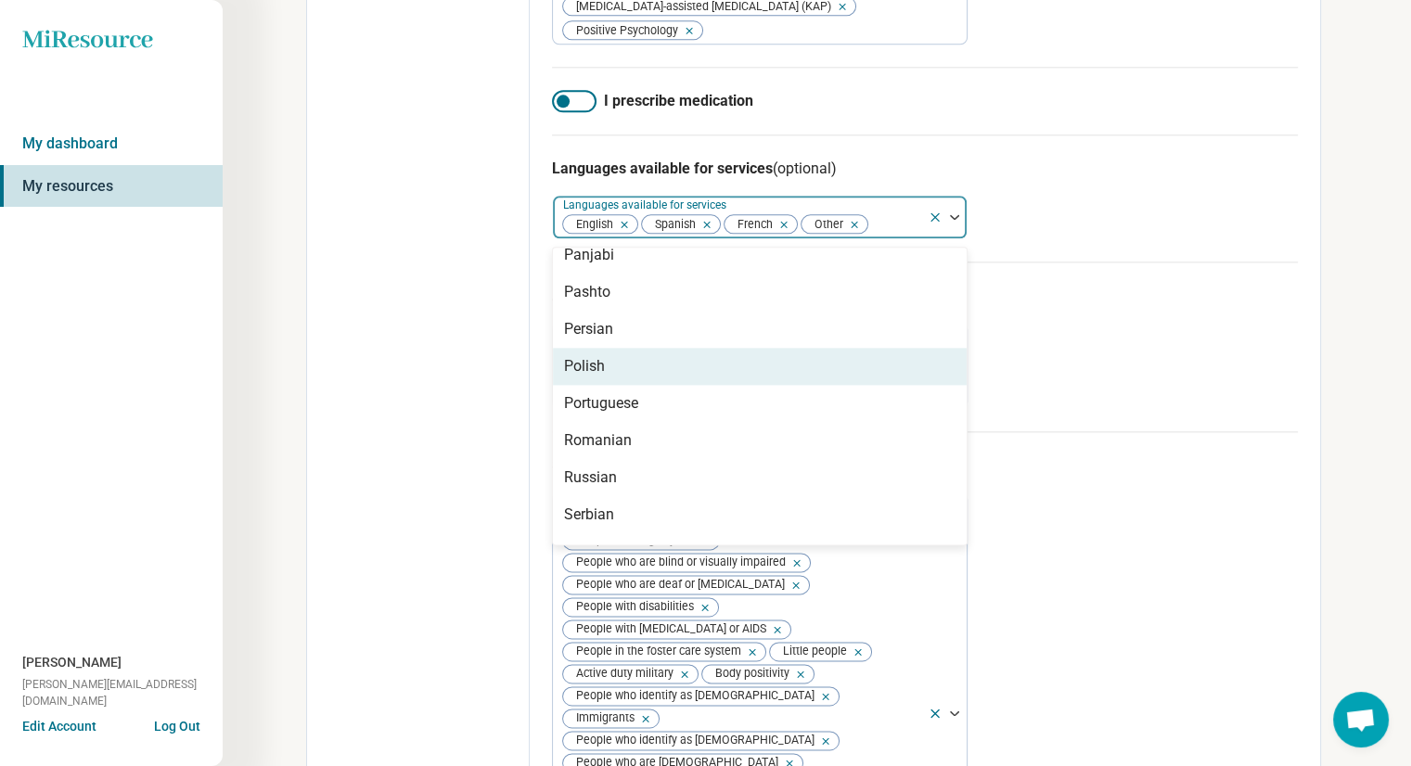
click at [592, 378] on div "Polish" at bounding box center [584, 366] width 41 height 22
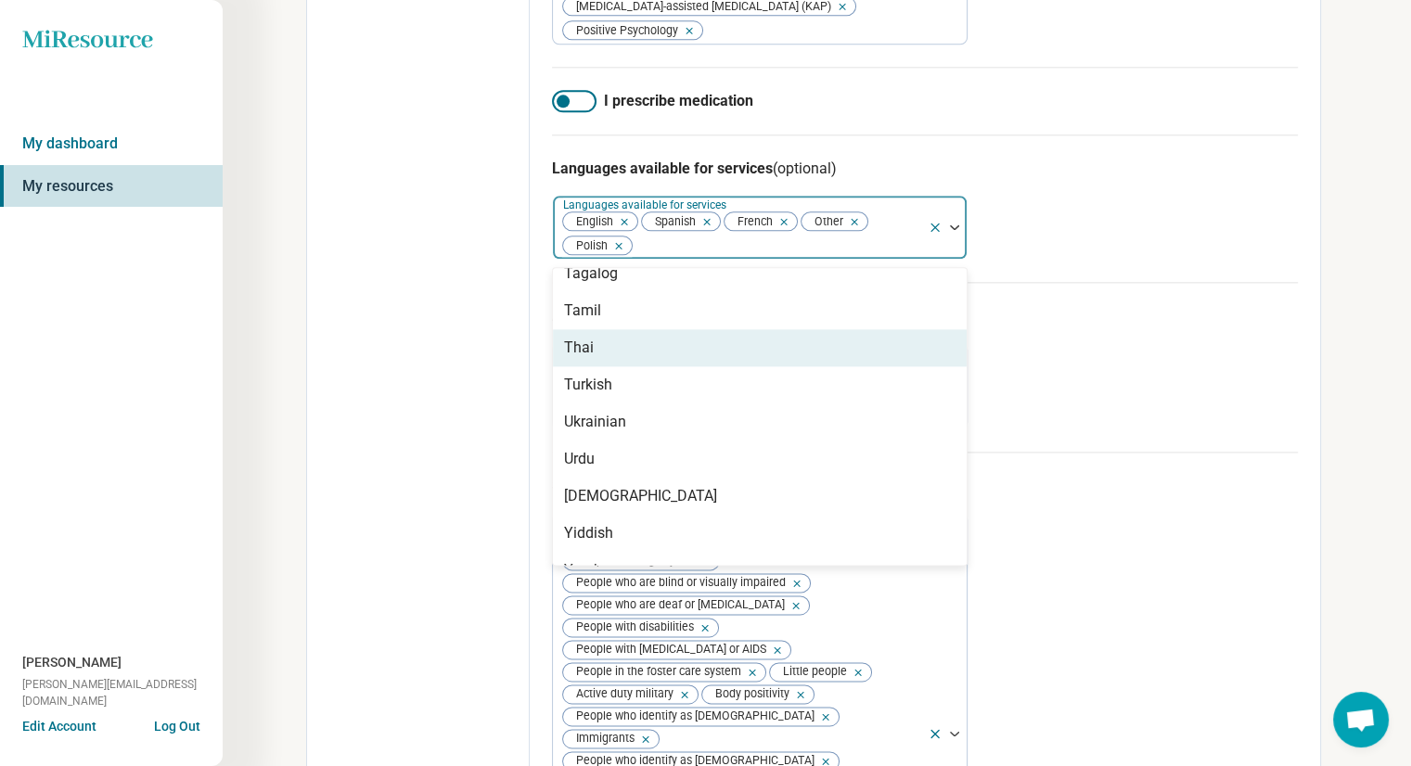
scroll to position [1677, 0]
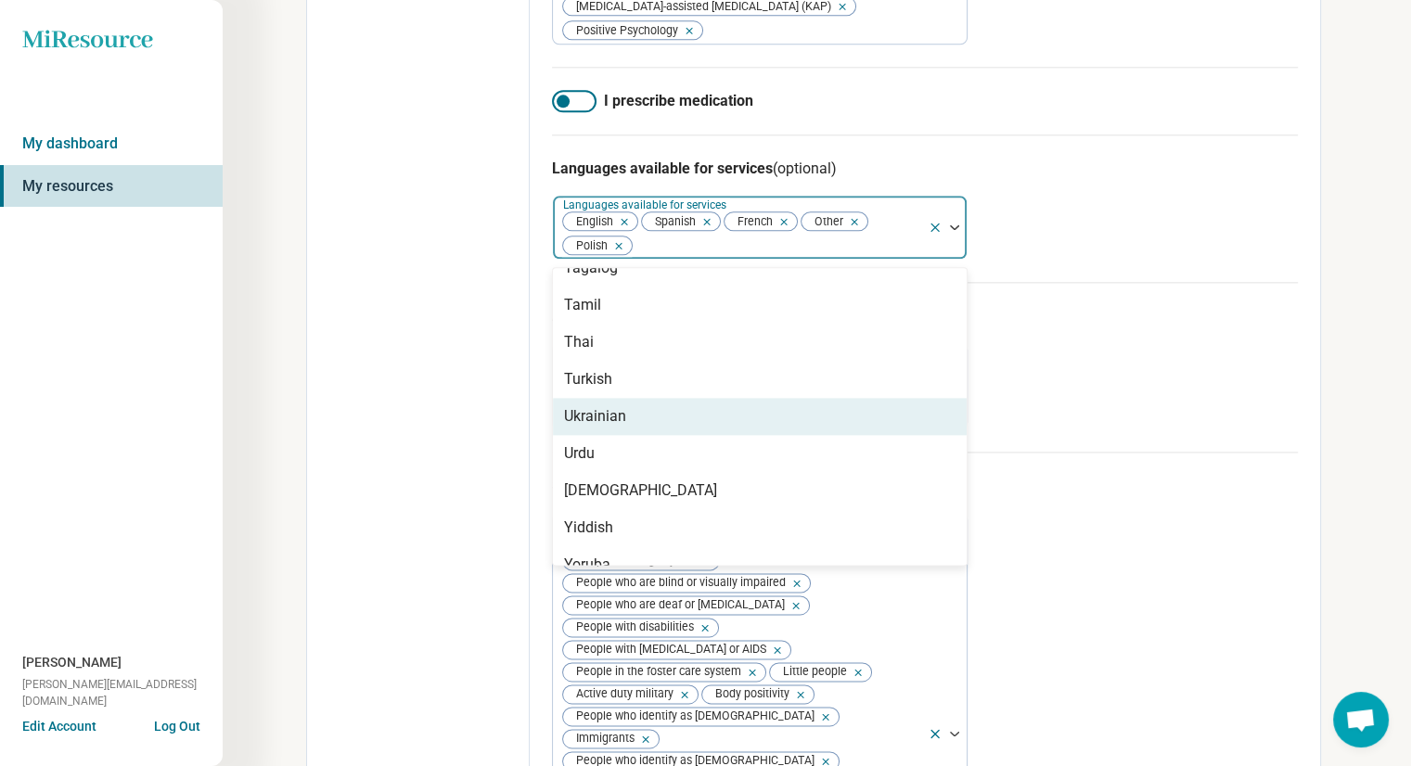
click at [1063, 452] on div "Age groups Age groups Children (under 10) Preteens (10-12) Teens (13-17) Adults…" at bounding box center [925, 367] width 746 height 170
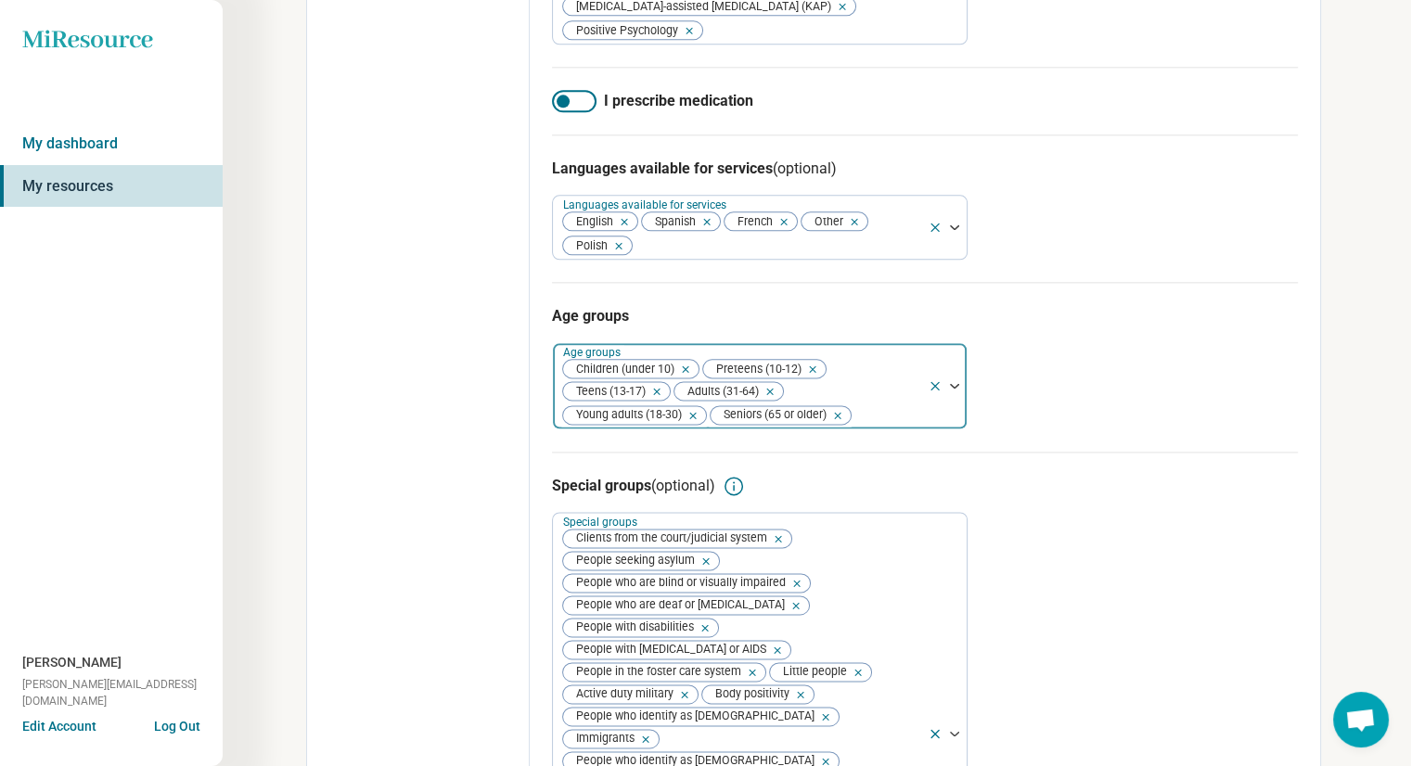
click at [902, 429] on div at bounding box center [887, 416] width 68 height 26
click at [1052, 452] on div "Age groups 0 results available. Use Up and Down to choose options, press Enter …" at bounding box center [925, 367] width 746 height 170
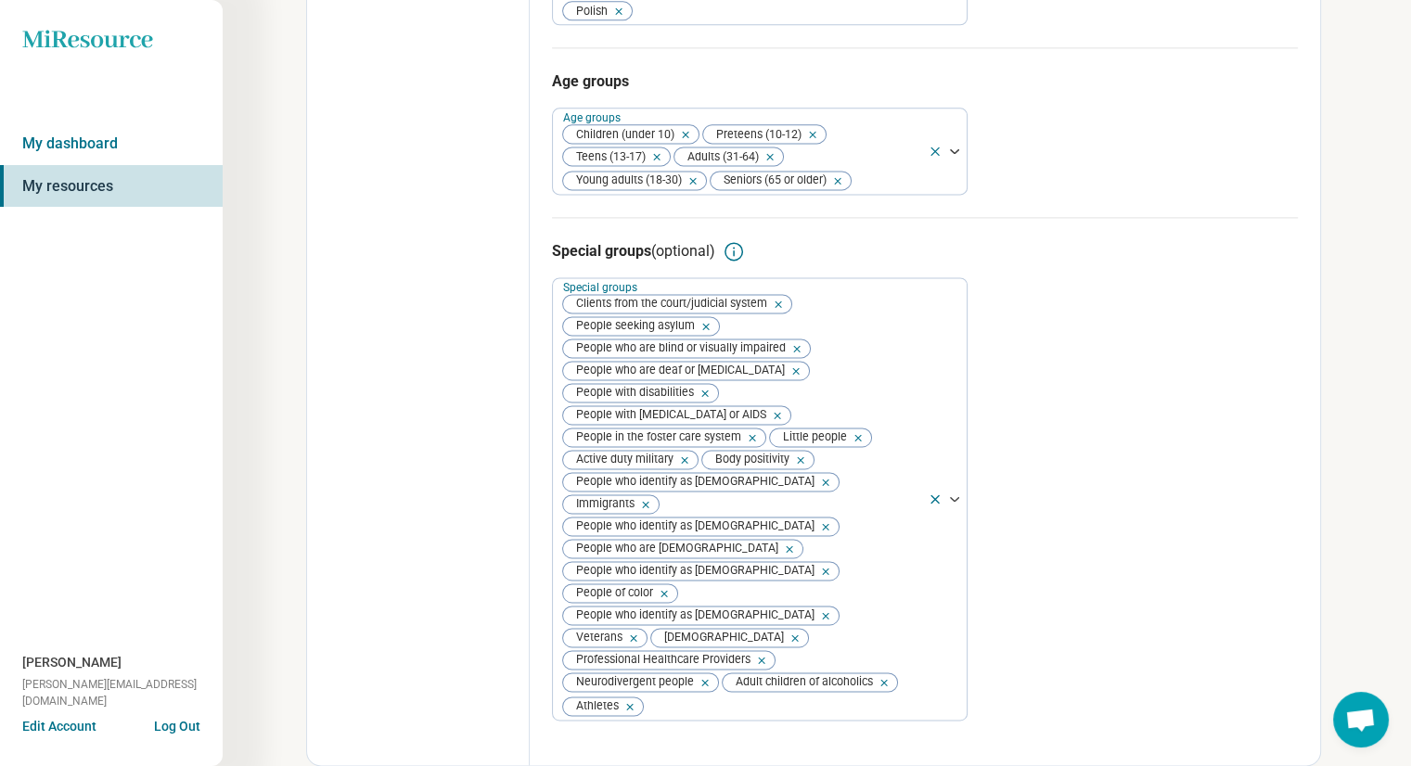
scroll to position [2601, 0]
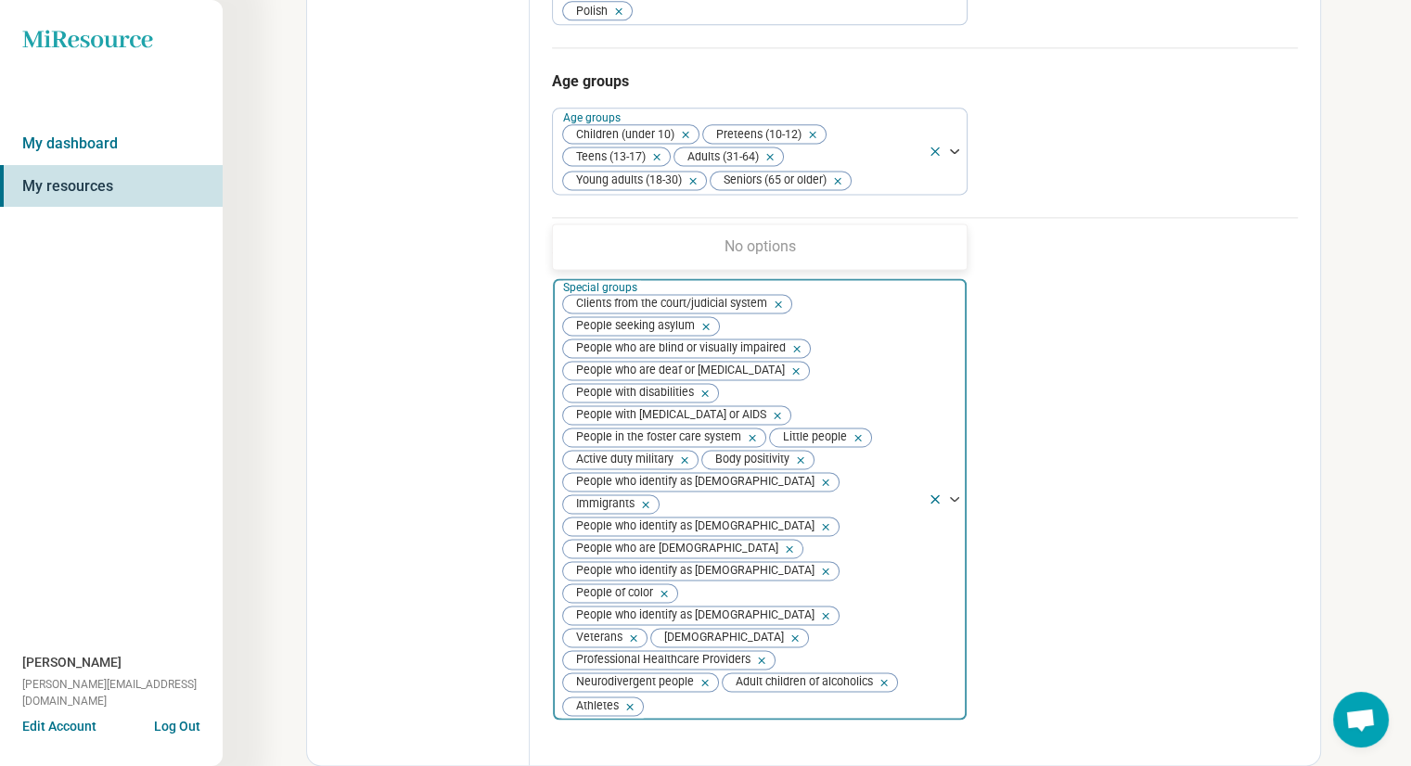
click at [943, 667] on div at bounding box center [947, 499] width 39 height 442
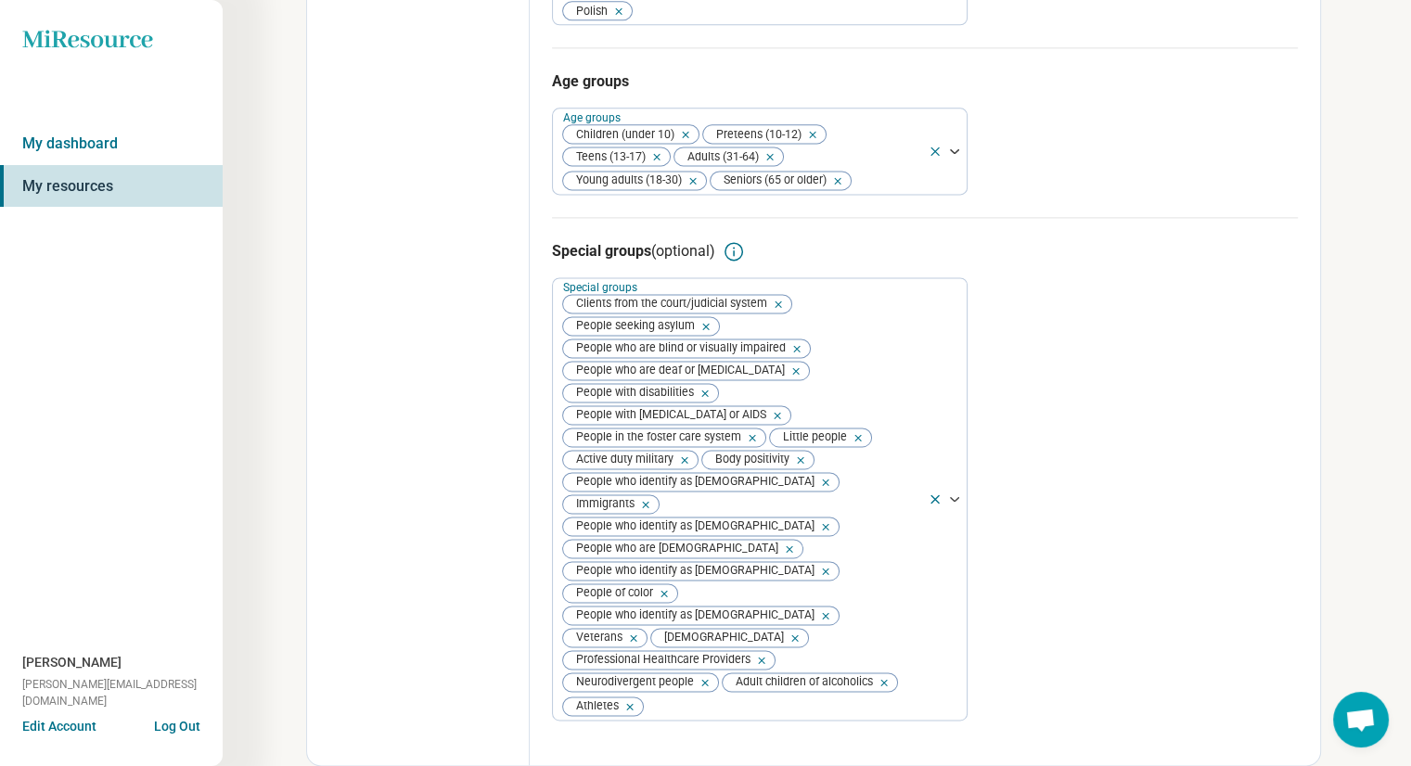
click at [1153, 627] on div "Special groups (optional) Special groups Clients from the court/judicial system…" at bounding box center [925, 480] width 746 height 526
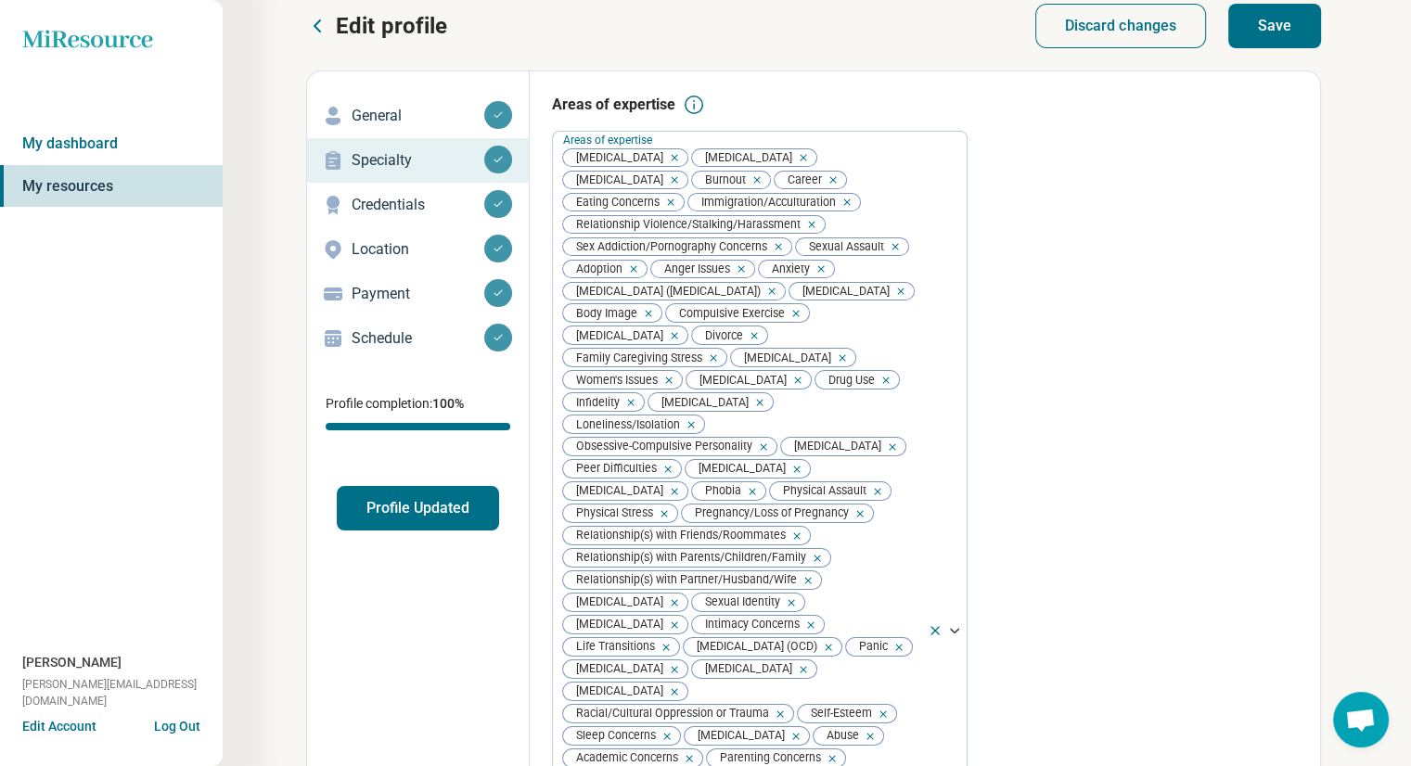
scroll to position [0, 0]
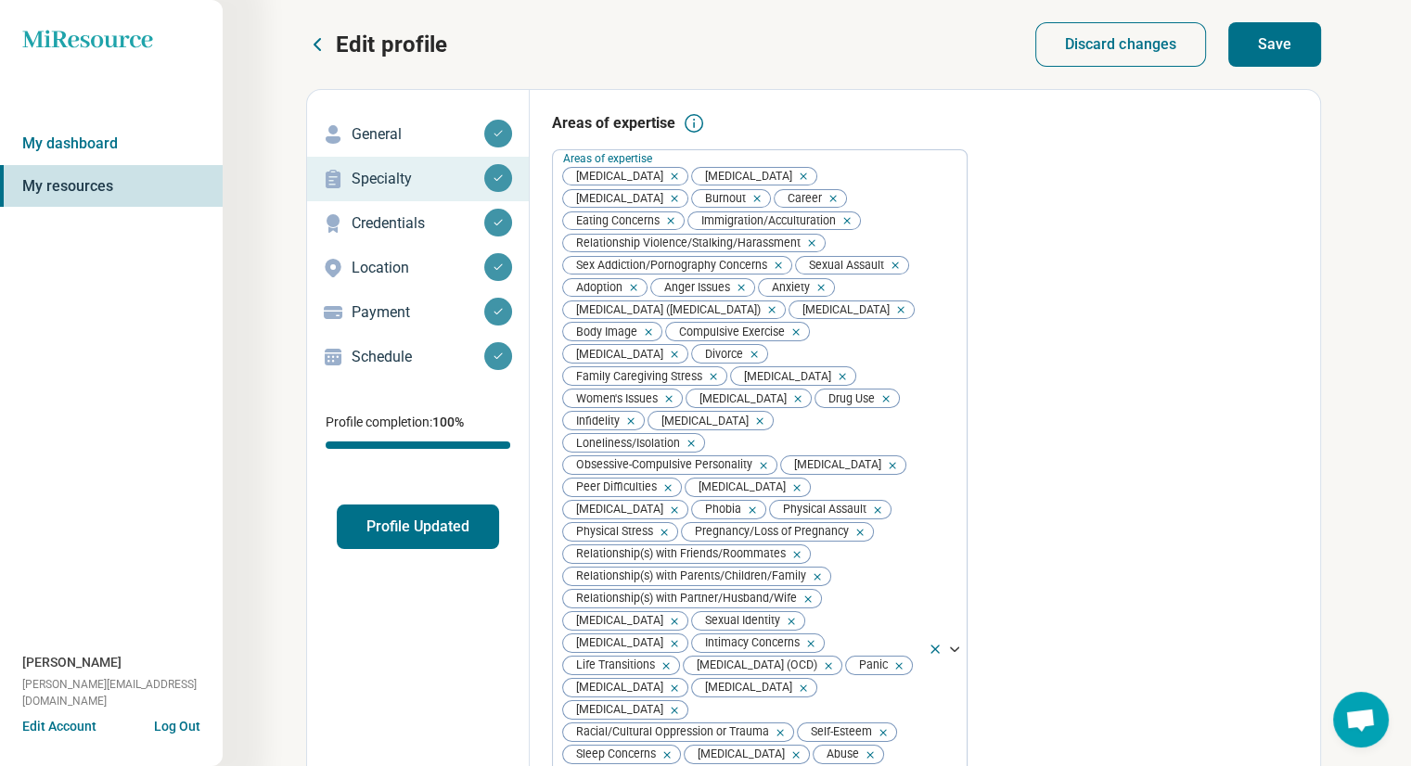
click at [1276, 45] on button "Save" at bounding box center [1274, 44] width 93 height 45
click at [391, 227] on p "Credentials" at bounding box center [418, 223] width 133 height 22
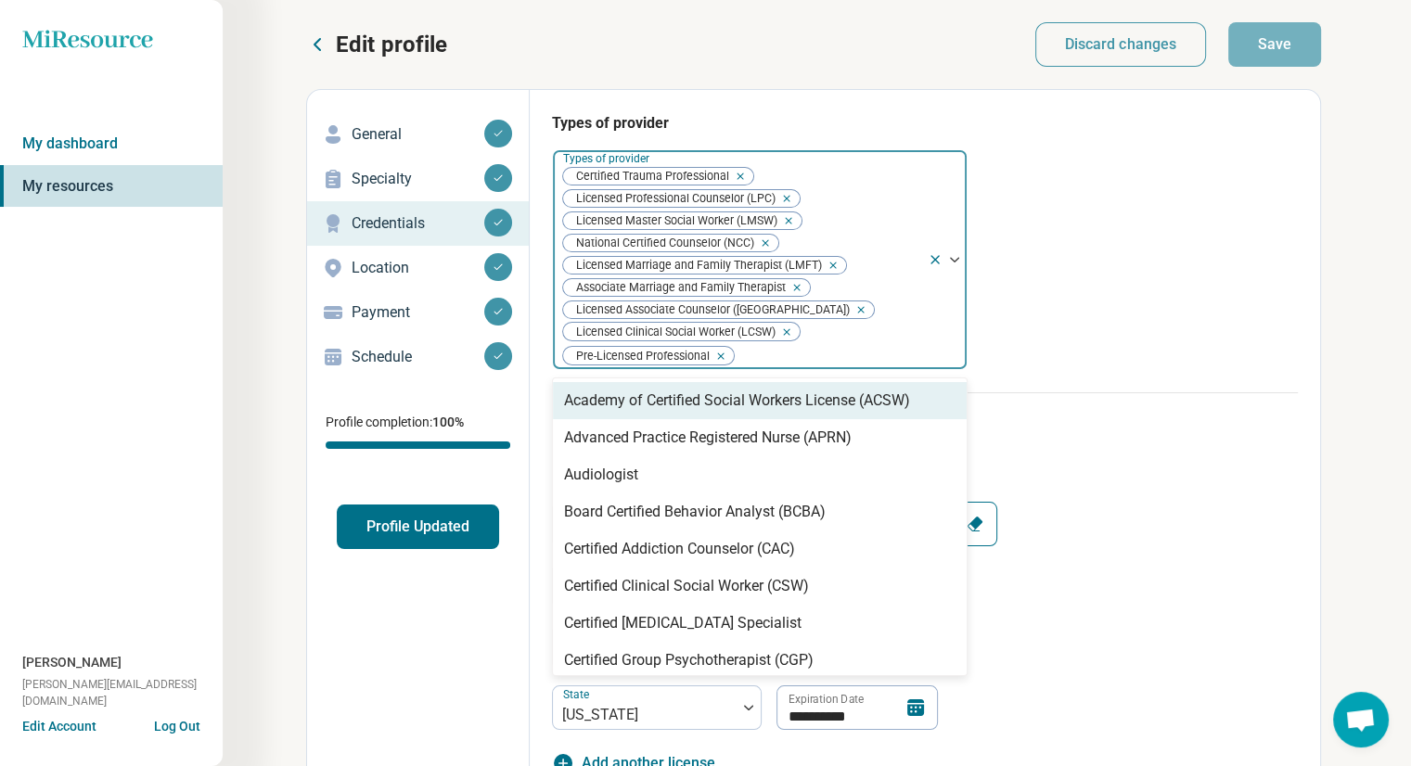
click at [880, 325] on div "Certified Trauma Professional Licensed Professional Counselor (LPC) Licensed Ma…" at bounding box center [740, 259] width 375 height 219
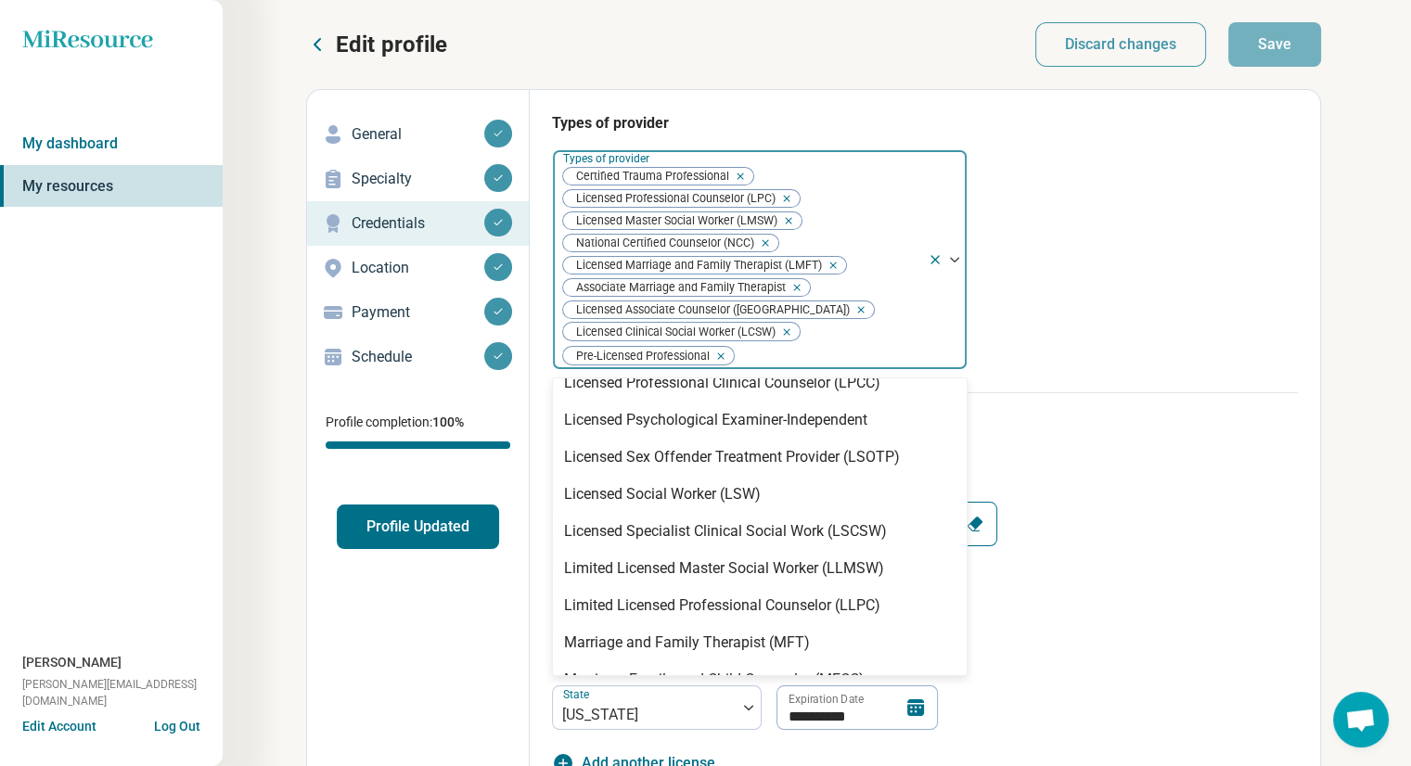
scroll to position [1173, 0]
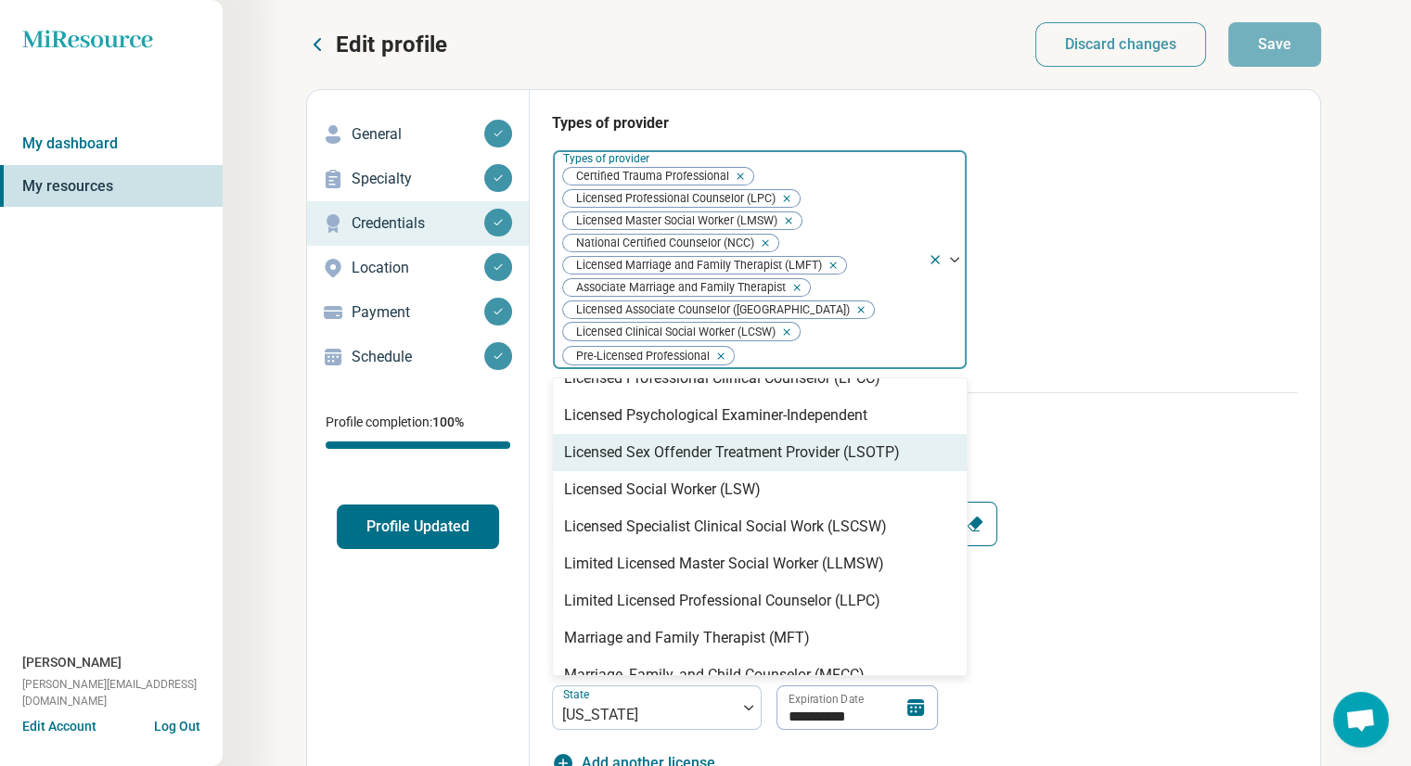
click at [1079, 357] on div "Types of provider 60 results available. Use Up and Down to choose options, pres…" at bounding box center [925, 252] width 746 height 280
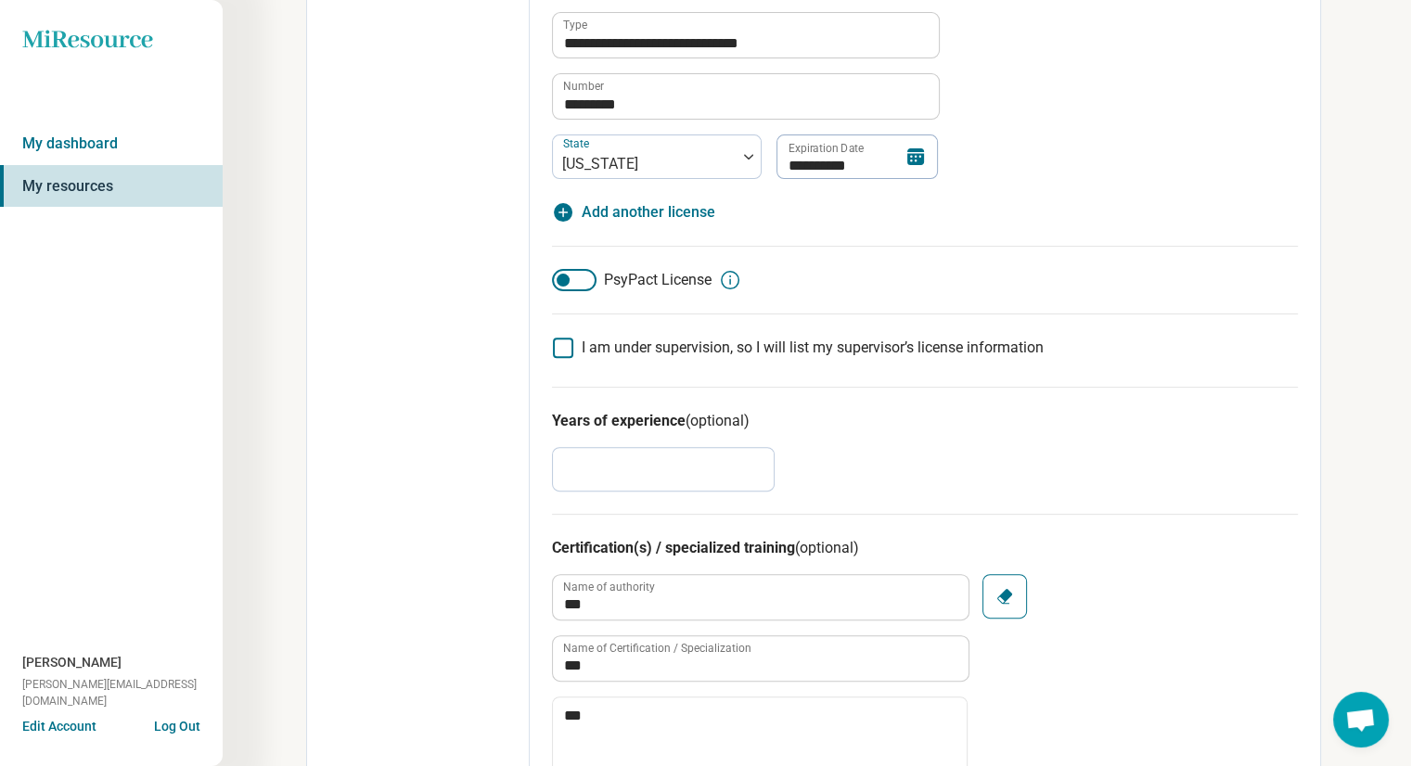
scroll to position [568, 0]
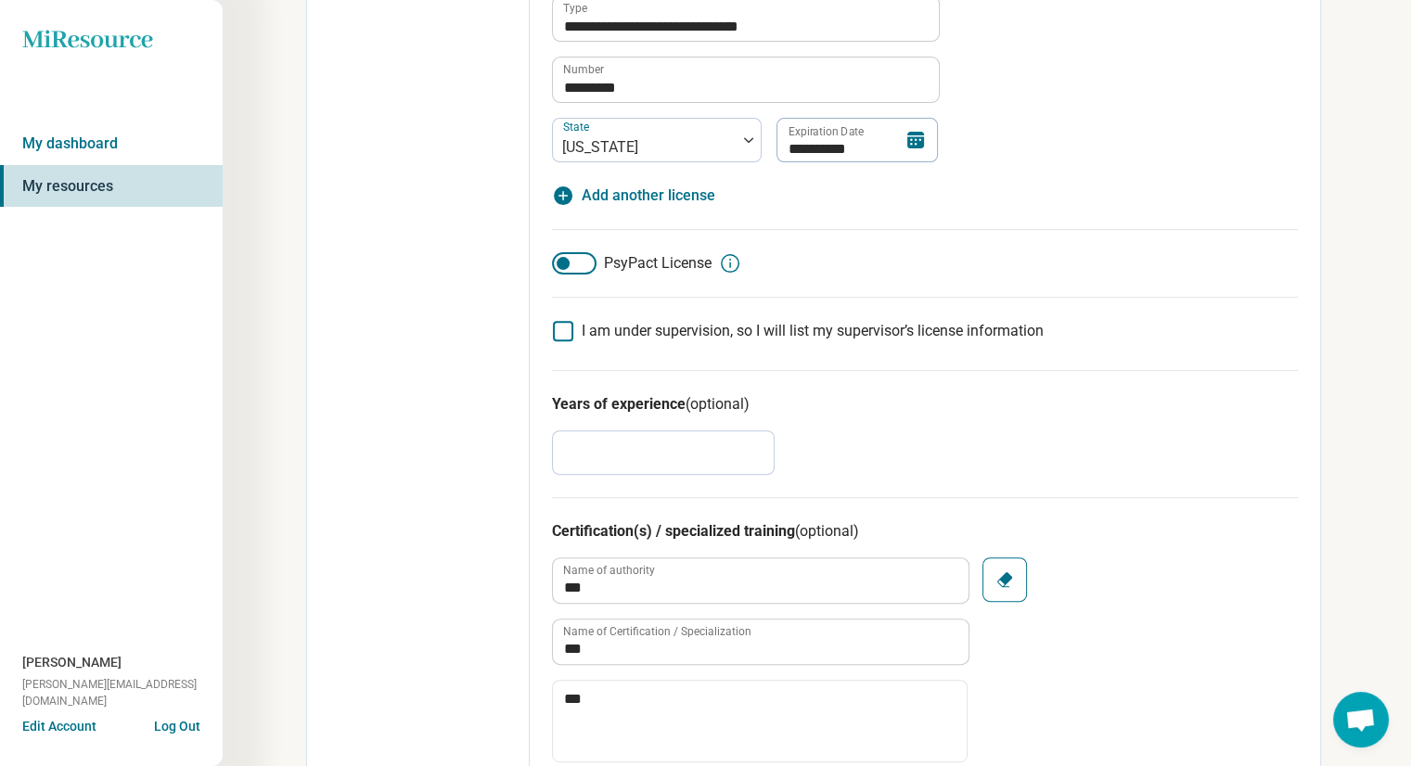
click at [593, 265] on div at bounding box center [574, 263] width 45 height 22
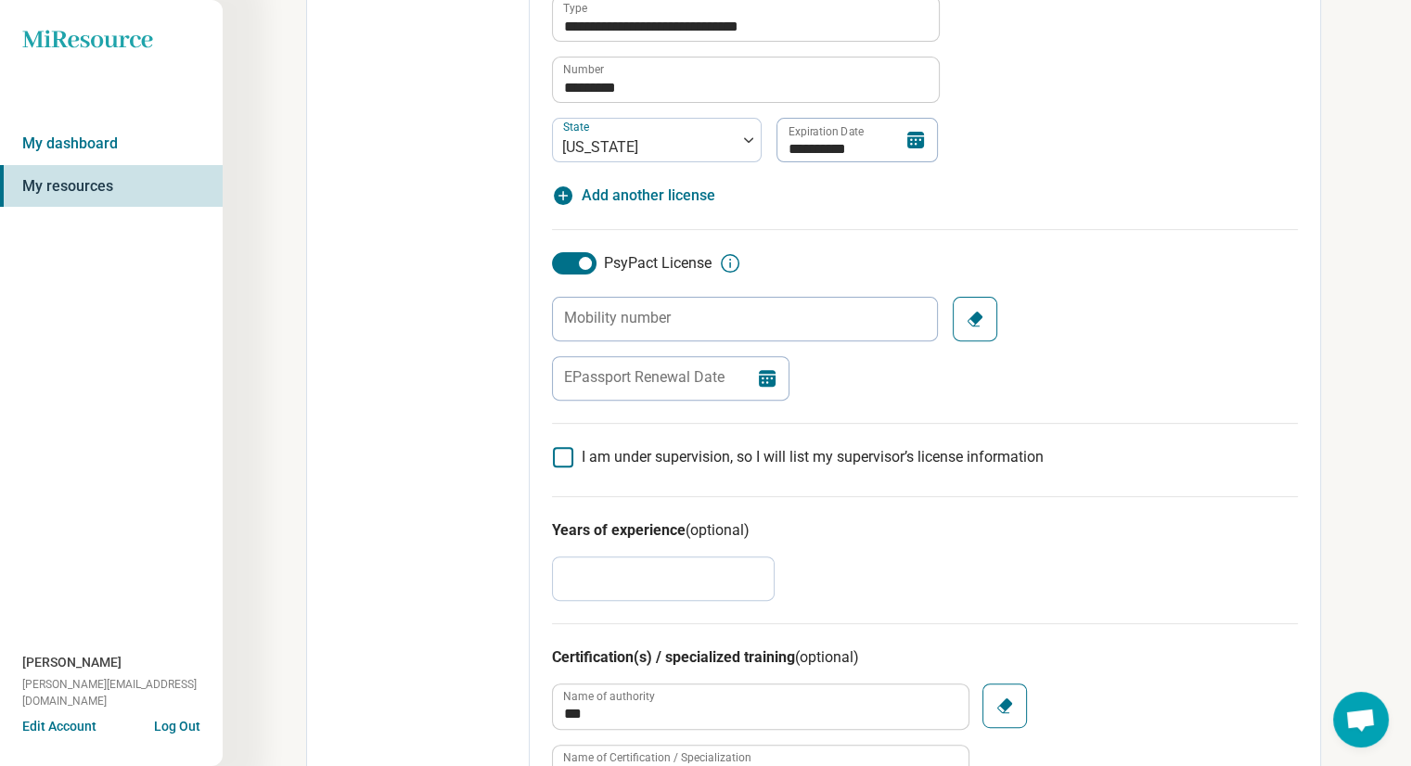
scroll to position [9, 0]
click at [564, 272] on div at bounding box center [574, 263] width 45 height 22
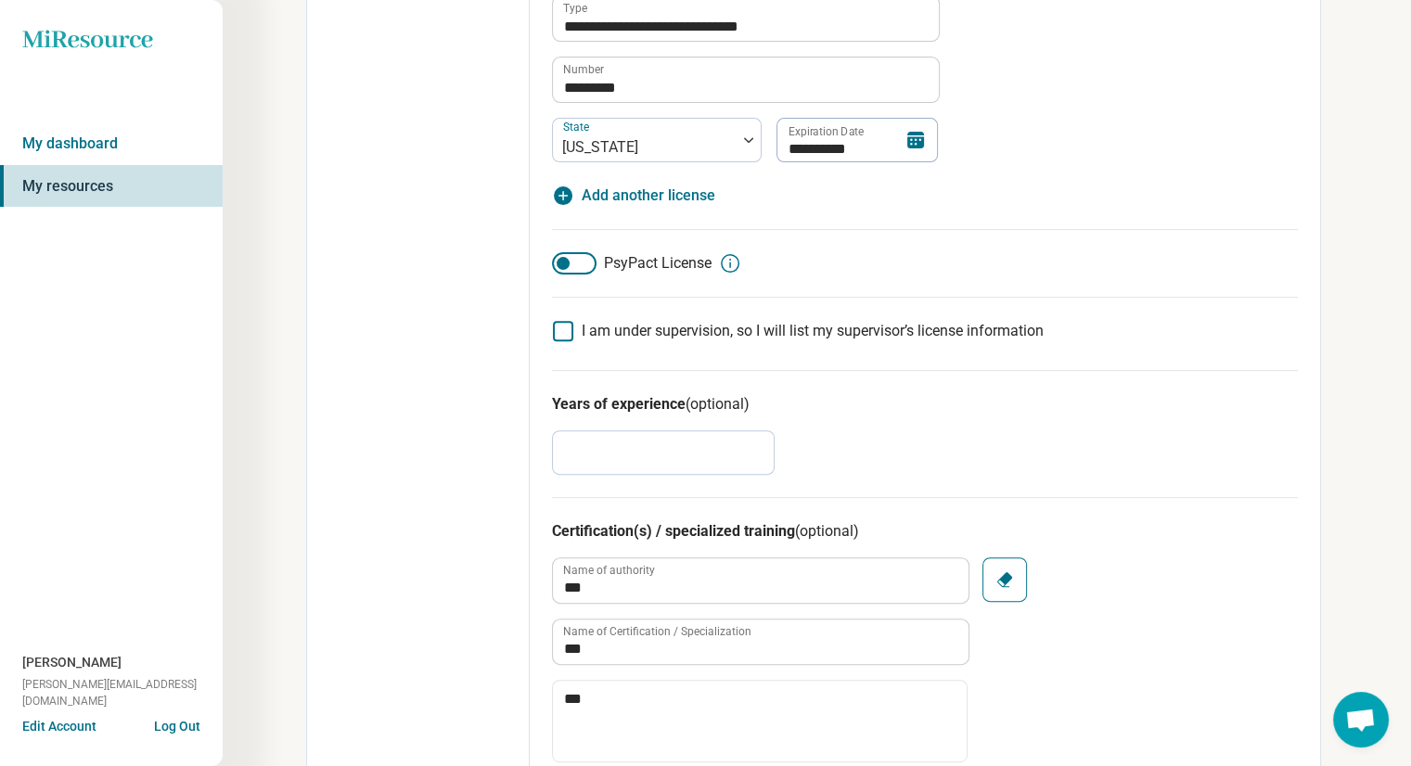
type textarea "*"
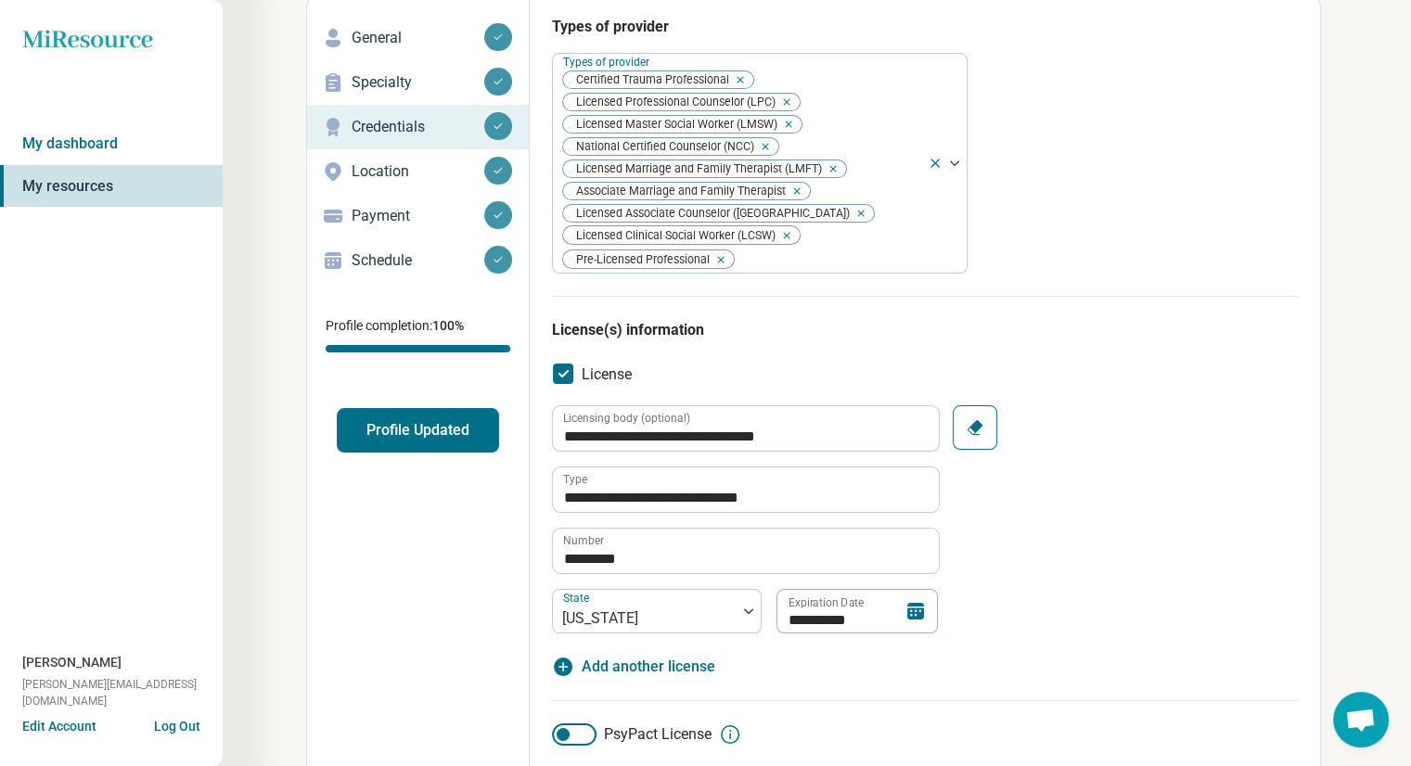
scroll to position [15, 0]
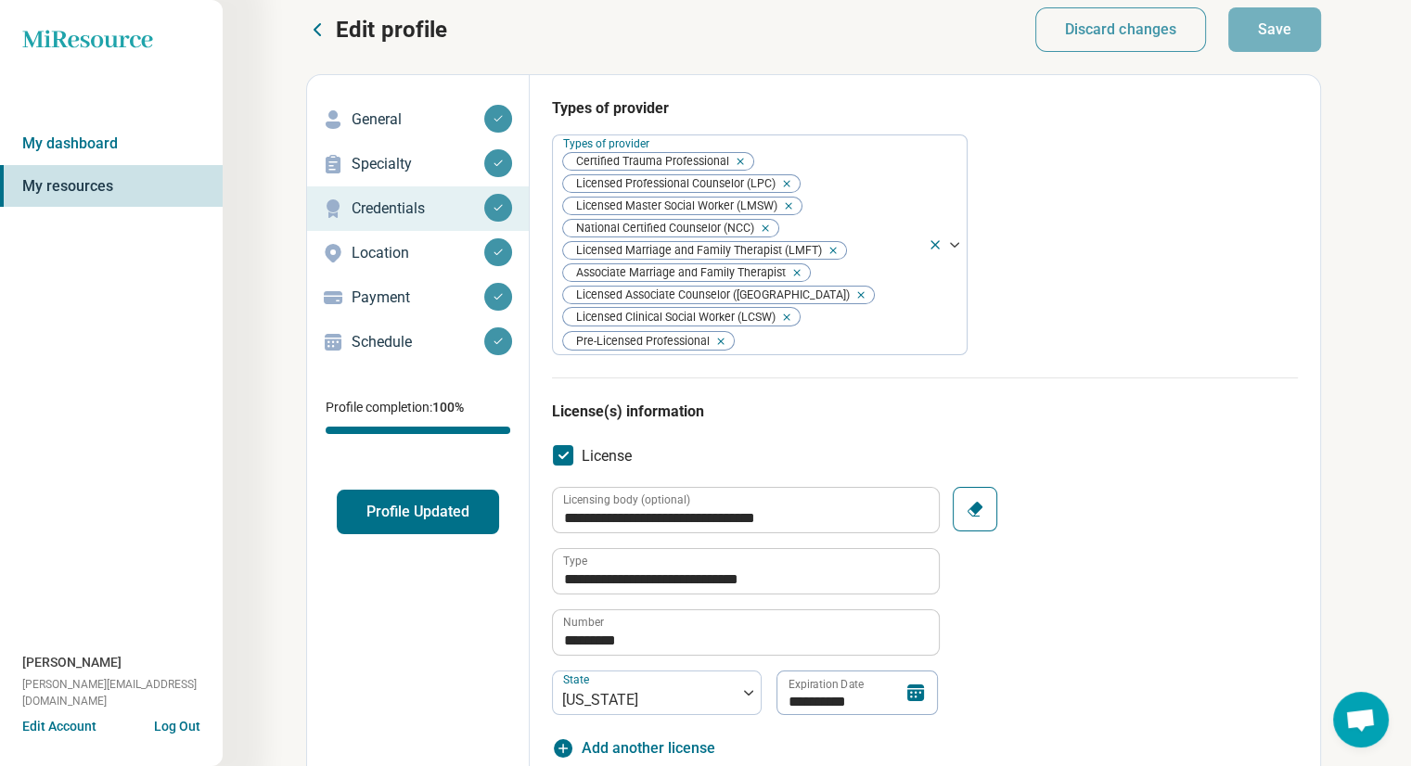
click at [417, 268] on link "Location" at bounding box center [418, 253] width 222 height 45
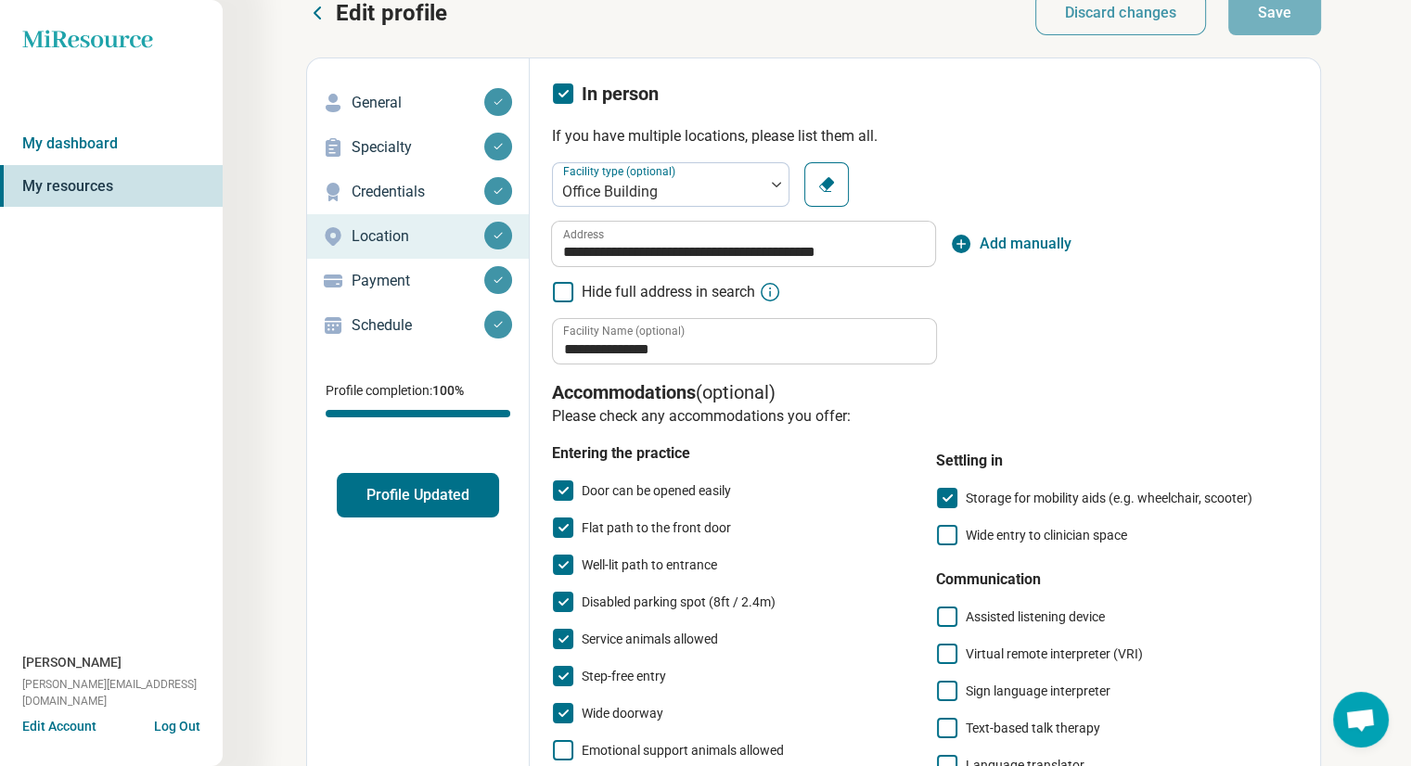
scroll to position [30, 0]
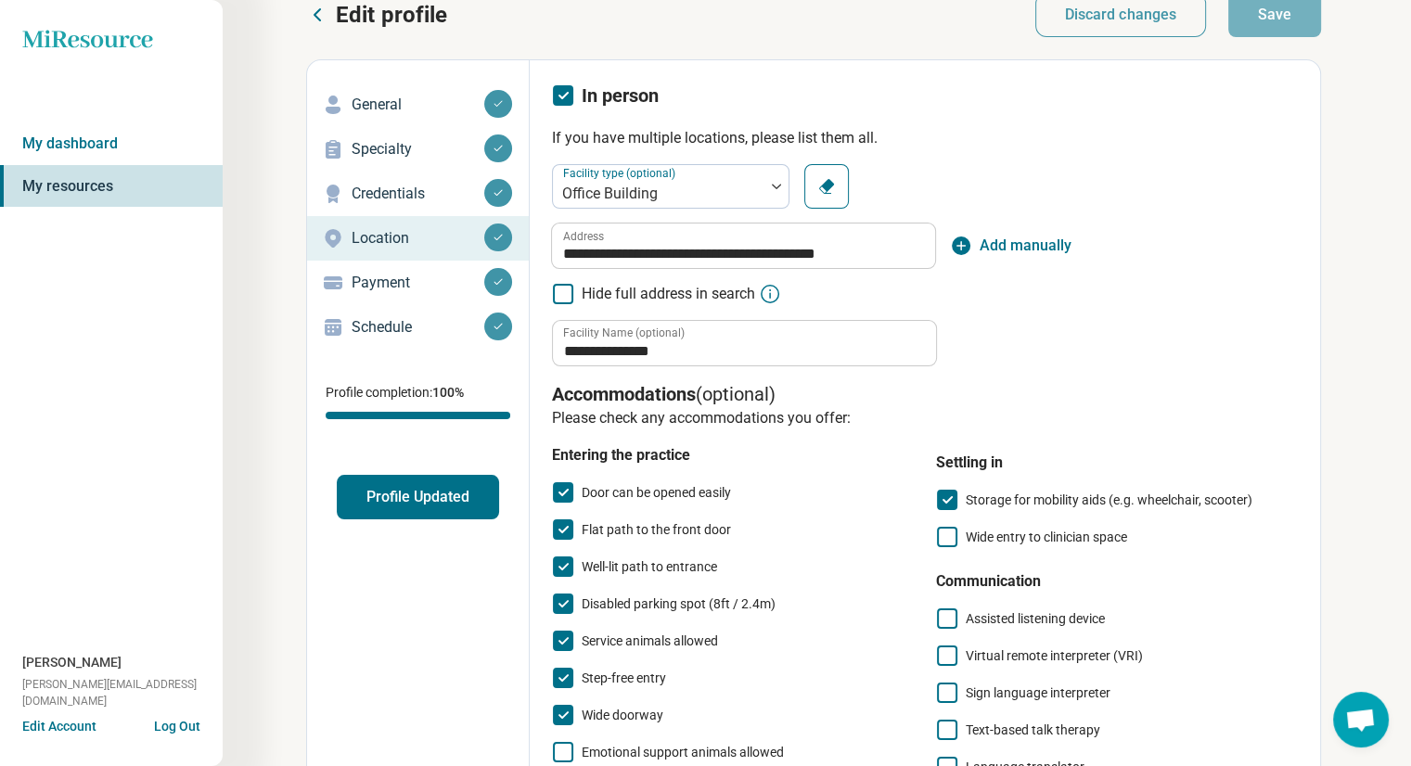
click at [386, 296] on div "Payment" at bounding box center [418, 283] width 192 height 30
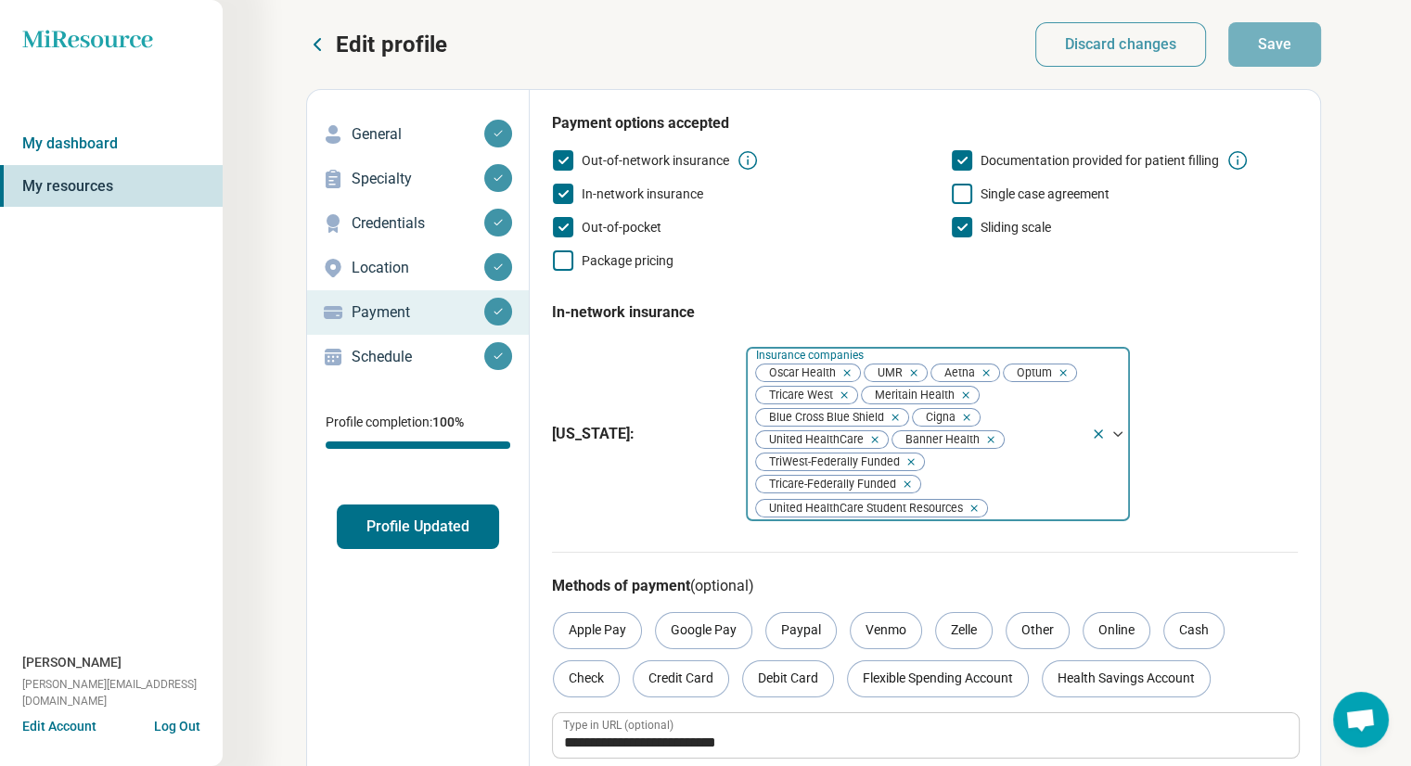
click at [1040, 498] on div "Oscar Health UMR Aetna Optum Tricare West Meritain Health Blue Cross Blue Shiel…" at bounding box center [918, 434] width 345 height 174
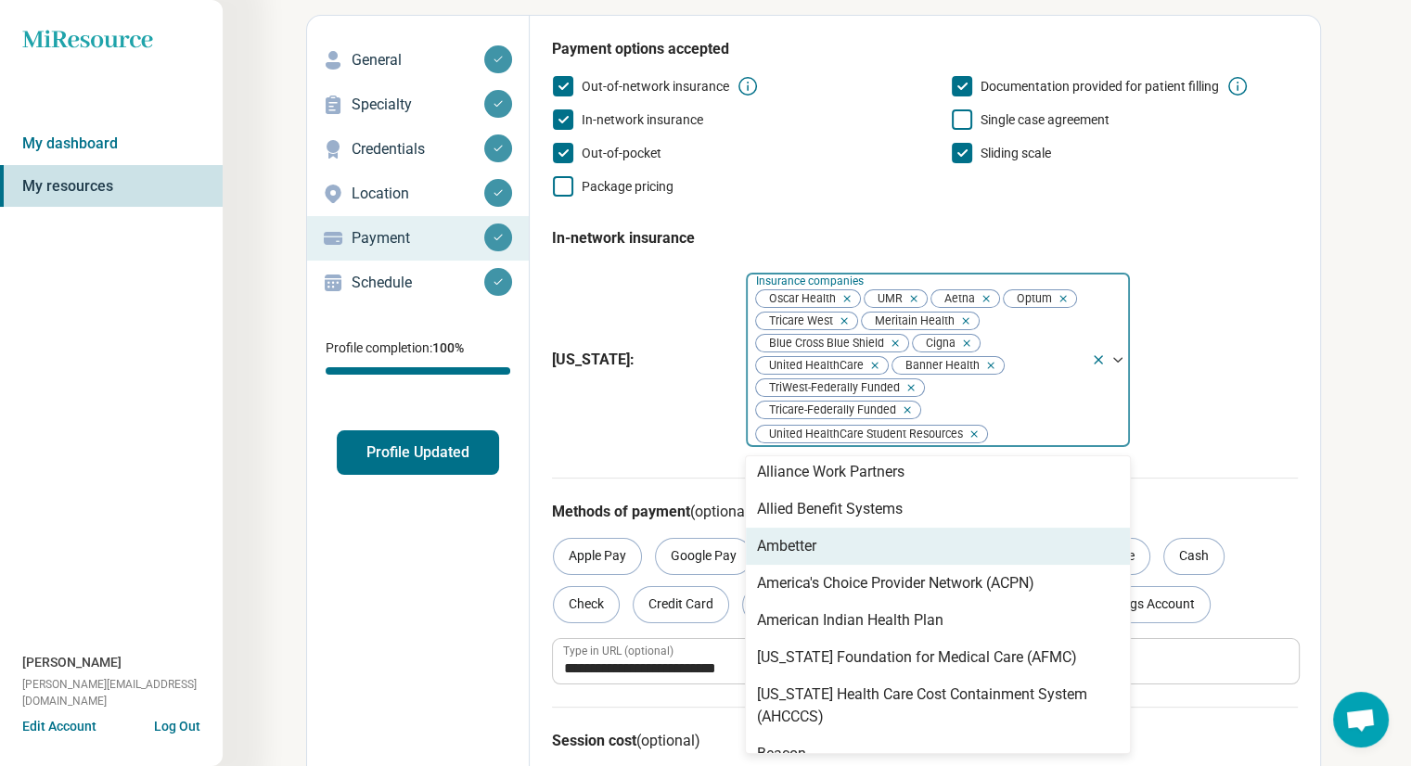
scroll to position [46, 0]
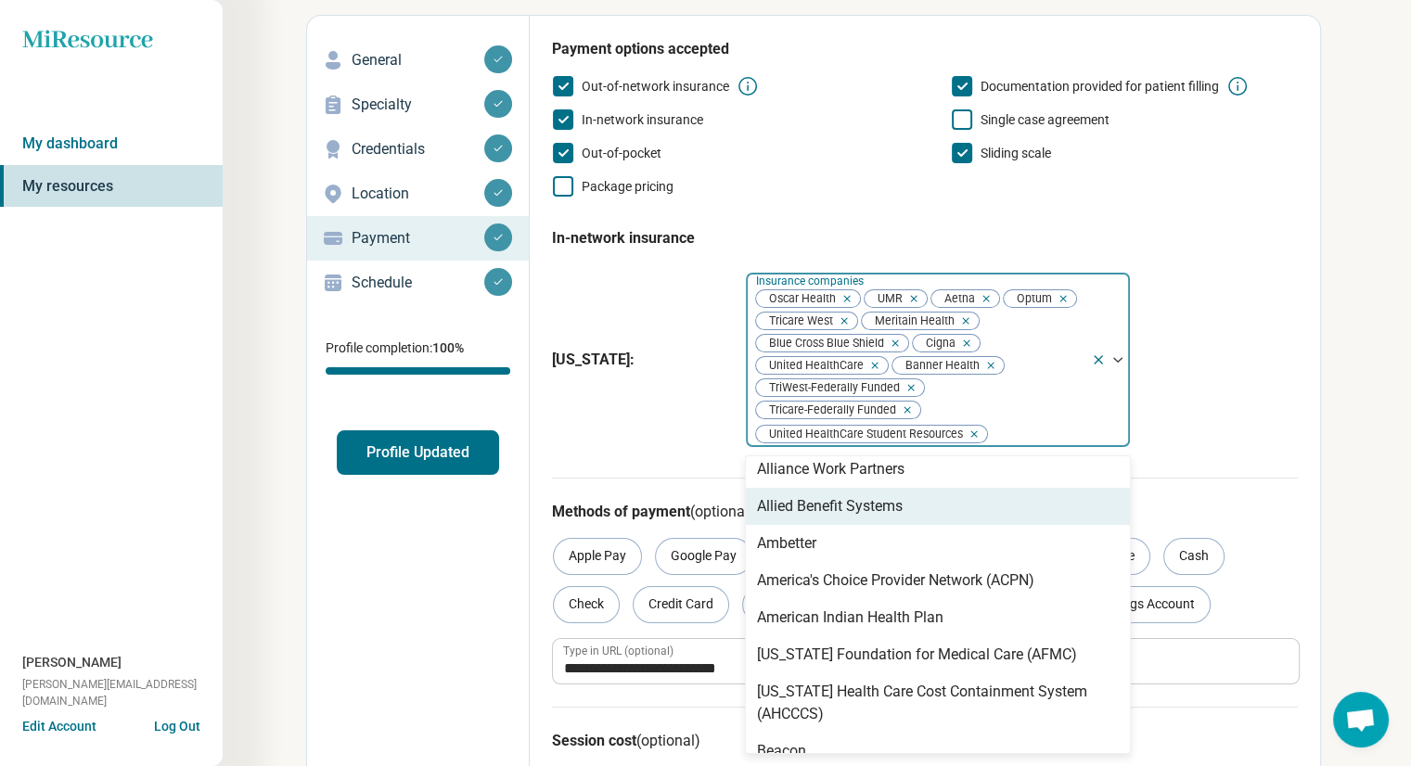
click at [853, 518] on div "Allied Benefit Systems" at bounding box center [830, 506] width 146 height 22
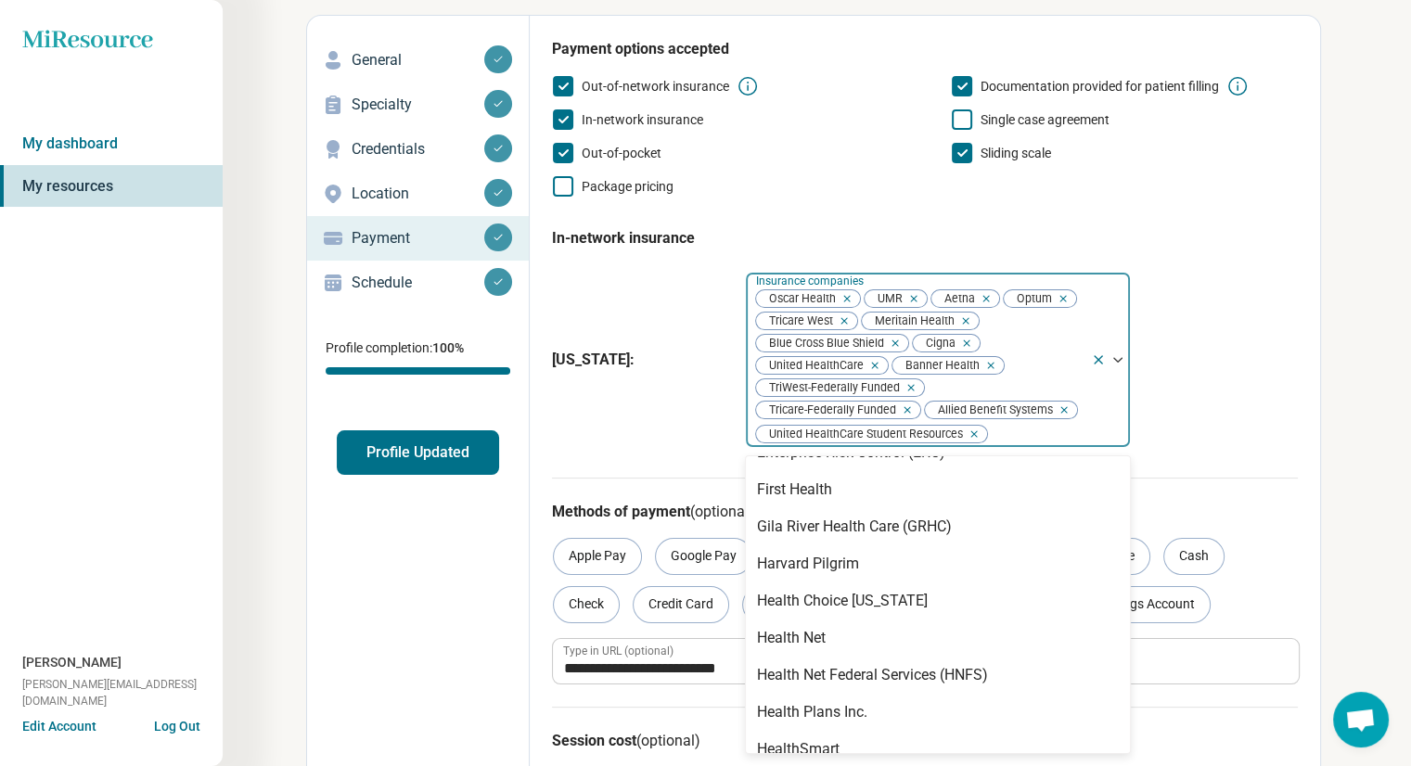
scroll to position [609, 0]
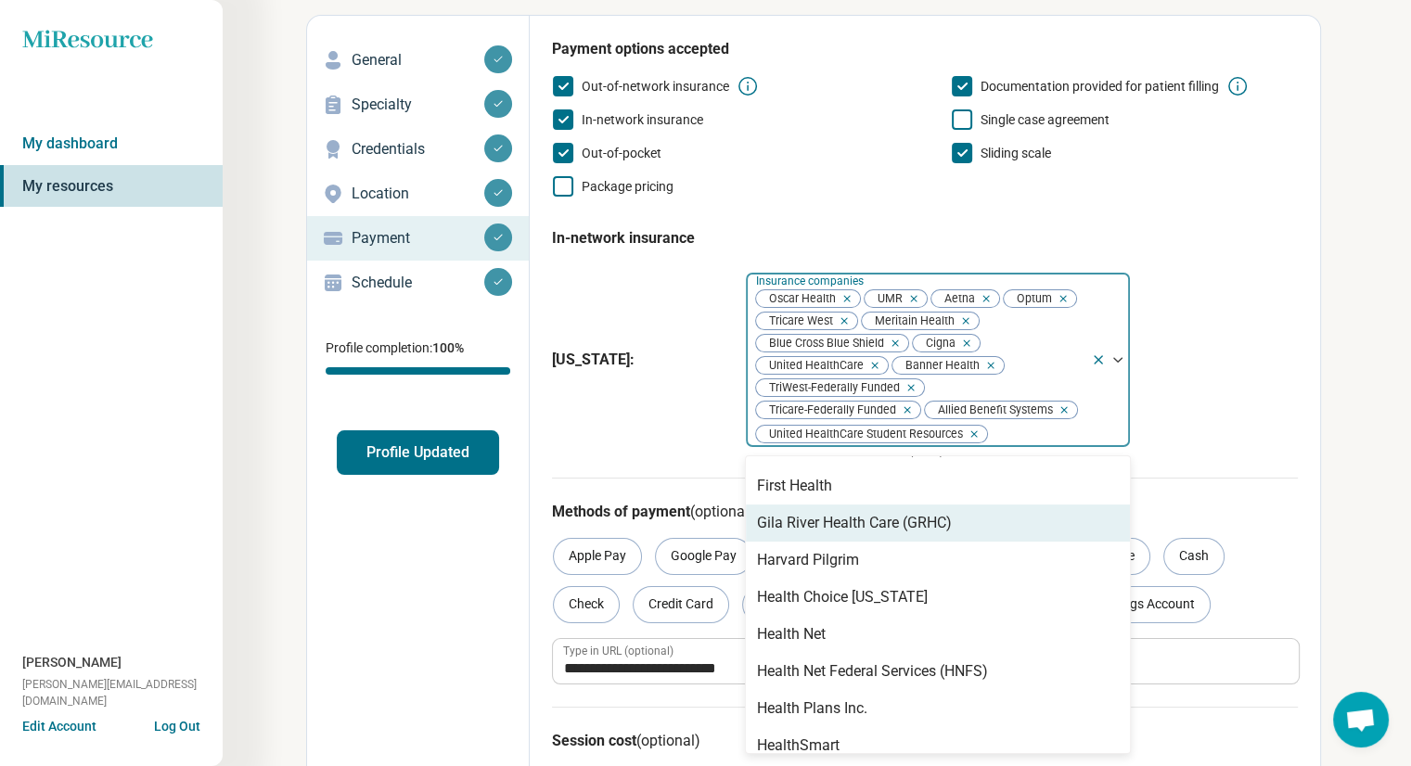
click at [857, 523] on div "Gila River Health Care (GRHC)" at bounding box center [854, 523] width 195 height 22
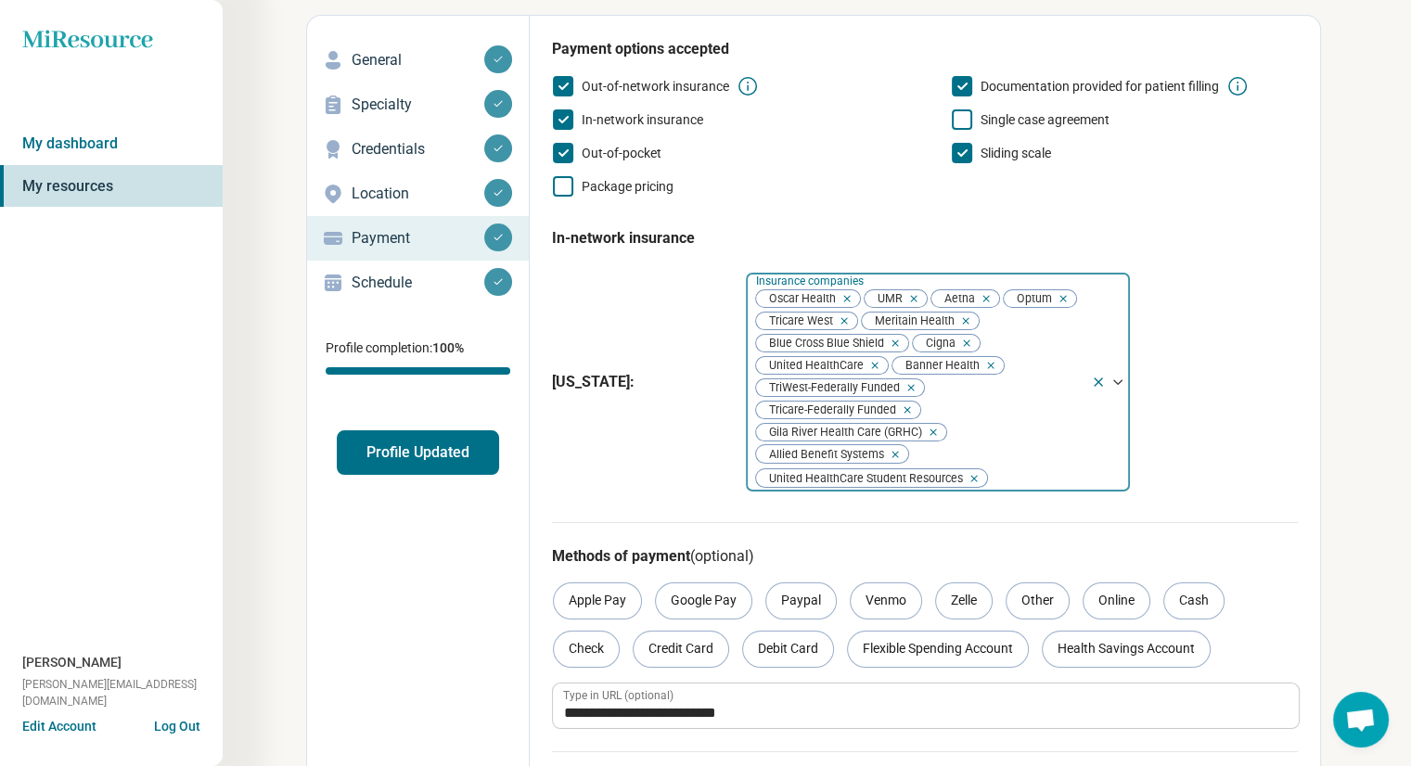
click at [1051, 472] on div at bounding box center [1036, 479] width 95 height 26
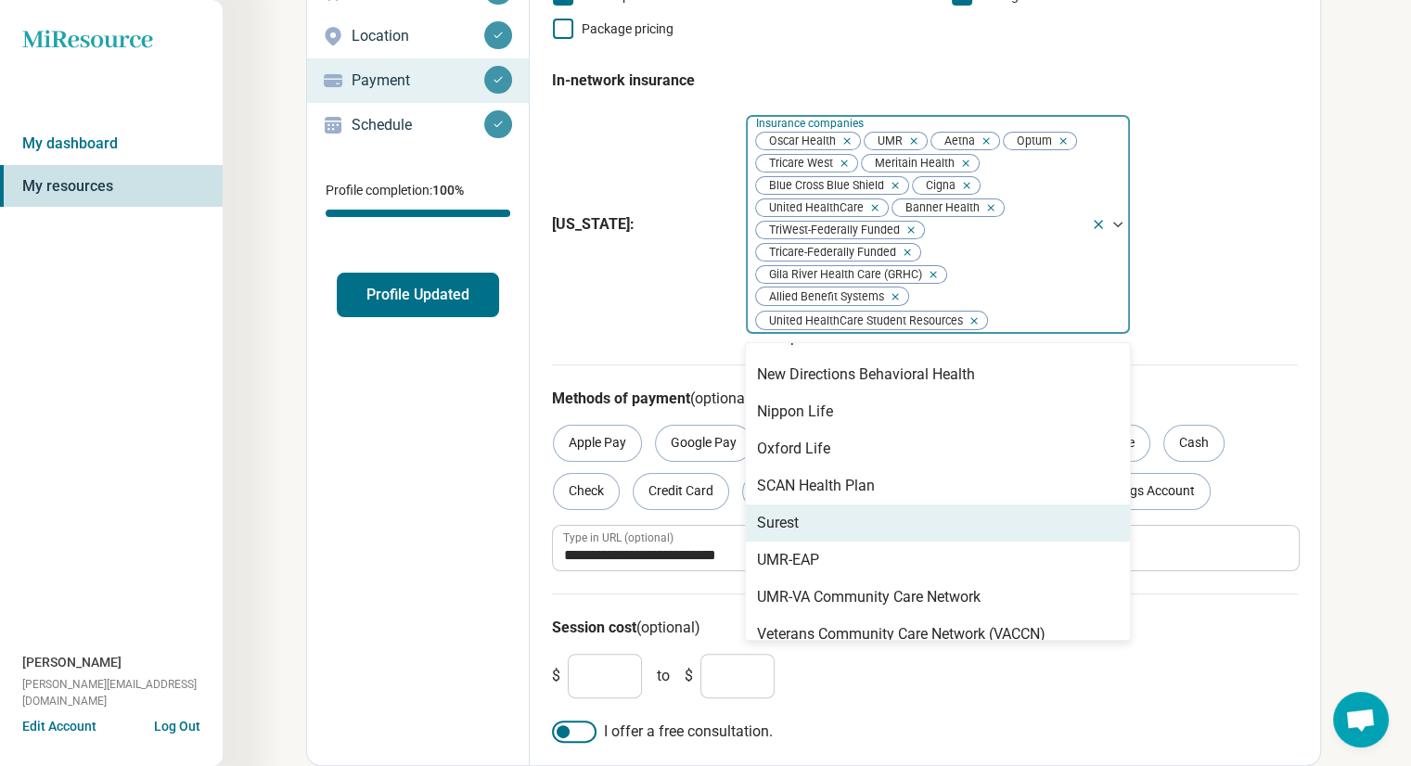
scroll to position [1180, 0]
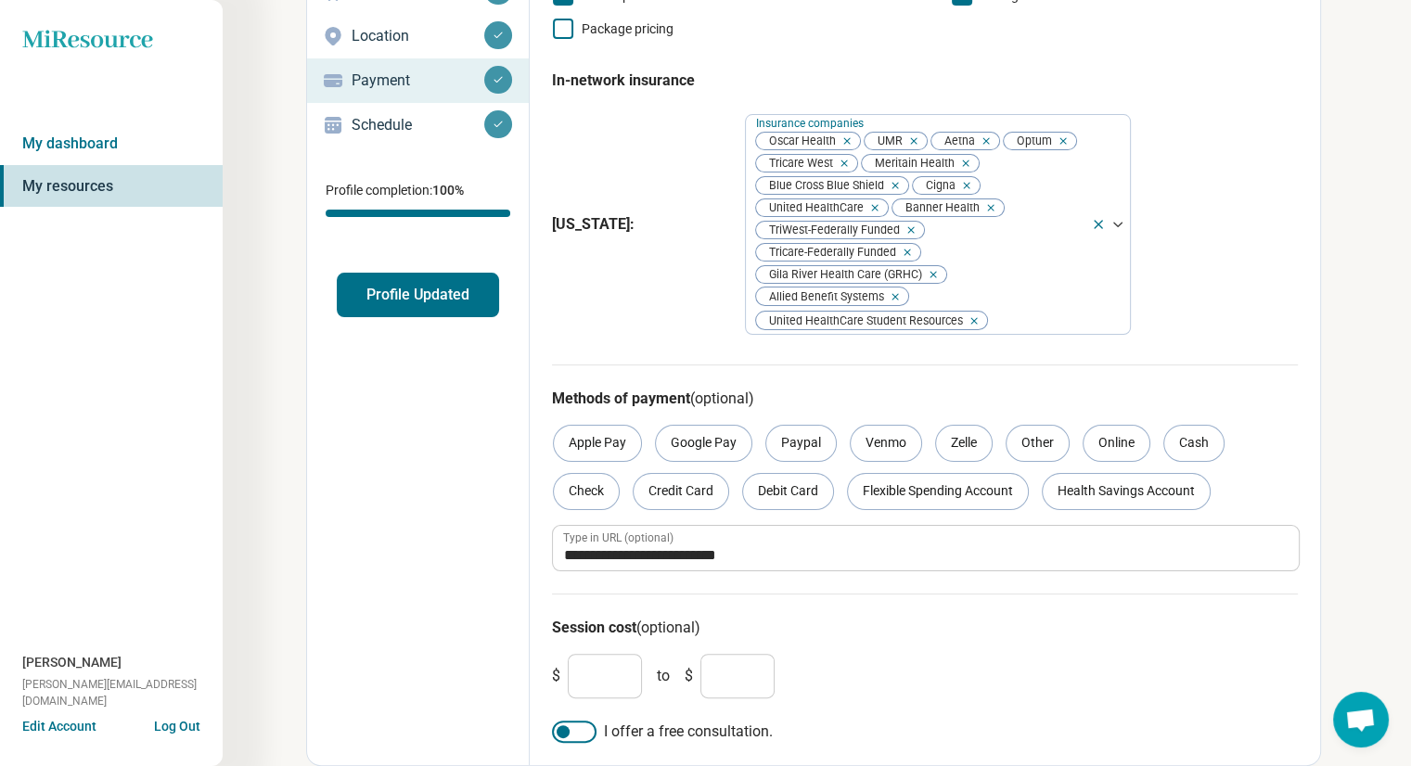
click at [1237, 318] on div "[US_STATE] : Insurance companies Oscar Health UMR Aetna Optum Tricare West Meri…" at bounding box center [925, 225] width 746 height 236
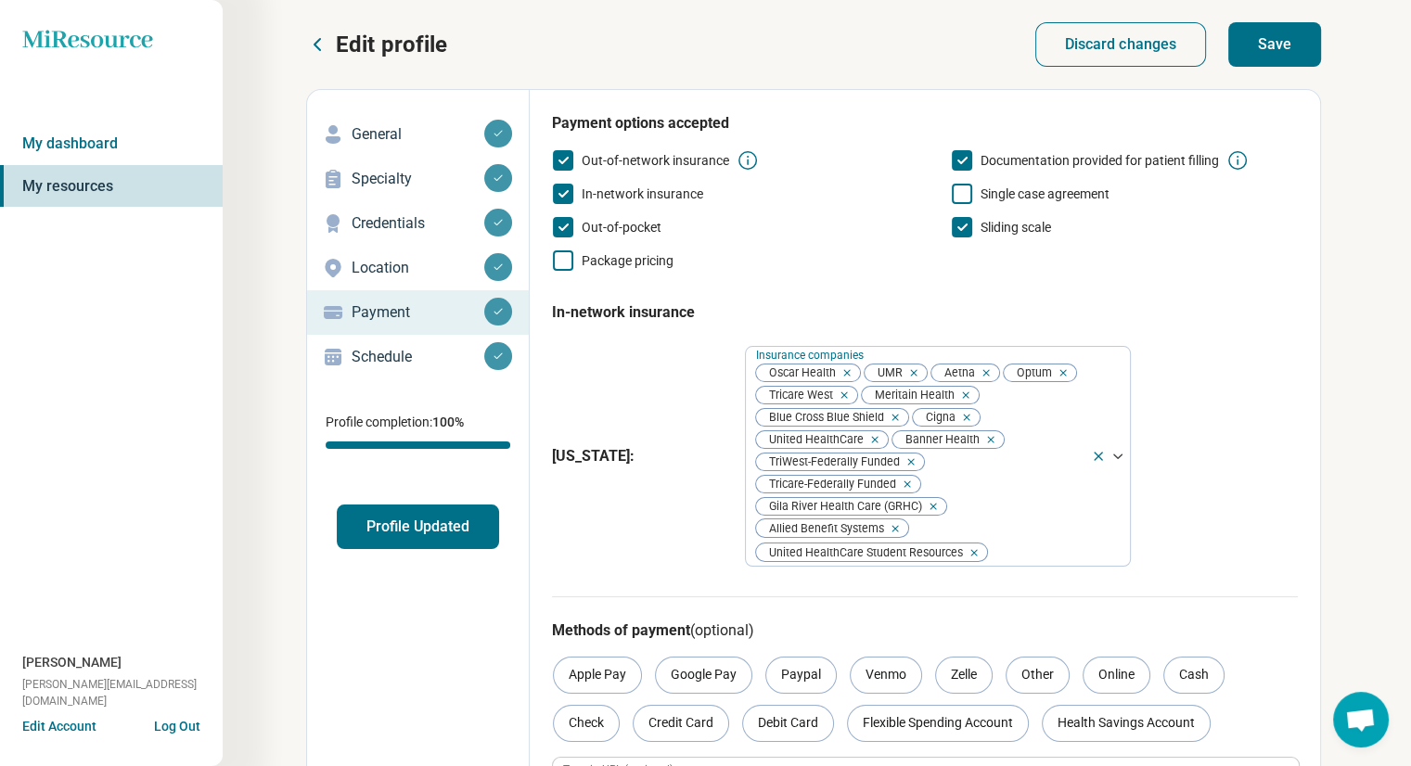
click at [1255, 31] on button "Save" at bounding box center [1274, 44] width 93 height 45
click at [364, 370] on div "Schedule" at bounding box center [418, 357] width 192 height 30
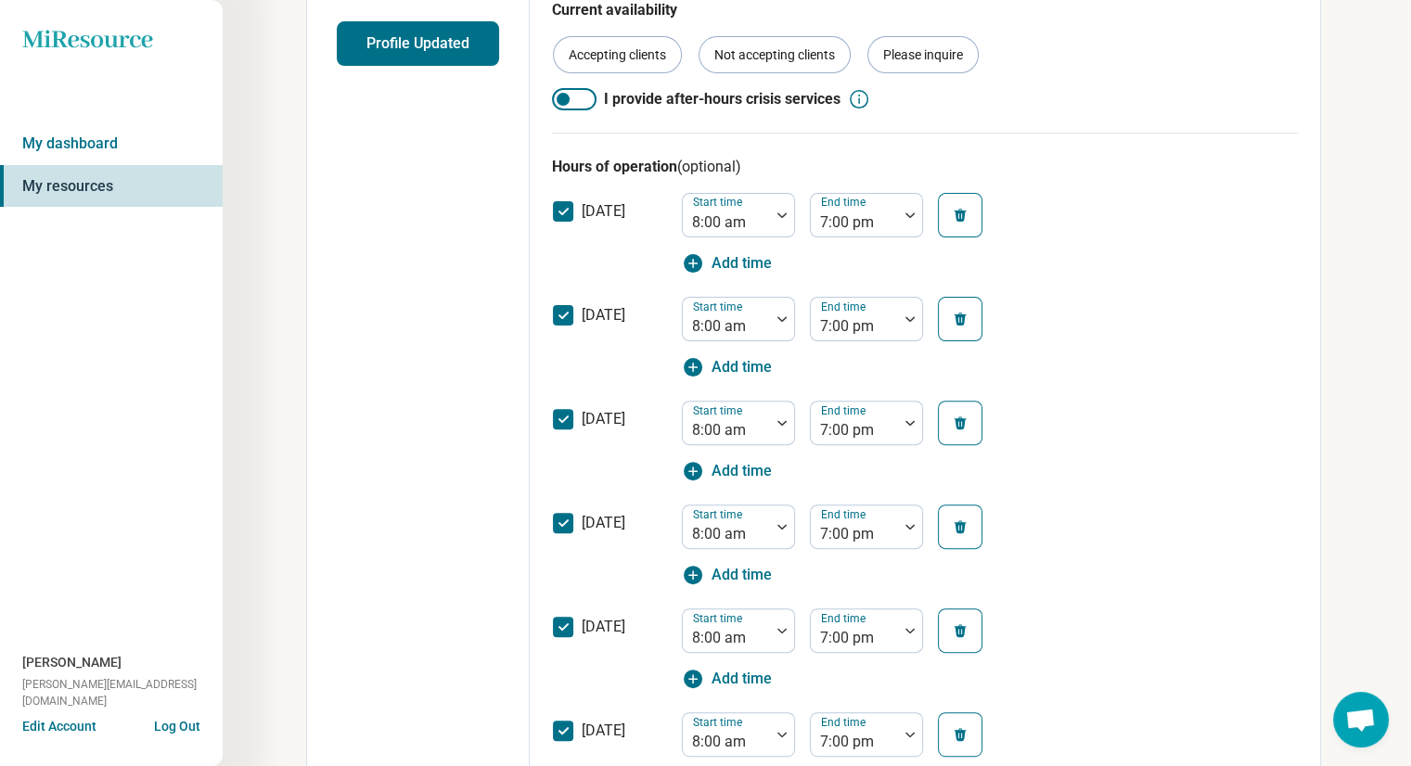
scroll to position [466, 0]
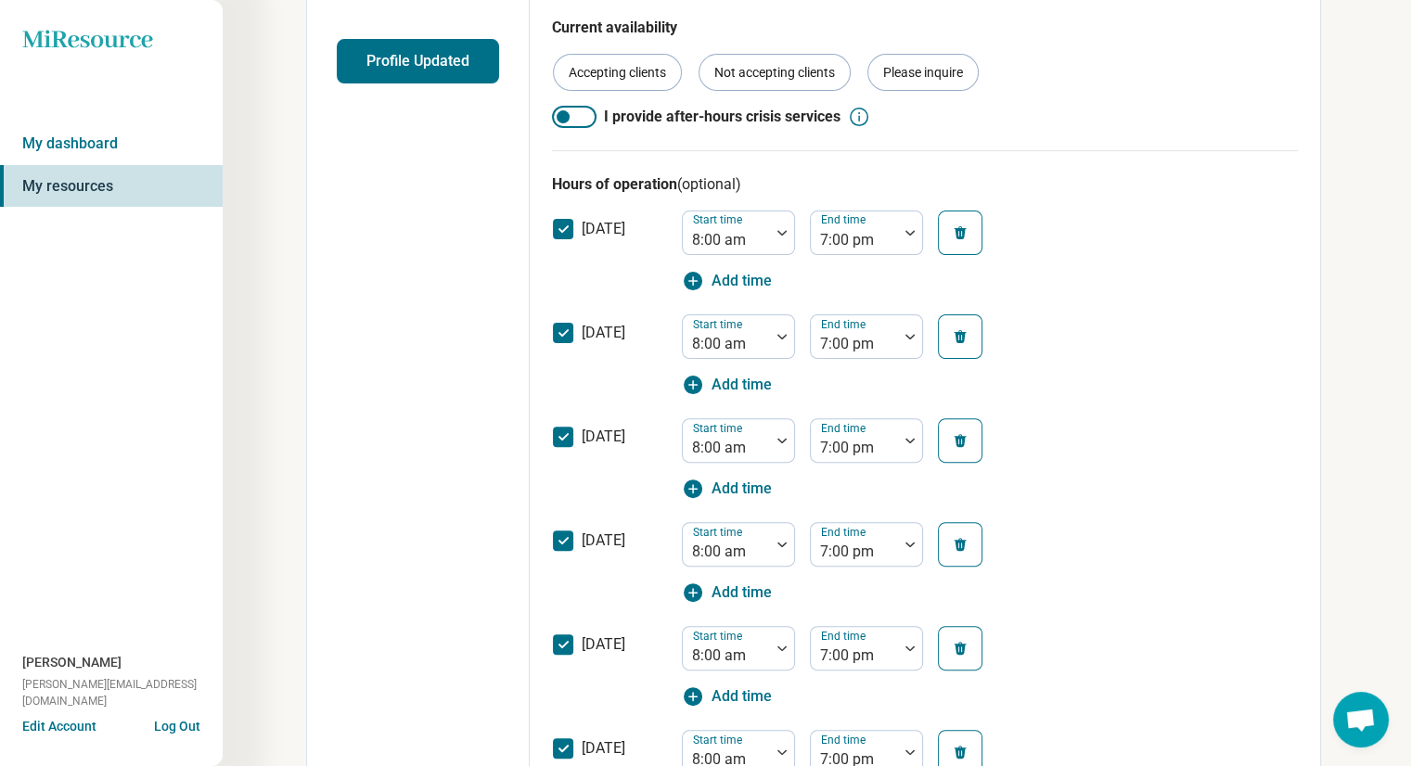
click at [961, 235] on icon "button" at bounding box center [961, 232] width 12 height 13
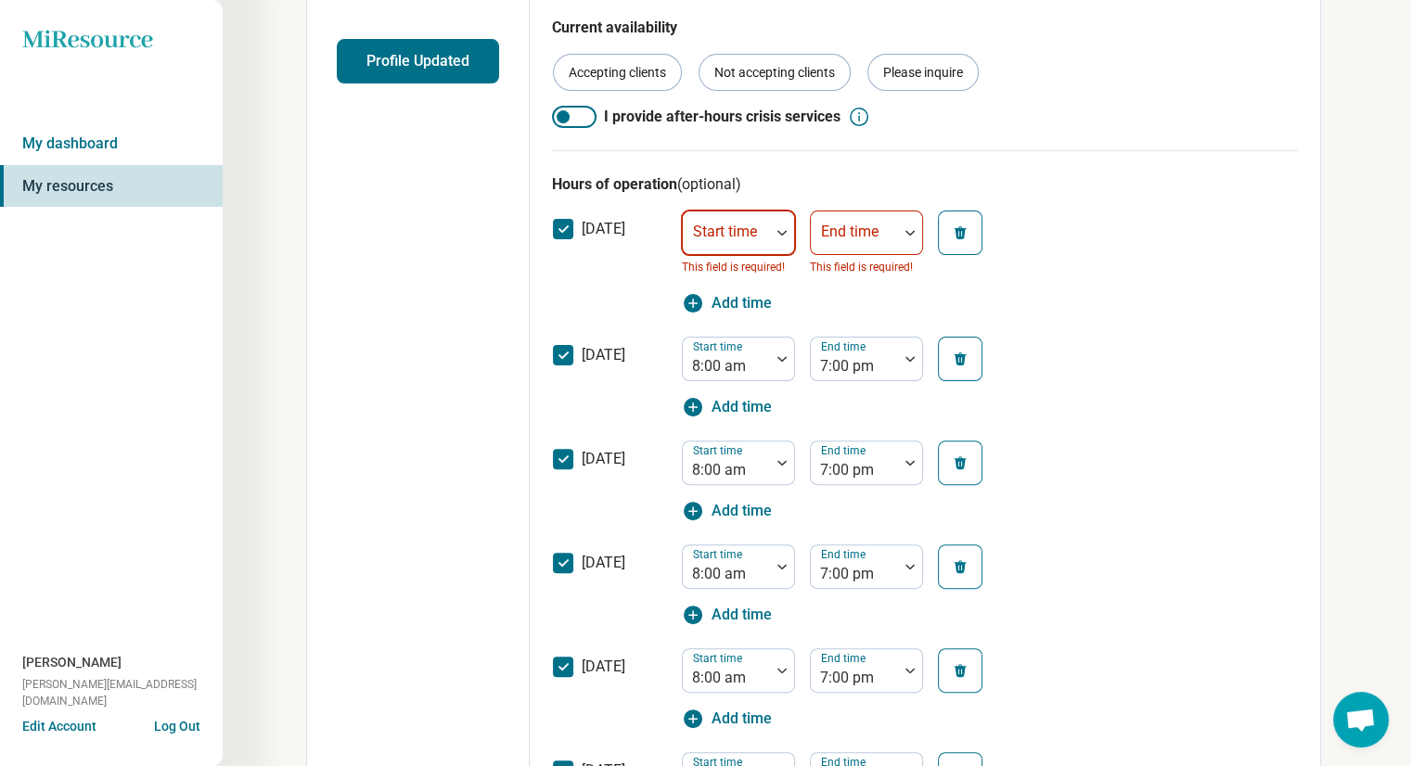
click at [747, 243] on div at bounding box center [726, 240] width 72 height 26
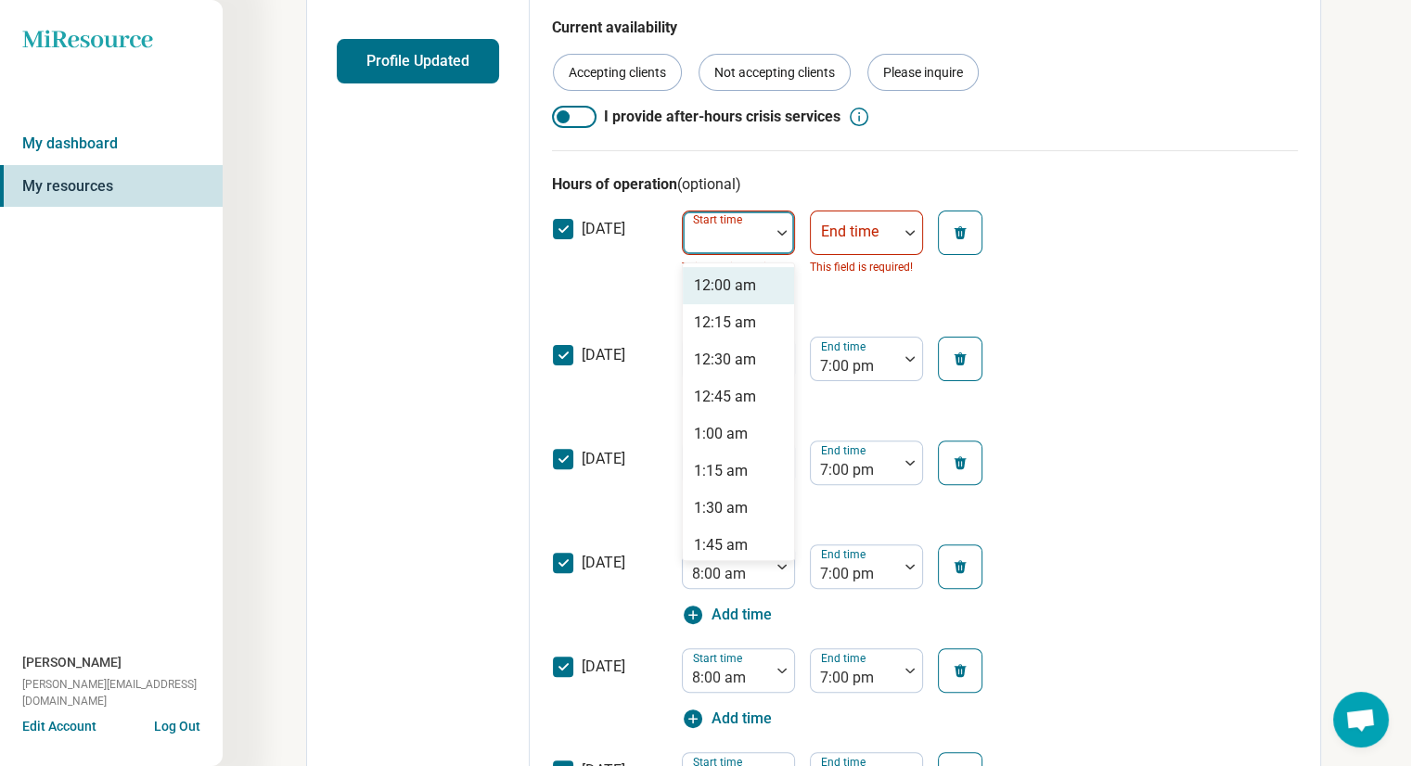
click at [561, 227] on icon at bounding box center [563, 229] width 20 height 20
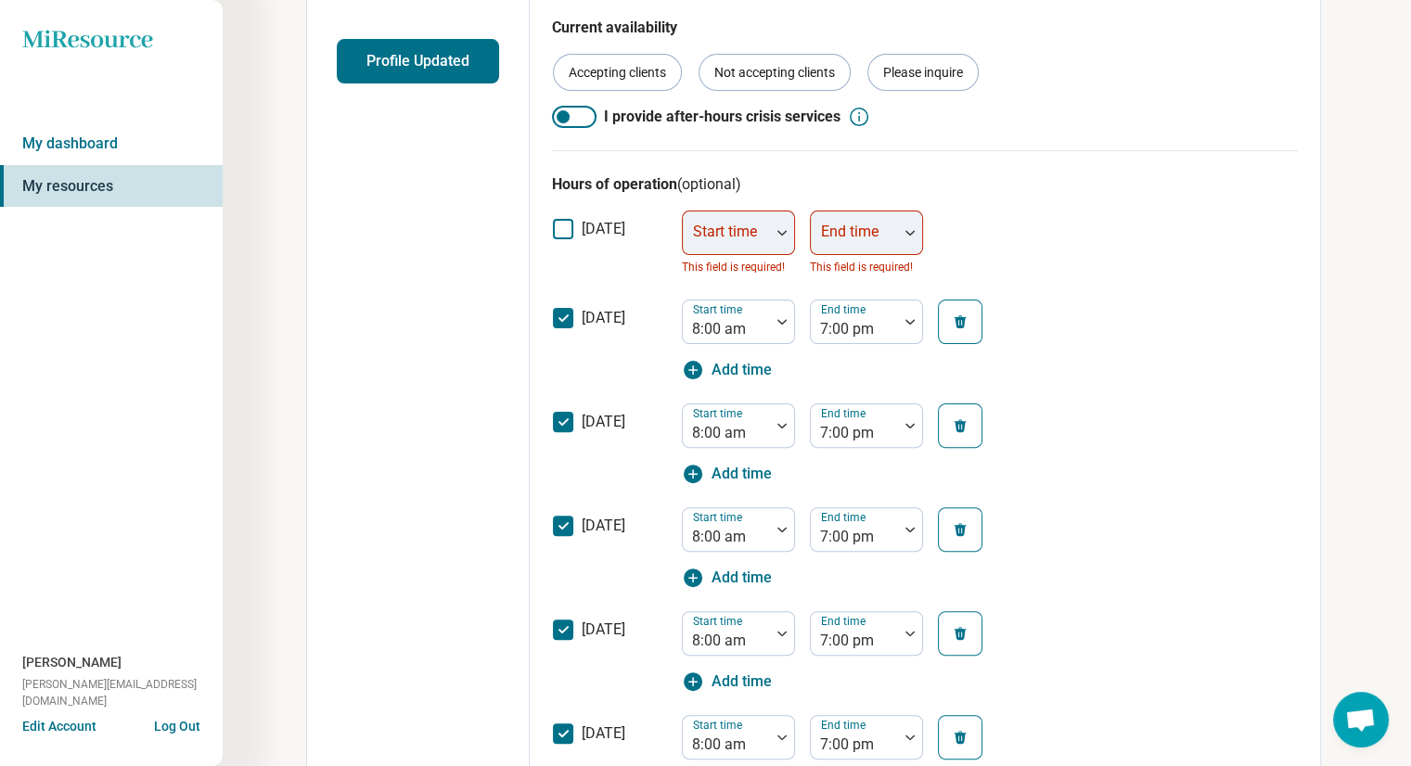
scroll to position [9, 0]
click at [1114, 302] on div "[DATE] Start time 8:00 am End time 7:00 pm Add time" at bounding box center [925, 340] width 746 height 104
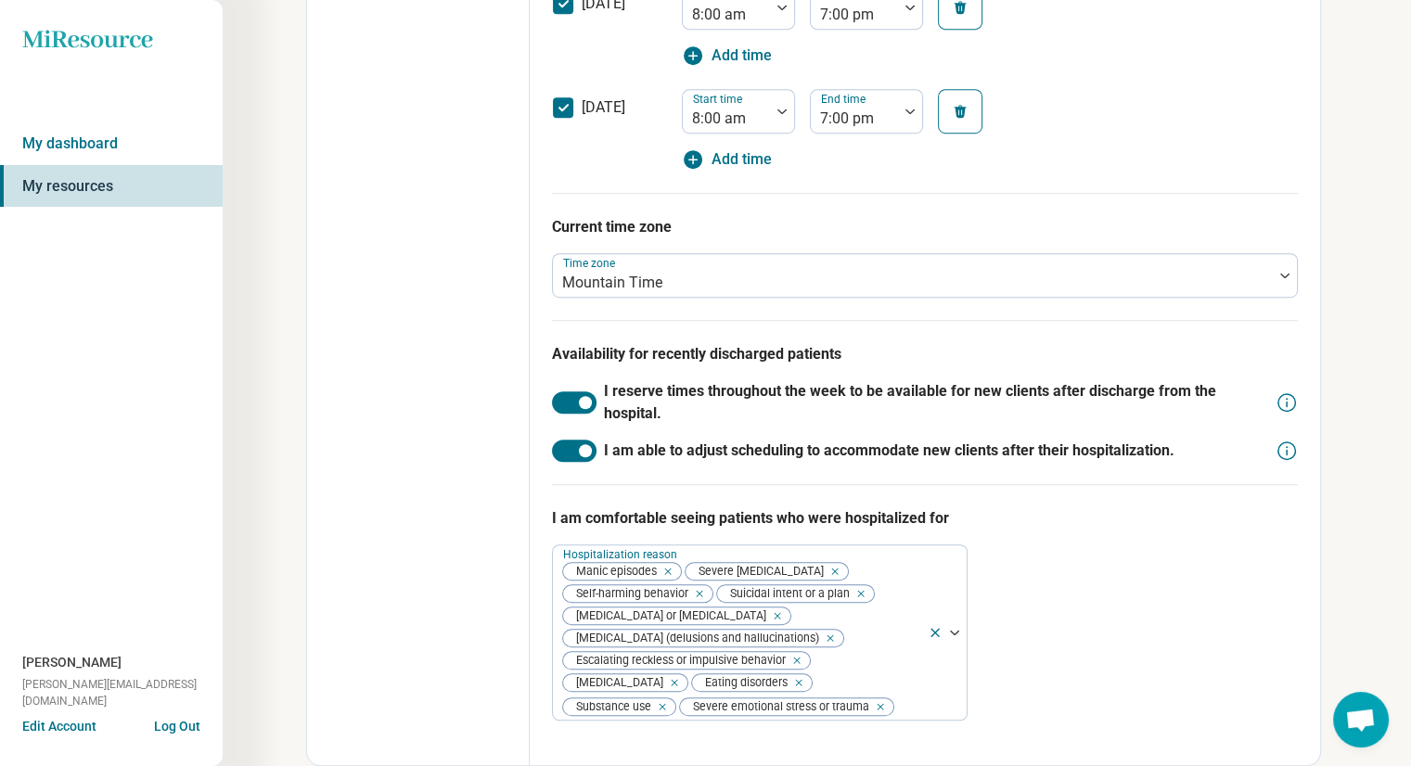
scroll to position [1199, 0]
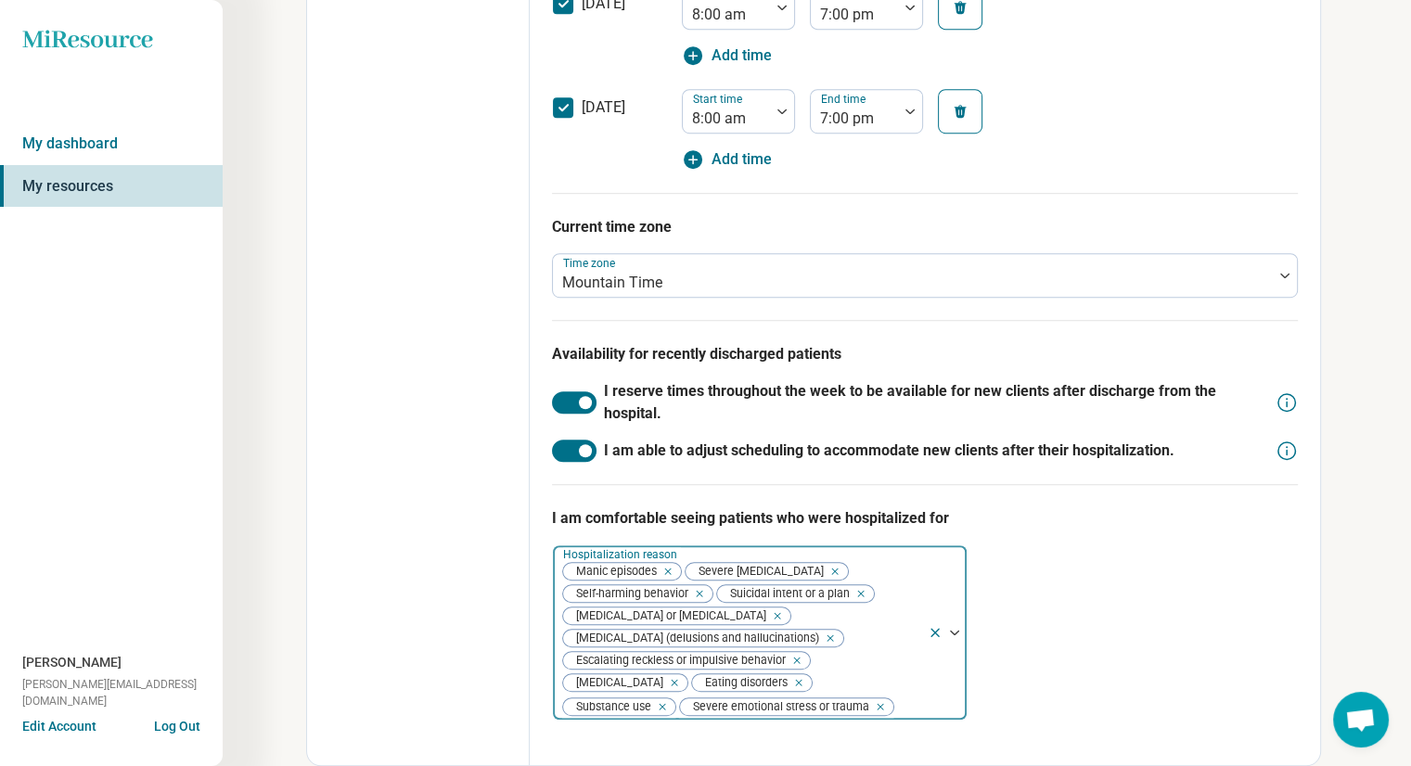
click at [887, 668] on div "Manic episodes Severe [MEDICAL_DATA] Self-harming behavior Suicidal intent or a…" at bounding box center [740, 632] width 375 height 174
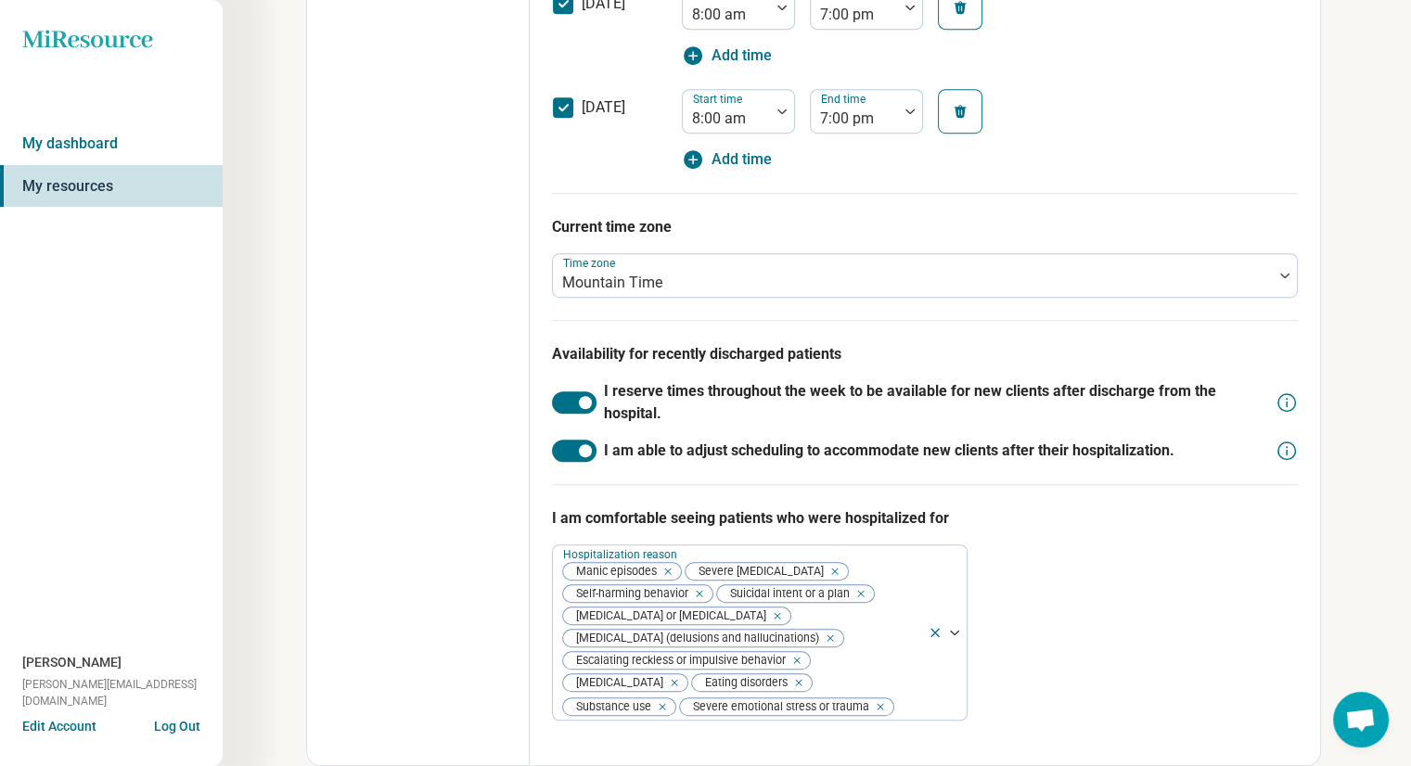
click at [1048, 606] on div "I am comfortable seeing patients who were hospitalized for Hospitalization reas…" at bounding box center [925, 613] width 746 height 259
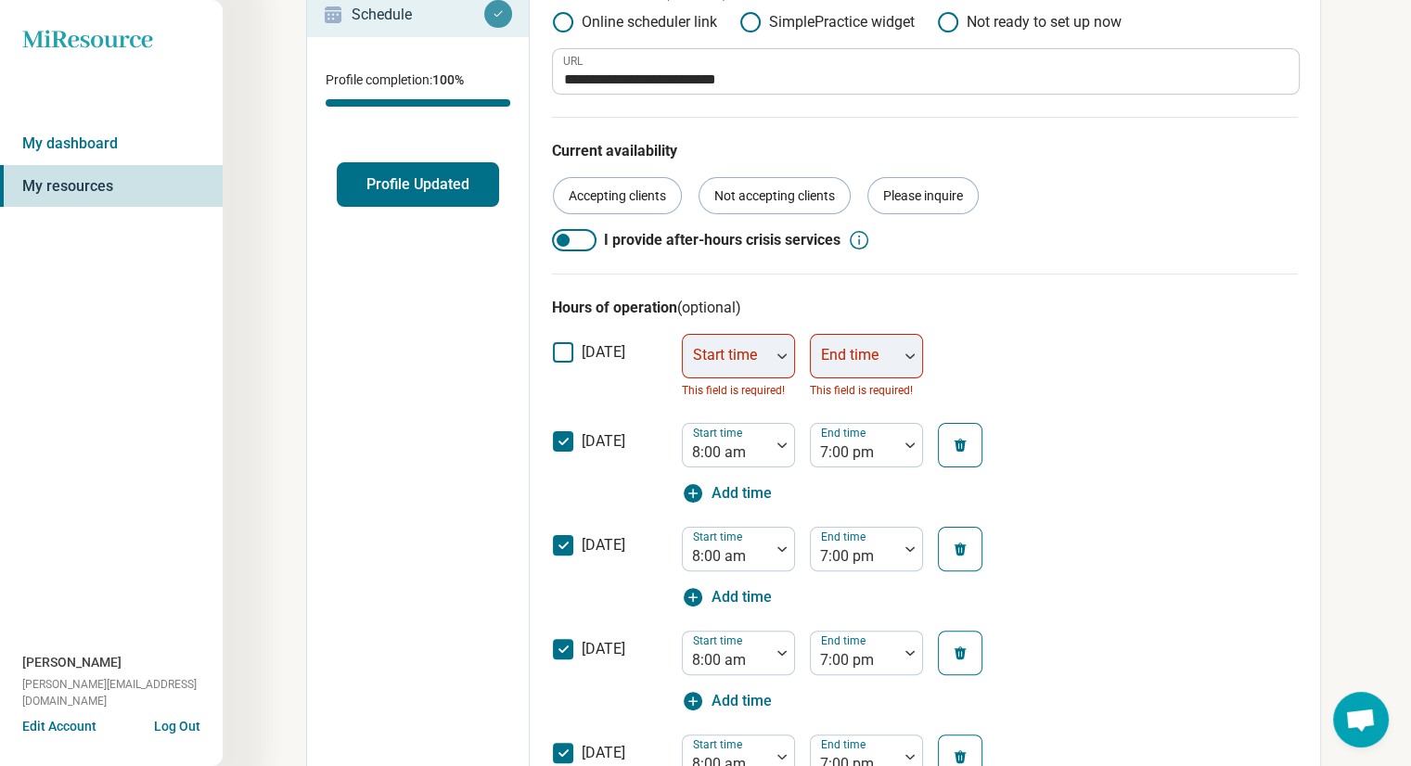
scroll to position [0, 0]
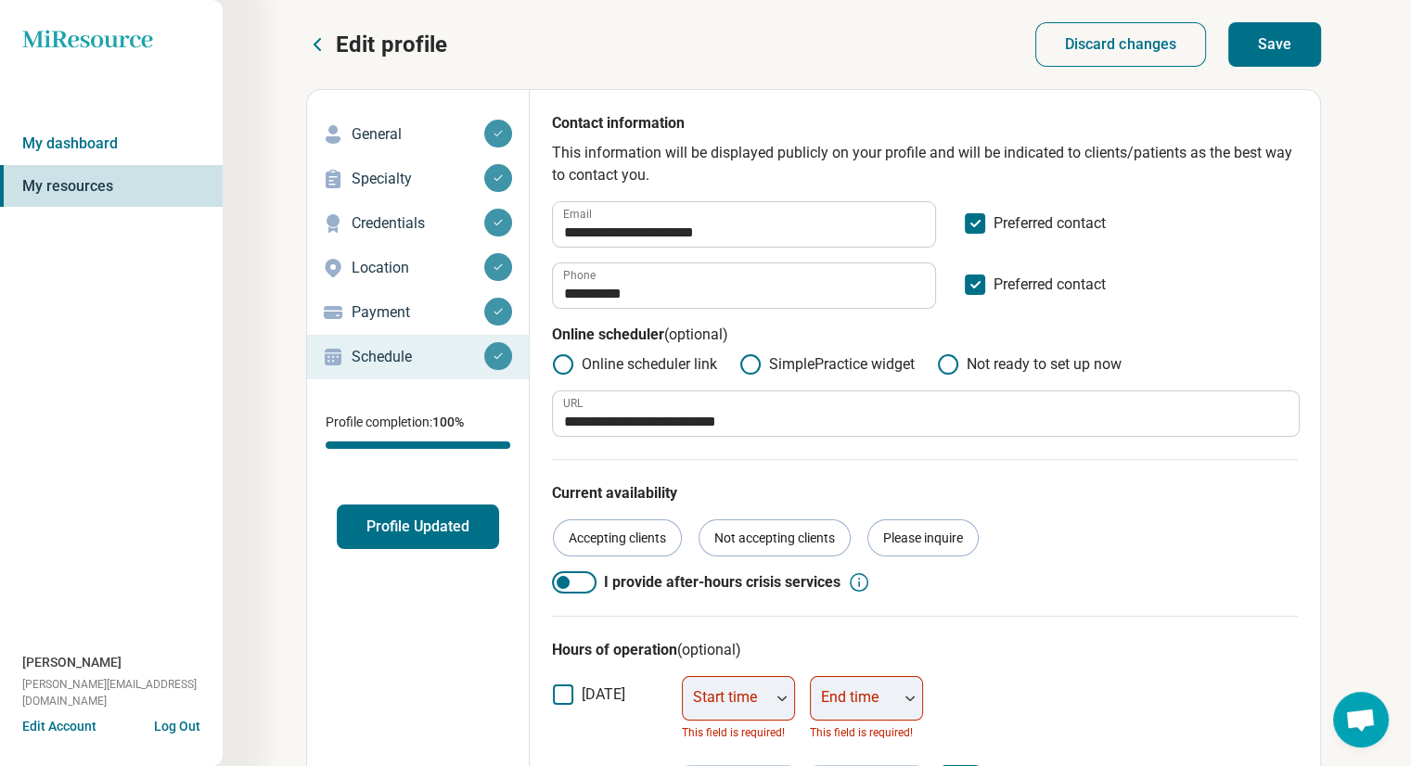
click at [1277, 51] on button "Save" at bounding box center [1274, 44] width 93 height 45
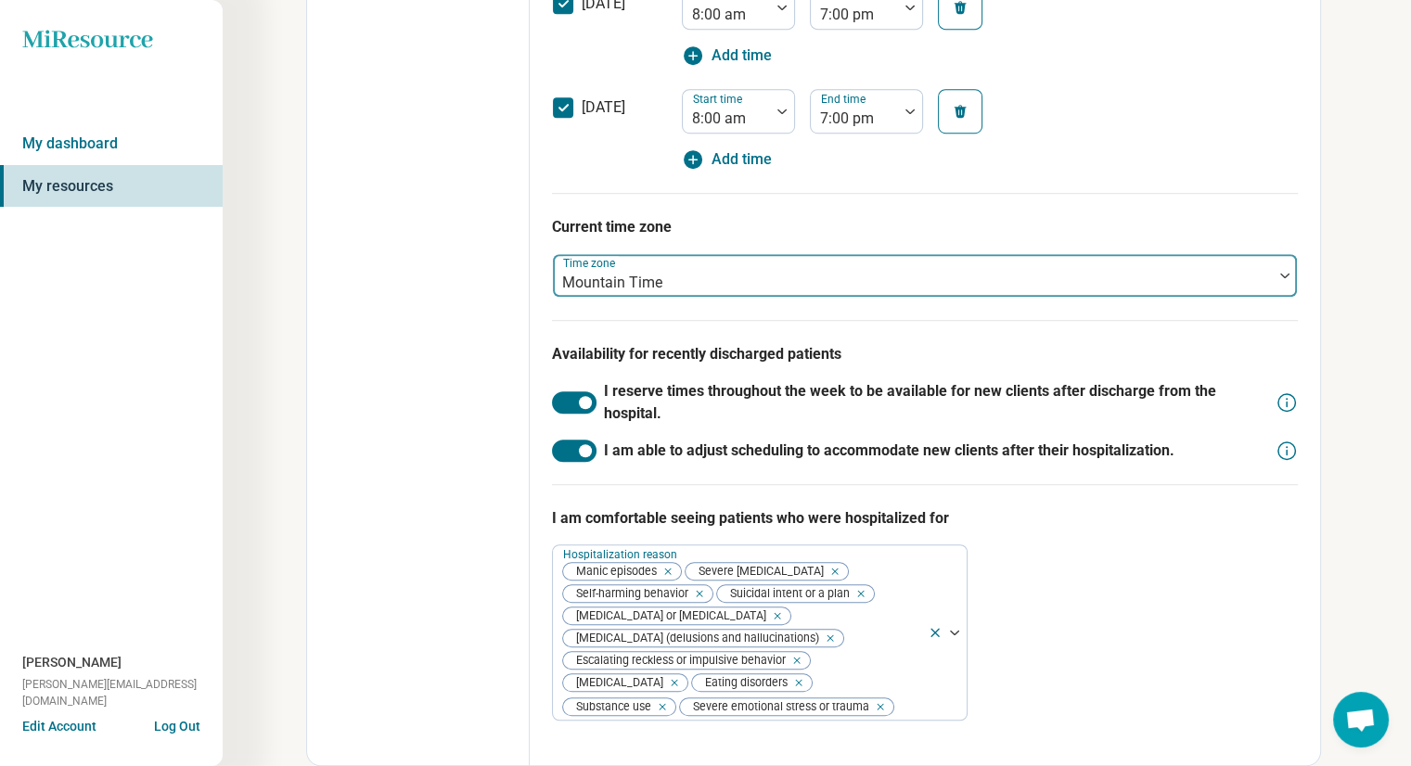
scroll to position [1177, 0]
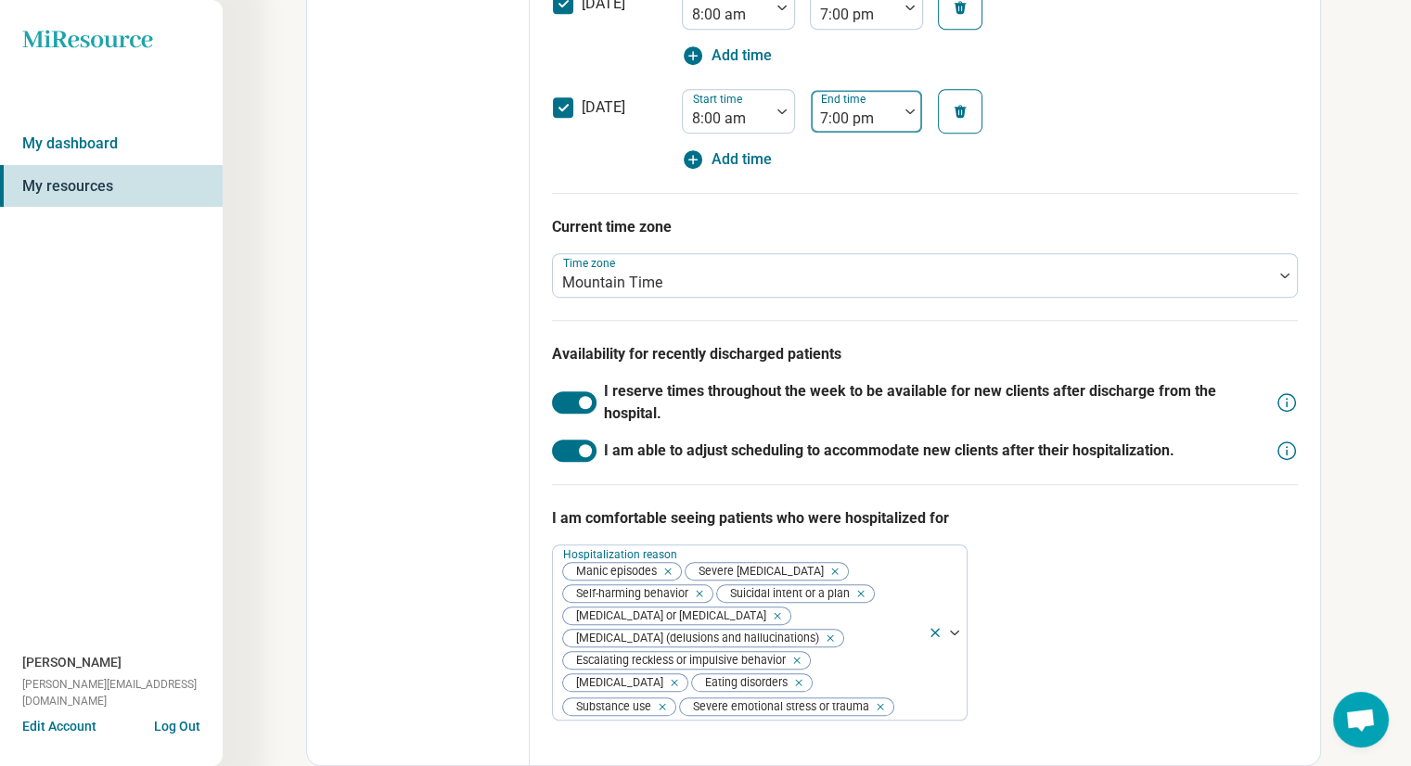
click at [853, 122] on div at bounding box center [854, 119] width 72 height 26
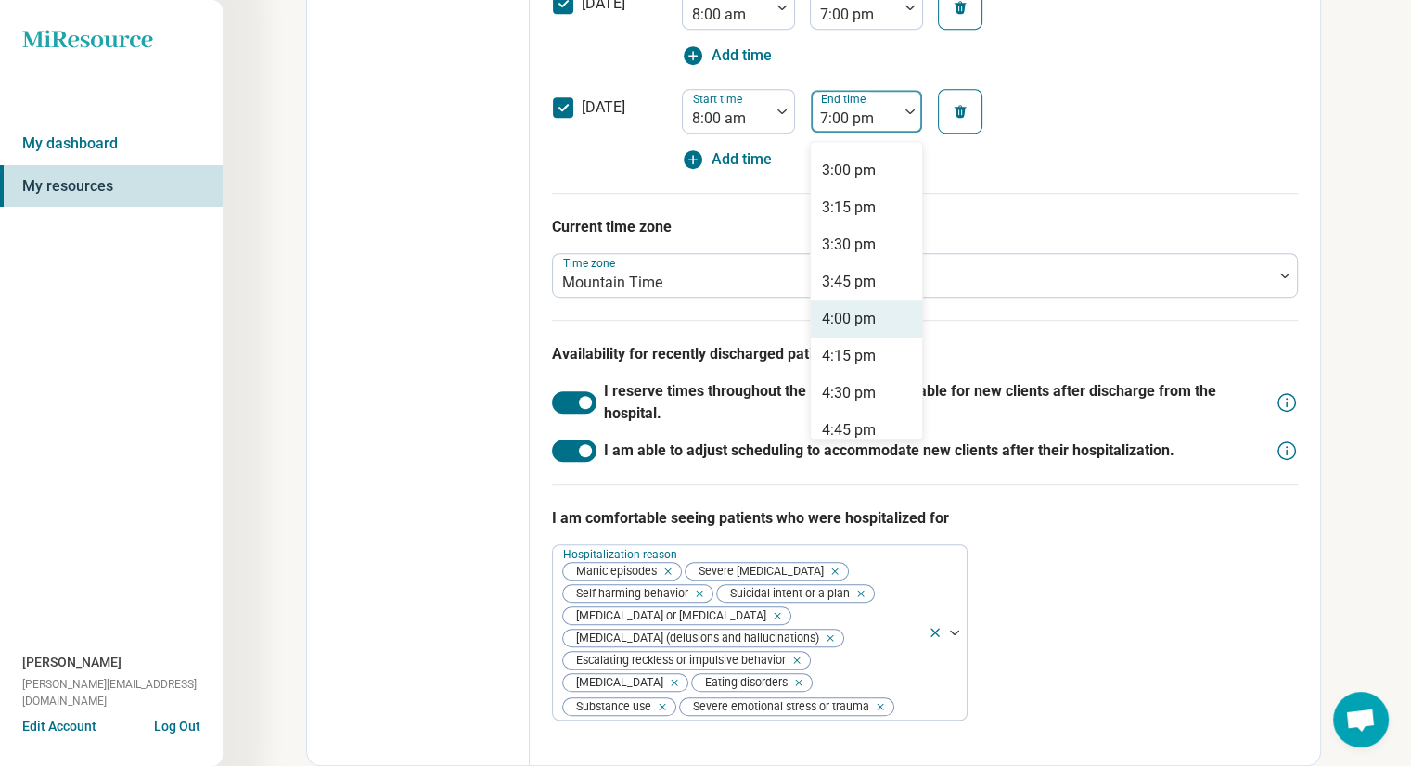
click at [852, 314] on div "4:00 pm" at bounding box center [849, 319] width 54 height 22
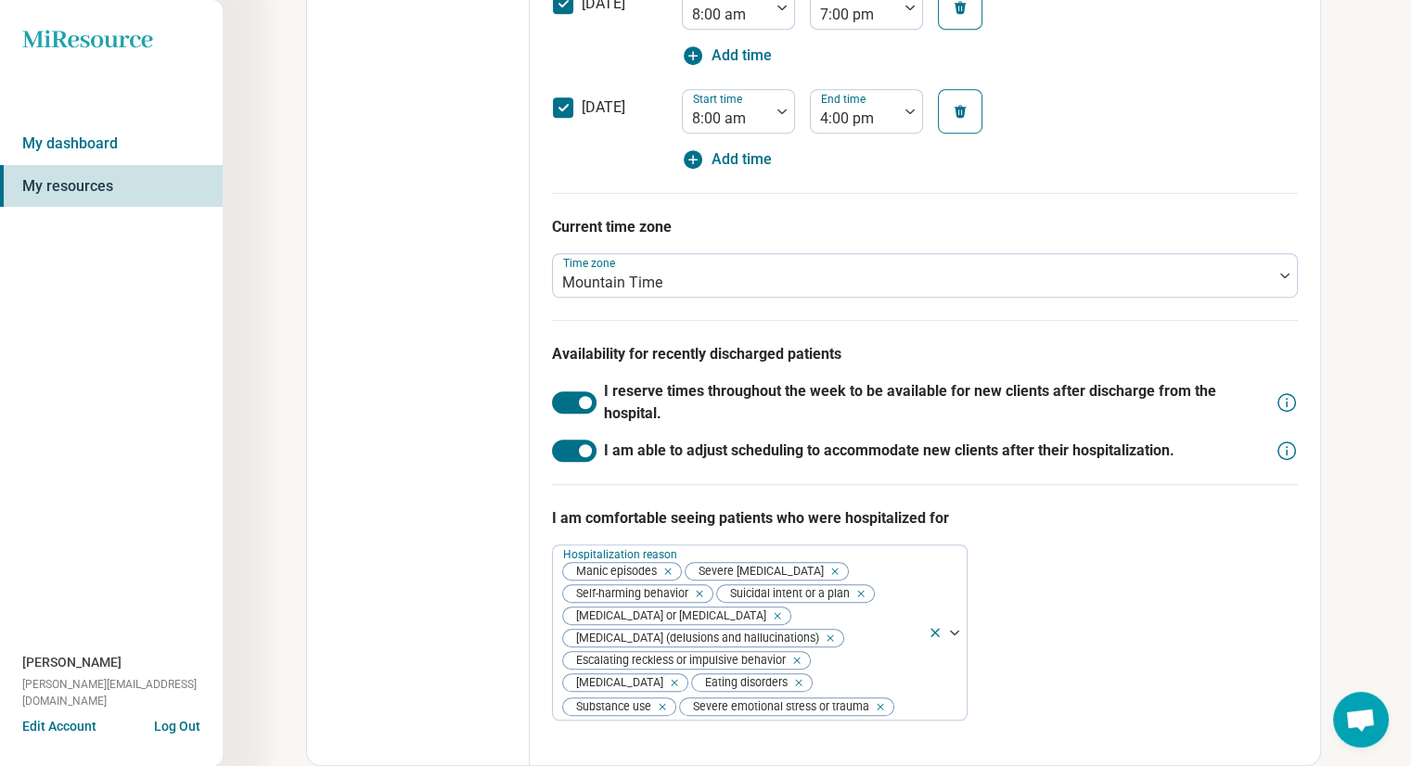
click at [1129, 138] on div "[DATE] Start time 8:00 am End time 4:00 pm Add time" at bounding box center [925, 124] width 746 height 93
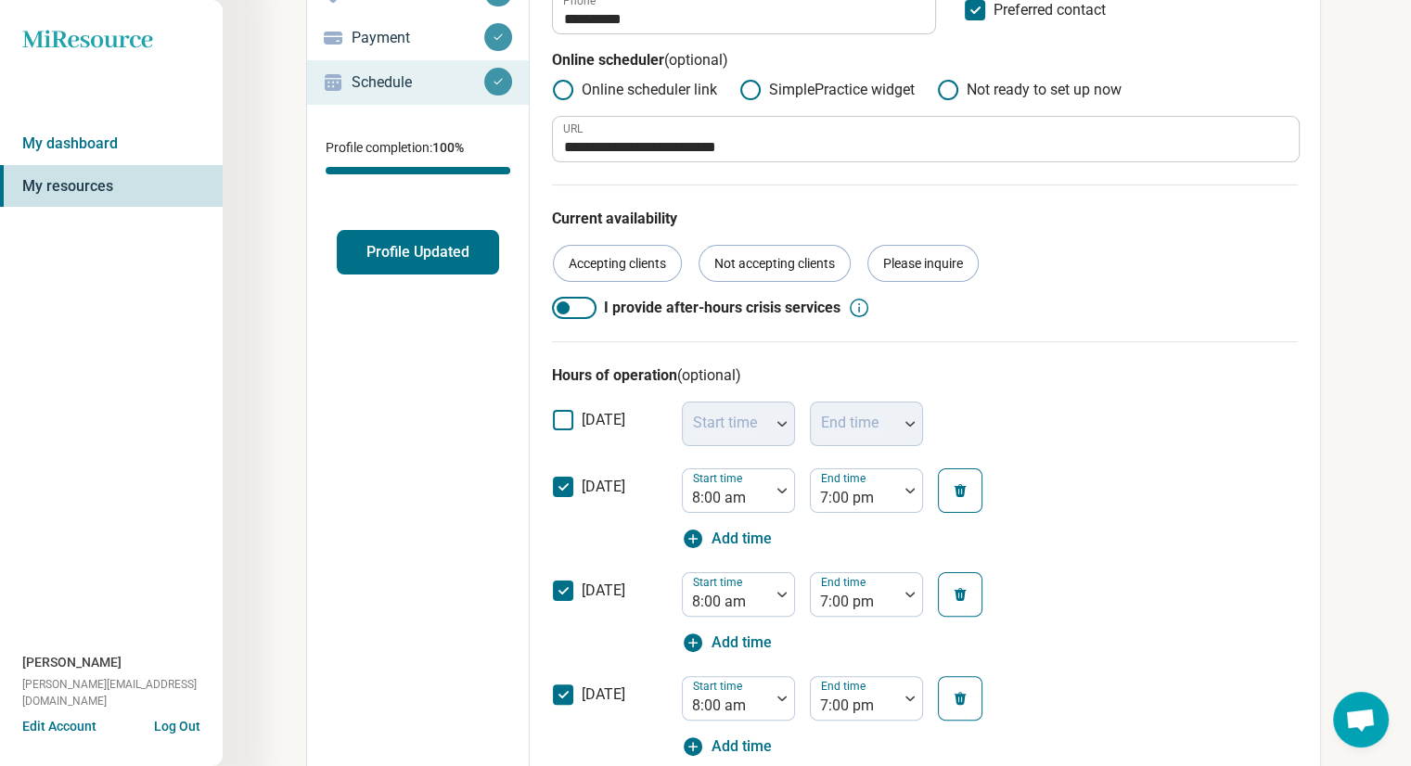
scroll to position [0, 0]
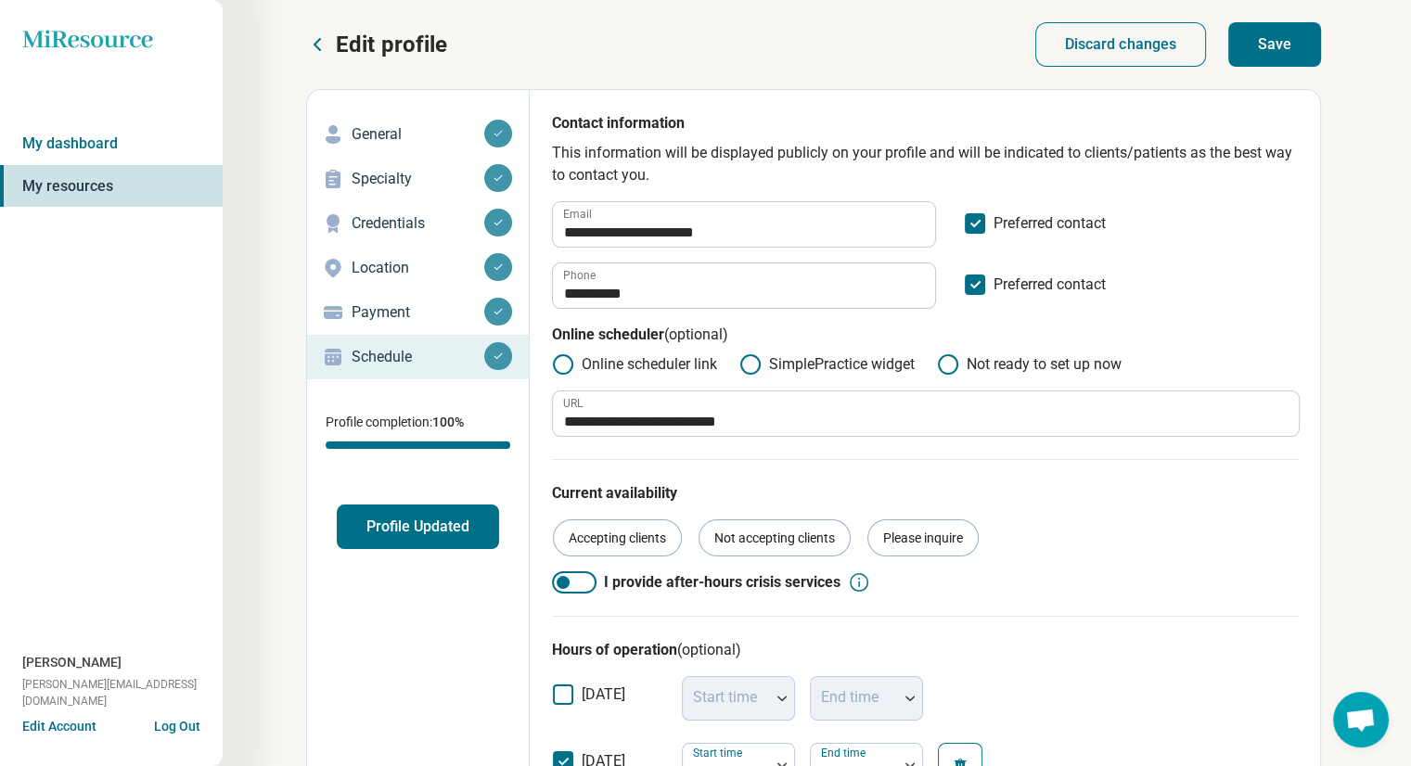
click at [1259, 50] on button "Save" at bounding box center [1274, 44] width 93 height 45
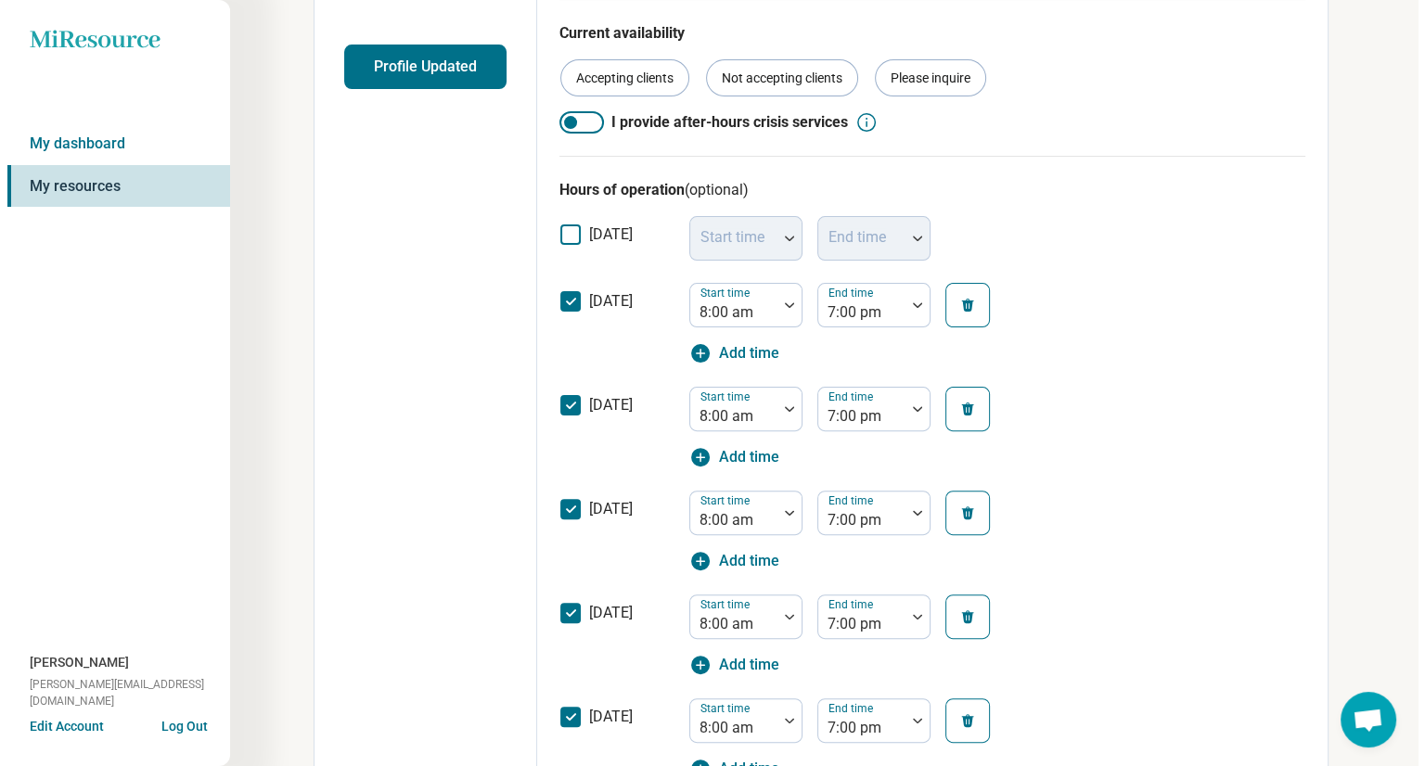
scroll to position [460, 0]
click at [394, 75] on button "Profile Updated" at bounding box center [418, 67] width 162 height 45
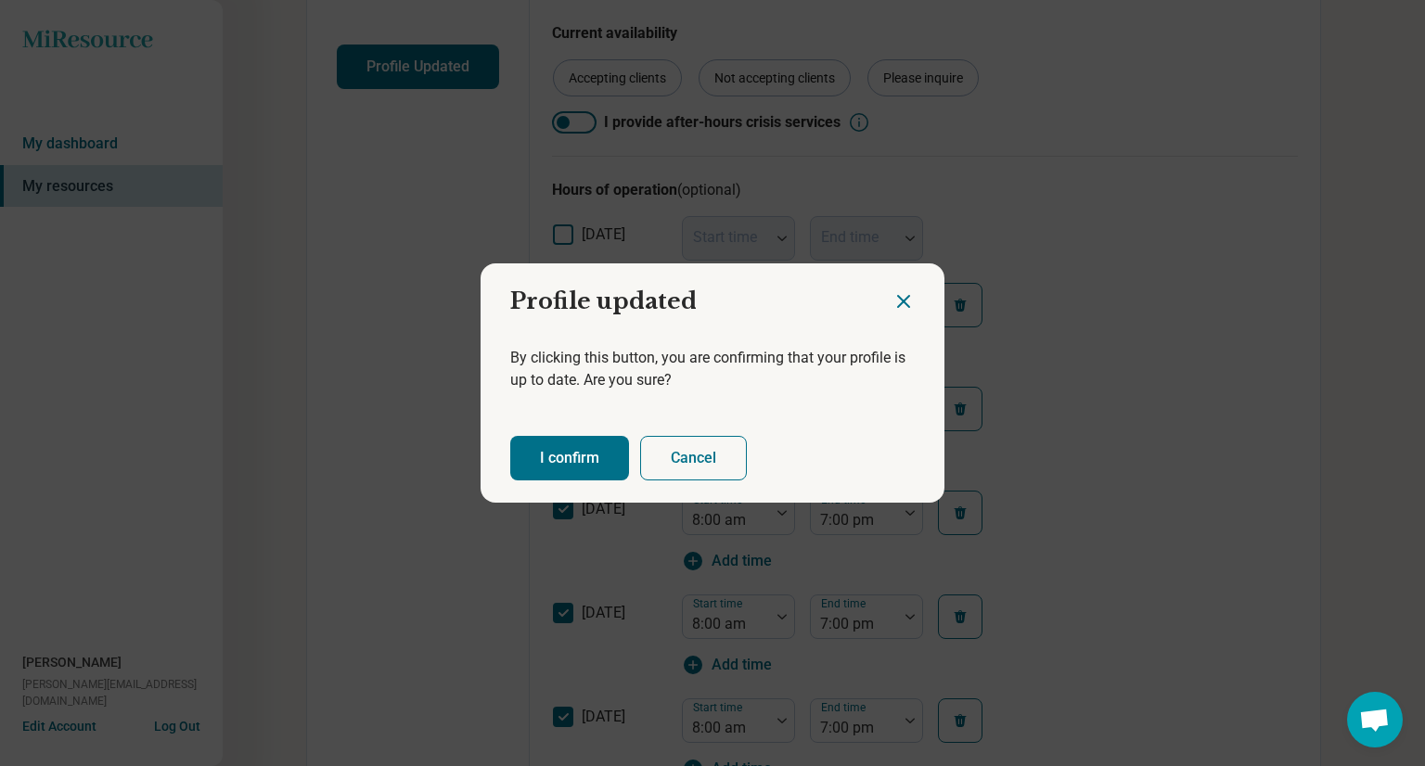
click at [559, 468] on button "I confirm" at bounding box center [569, 458] width 119 height 45
